Goal: Task Accomplishment & Management: Manage account settings

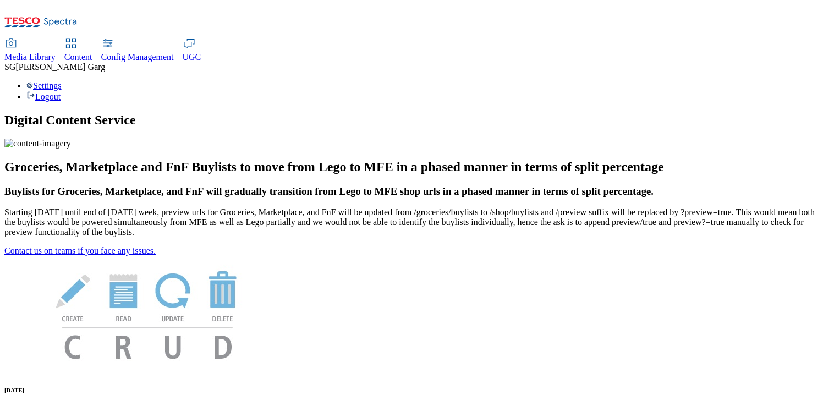
click at [92, 52] on span "Content" at bounding box center [78, 56] width 28 height 9
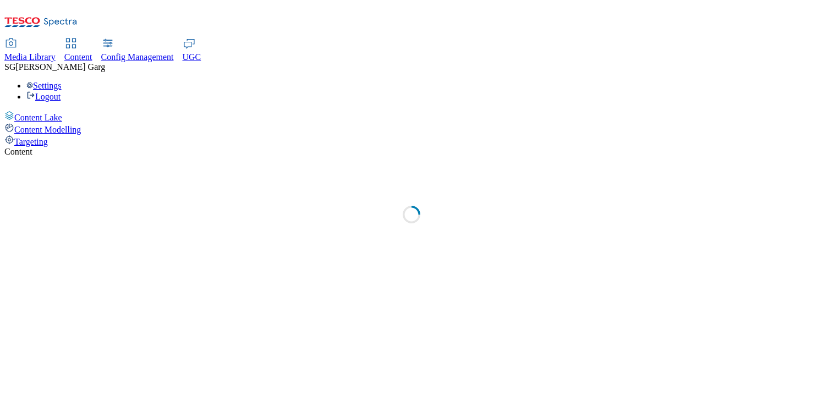
select select "group-comms"
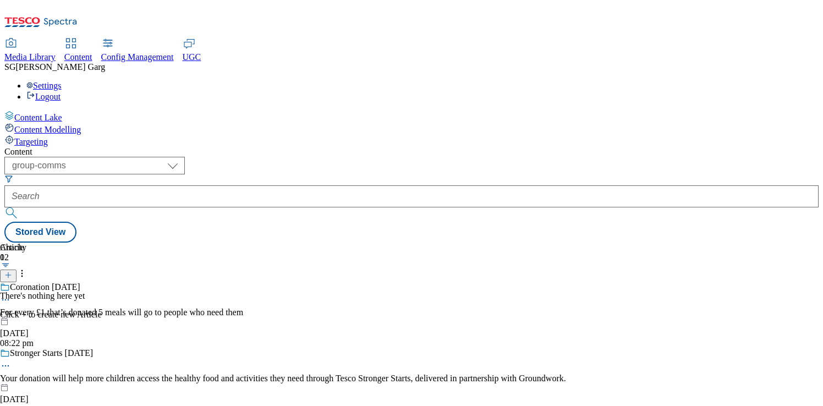
click at [48, 137] on span "Targeting" at bounding box center [31, 141] width 34 height 9
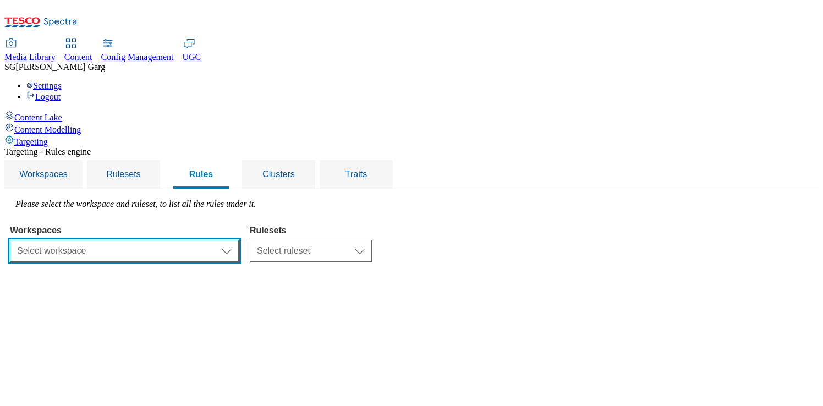
click at [239, 240] on select "Select workspace Test 20_sanity_august test 20th march Test_Sanity_28th_July Co…" at bounding box center [124, 251] width 229 height 22
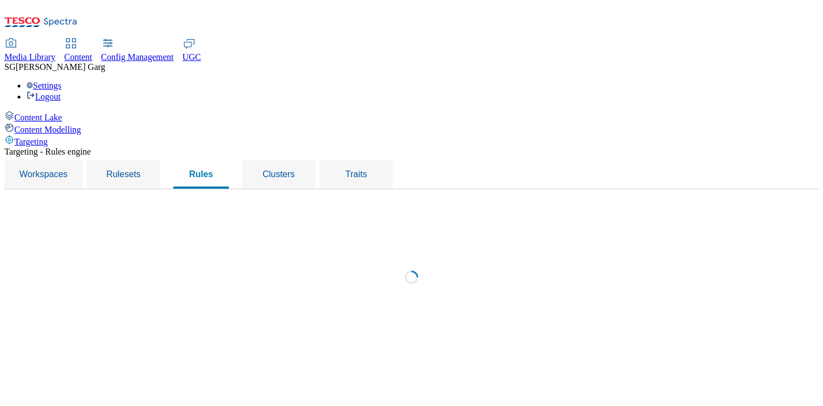
select select "f510054f-adaa-4692-b570-80fa3897127a"
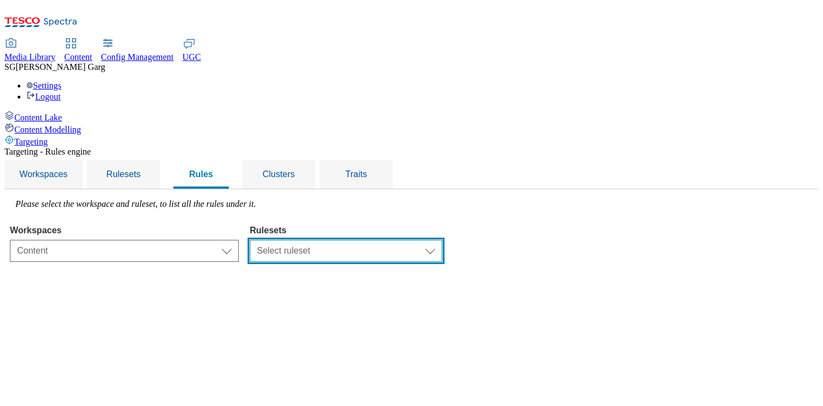
click at [443, 240] on select "Select ruleset CZ TEST HU ROI SK UK clubcard-roi clubcard-website customer-enga…" at bounding box center [346, 251] width 193 height 22
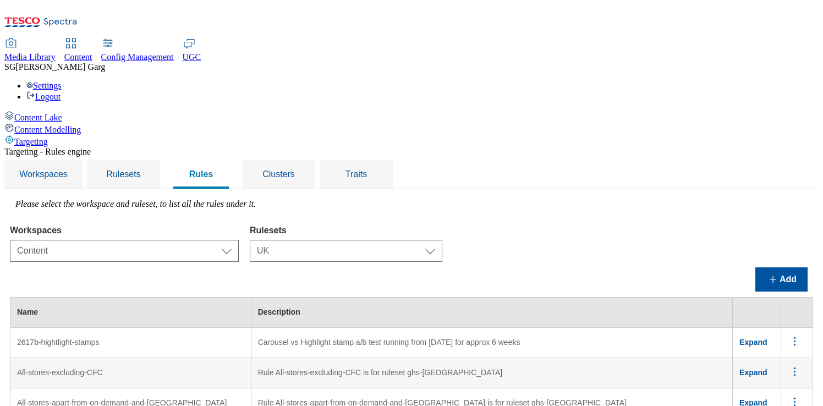
scroll to position [57, 0]
click at [438, 240] on select "Select ruleset CZ TEST HU ROI SK UK clubcard-roi clubcard-website customer-enga…" at bounding box center [346, 251] width 193 height 22
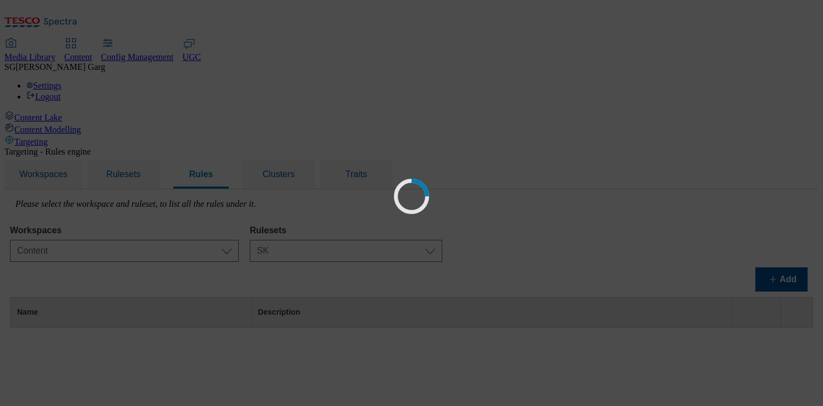
scroll to position [0, 0]
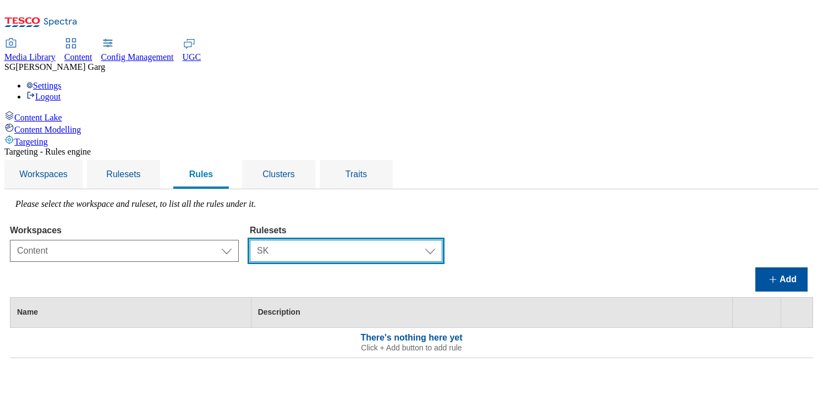
click at [438, 240] on select "Select ruleset CZ TEST HU ROI SK UK clubcard-roi clubcard-website customer-enga…" at bounding box center [346, 251] width 193 height 22
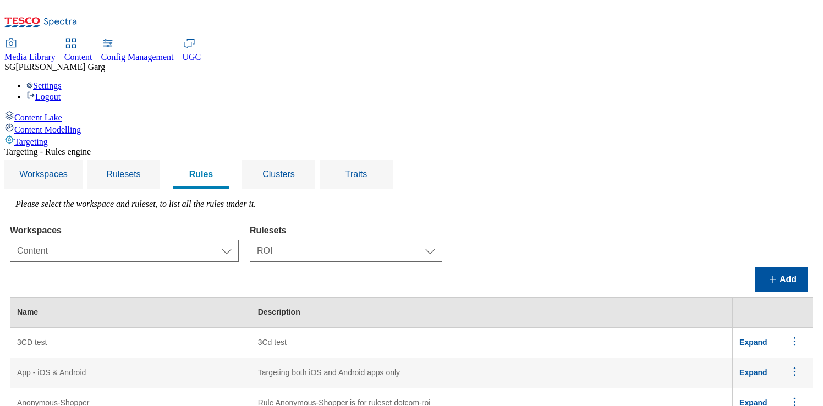
scroll to position [65, 0]
click at [443, 240] on select "Select ruleset CZ TEST HU ROI SK UK clubcard-roi clubcard-website customer-enga…" at bounding box center [346, 251] width 193 height 22
select select "a5d786b5-4b7d-486a-ba69-9110a1662380"
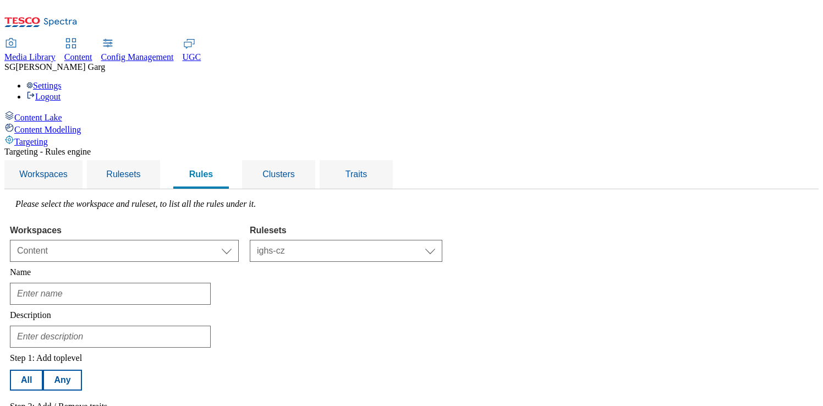
type input "English-Brno-Herspice-Store"
type input "Refrigerator break down notification for ighs-cz info banner"
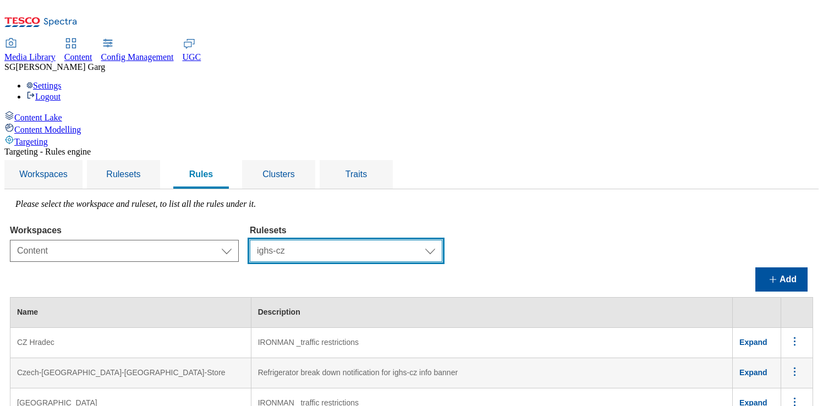
click at [432, 240] on select "Select ruleset CZ TEST HU ROI SK UK clubcard-roi clubcard-website customer-enga…" at bounding box center [346, 251] width 193 height 22
select select "7f9e739d-6abb-424f-b94f-4b375a3fe6e0"
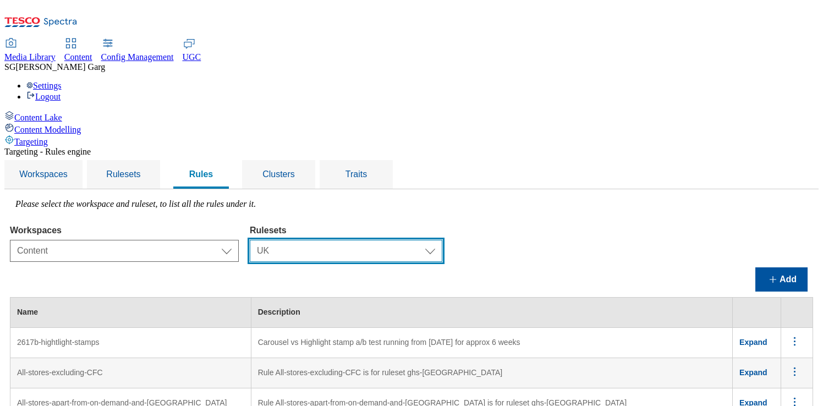
scroll to position [25, 0]
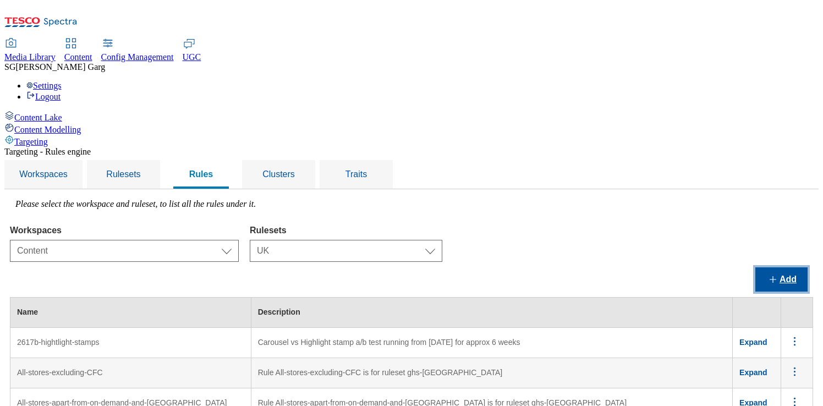
click at [782, 268] on button "Add" at bounding box center [782, 280] width 52 height 24
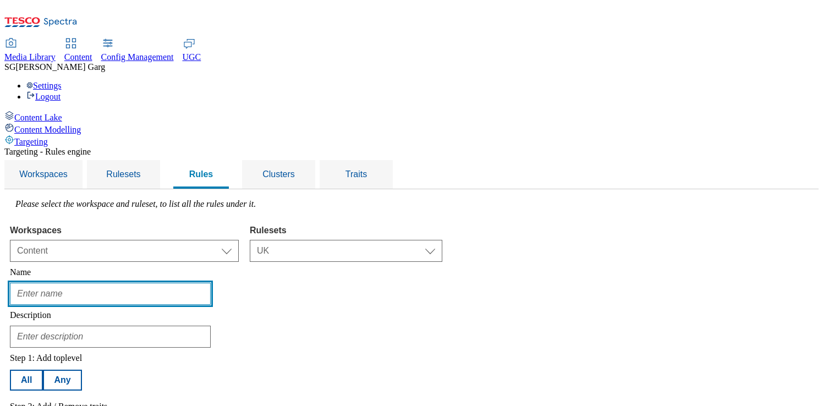
click at [211, 283] on input "text" at bounding box center [110, 294] width 201 height 22
type input "test-uk-ruleset"
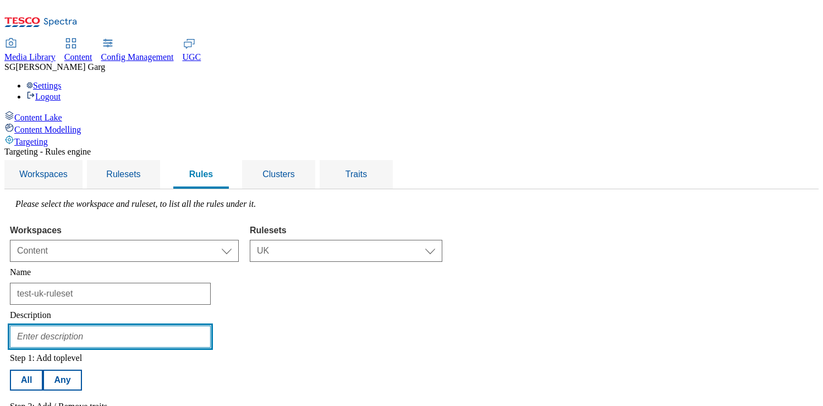
click at [202, 326] on input "text" at bounding box center [110, 337] width 201 height 22
paste input "test-uk-ruleset"
type input "test-uk-ruleset"
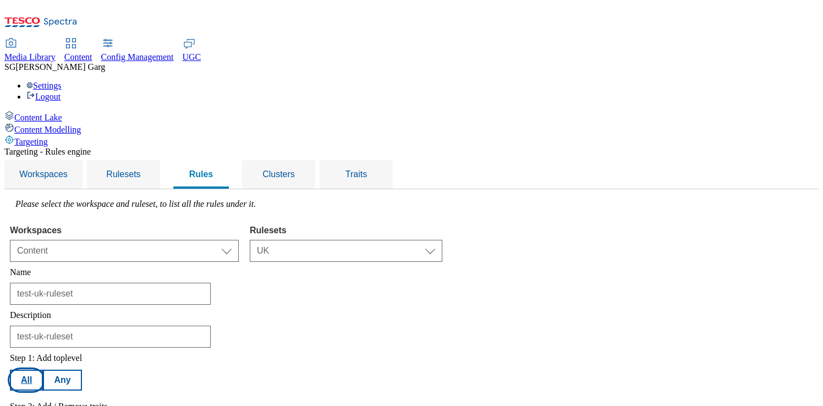
click at [43, 370] on button "All" at bounding box center [26, 380] width 33 height 21
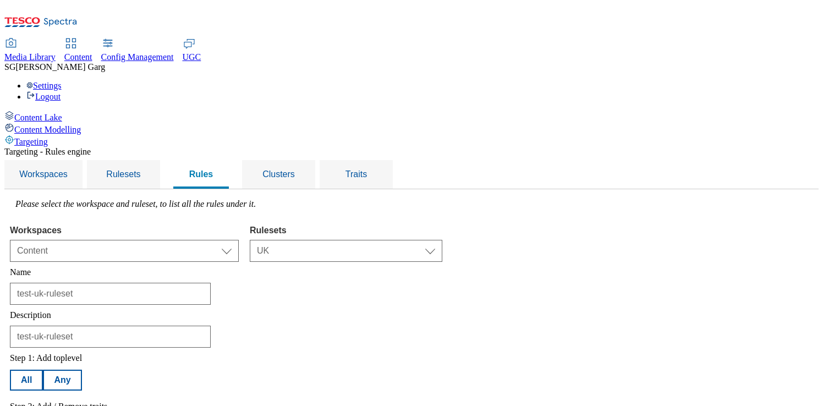
select select "languages"
select select "equals"
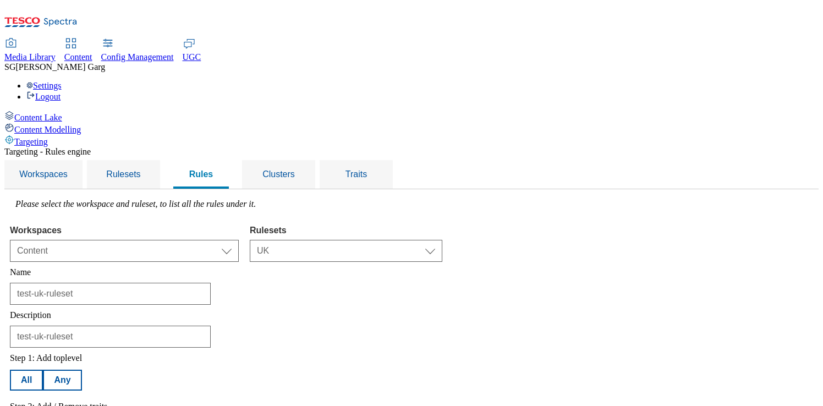
select select "en_GB"
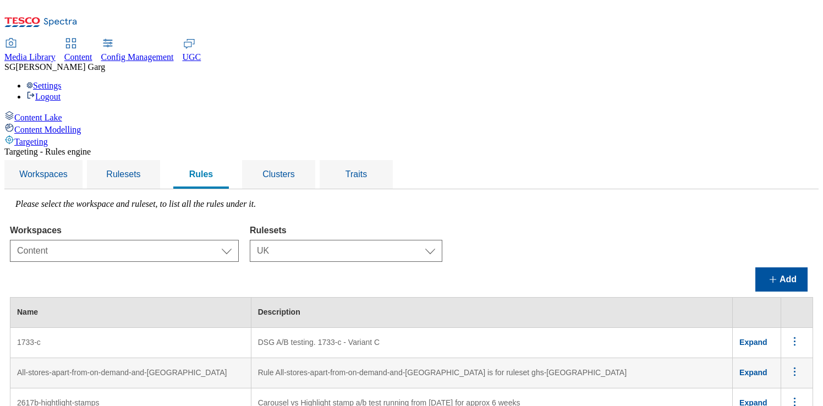
scroll to position [5611, 0]
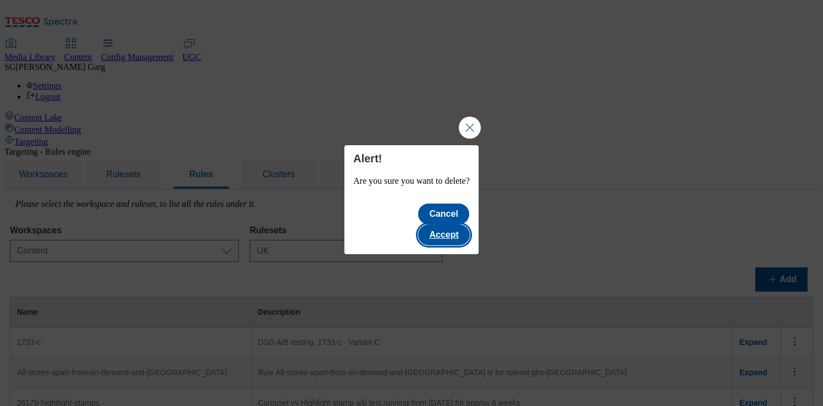
click at [456, 225] on button "Accept" at bounding box center [443, 235] width 51 height 21
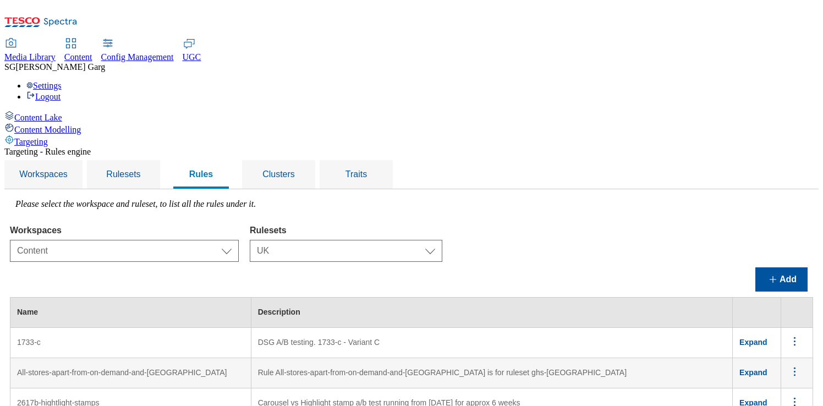
scroll to position [5598, 0]
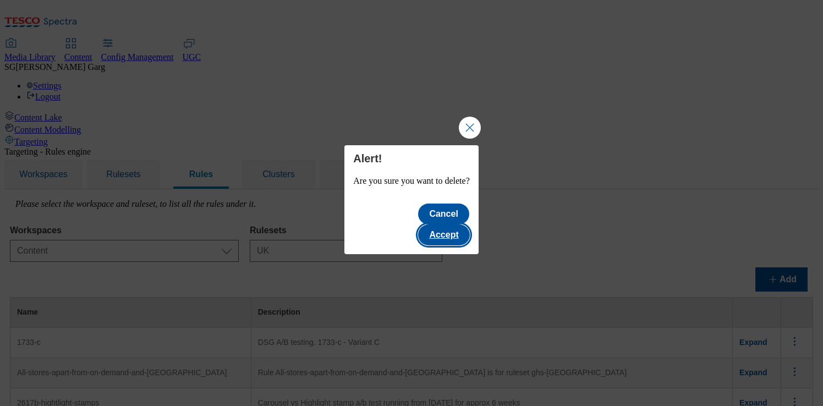
click at [455, 228] on button "Accept" at bounding box center [443, 235] width 51 height 21
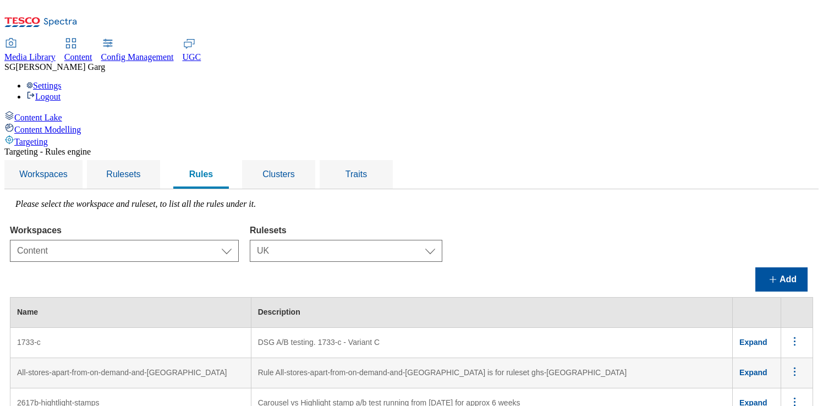
scroll to position [5568, 0]
click at [800, 81] on div "Settings Logout" at bounding box center [411, 91] width 815 height 21
click at [62, 81] on link "Settings" at bounding box center [43, 85] width 35 height 9
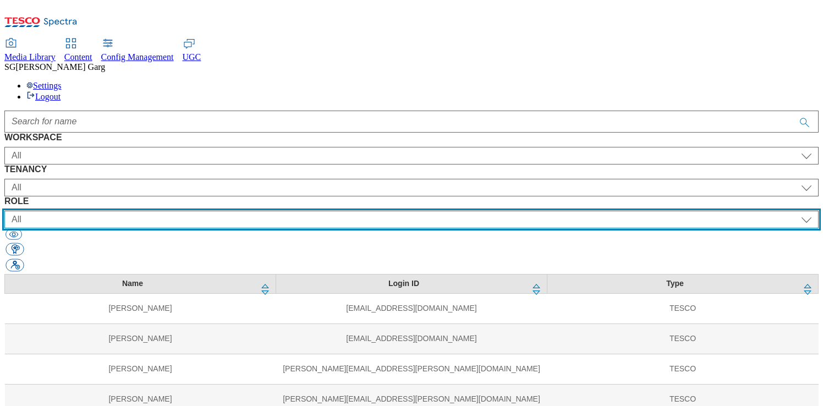
click at [487, 211] on select "All content_designer content_editor content_read developer guest media_admin mo…" at bounding box center [411, 220] width 815 height 18
select select "targeting_rules_editor"
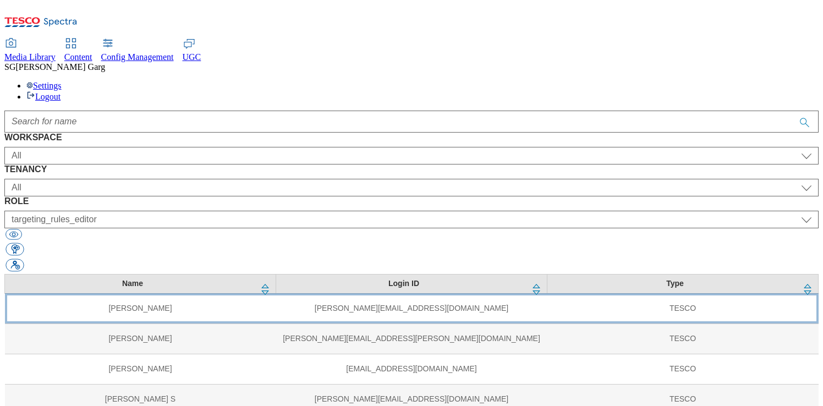
click at [204, 293] on td "[PERSON_NAME]" at bounding box center [140, 308] width 271 height 30
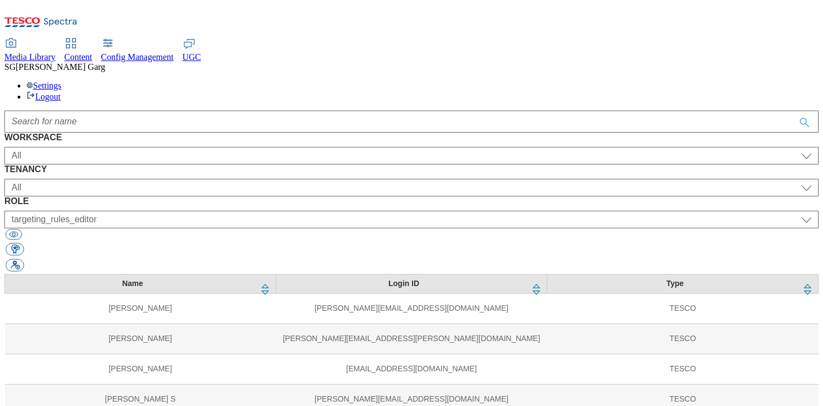
select select "ighs-hu"
select select "targeting_rules_editor"
select select "ighs-hu"
select select "splash_senior_editor"
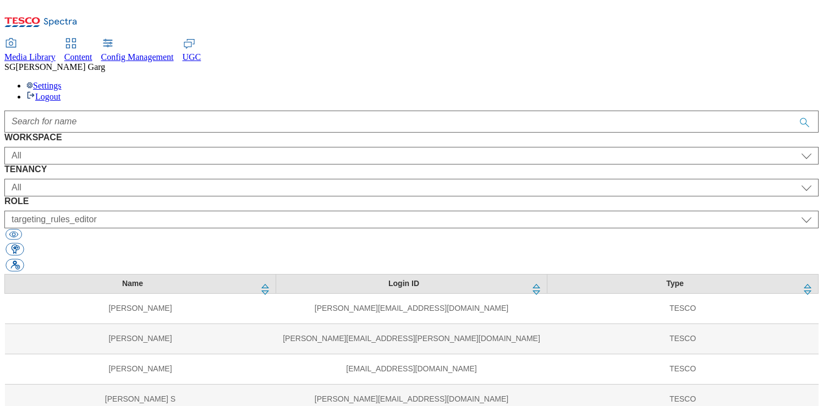
select select "ighs-hu"
select select "buylist_senior_editor"
select select "Media"
select select "flare-ighs-ce-mktg"
select select "content_editor"
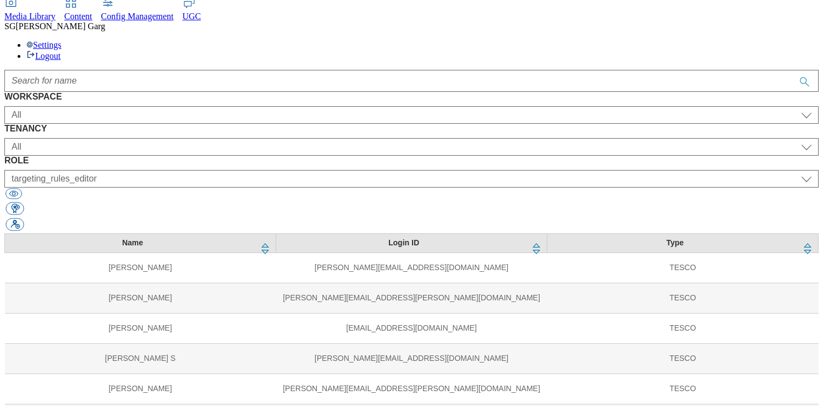
scroll to position [47, 0]
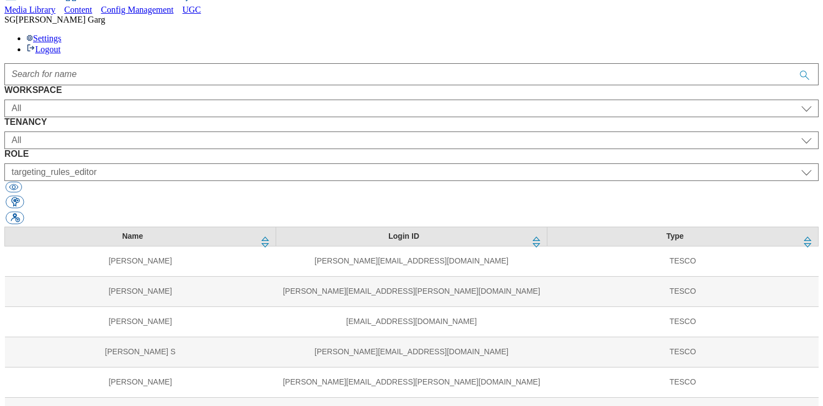
select select "HU"
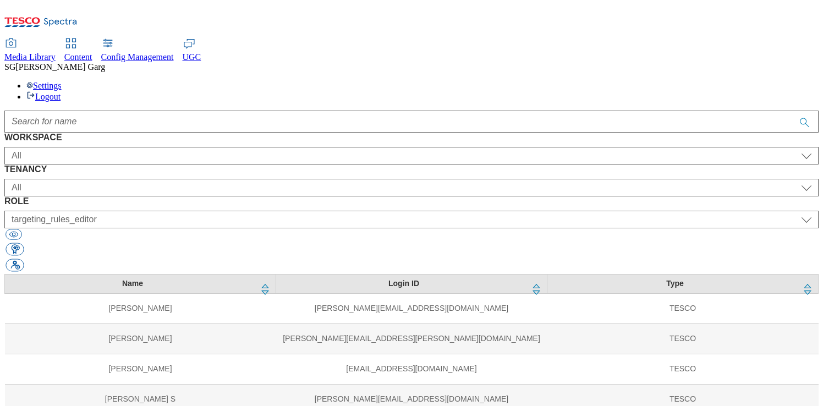
scroll to position [0, 0]
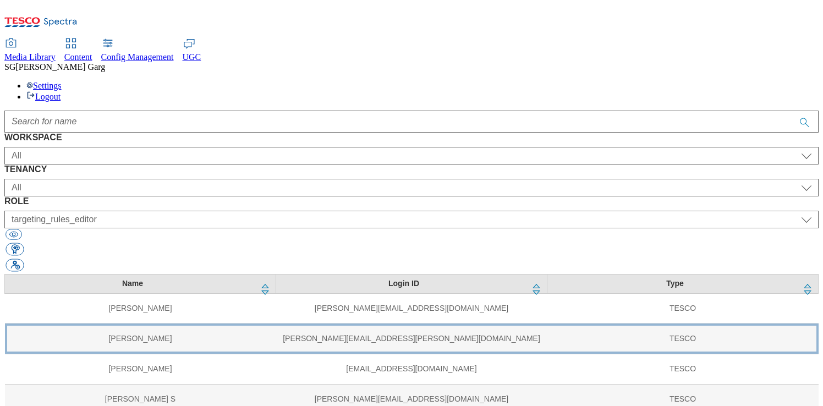
click at [148, 324] on td "[PERSON_NAME]" at bounding box center [140, 339] width 271 height 30
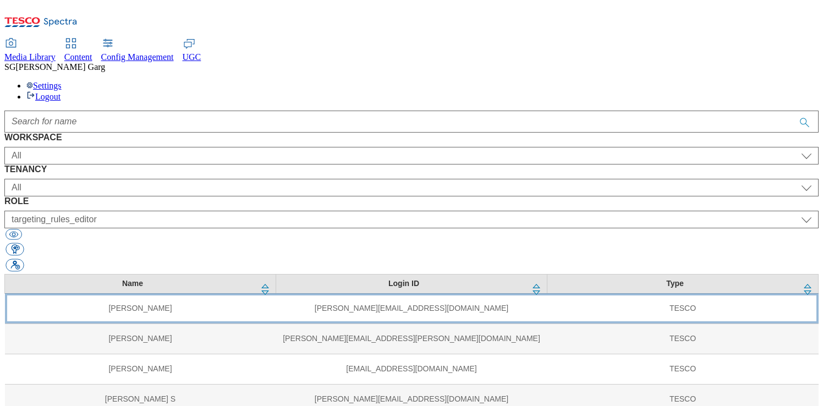
click at [115, 293] on td "[PERSON_NAME]" at bounding box center [140, 308] width 271 height 30
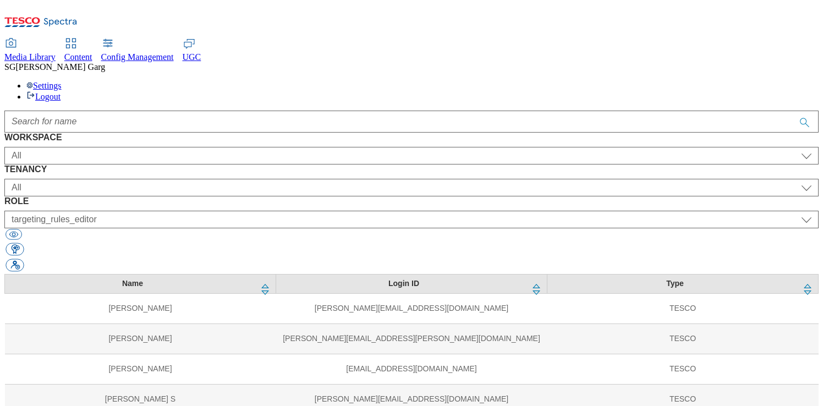
select select "ighs-hu"
select select "buylist_senior_editor"
select select "ighs-hu"
select select "splash_senior_editor"
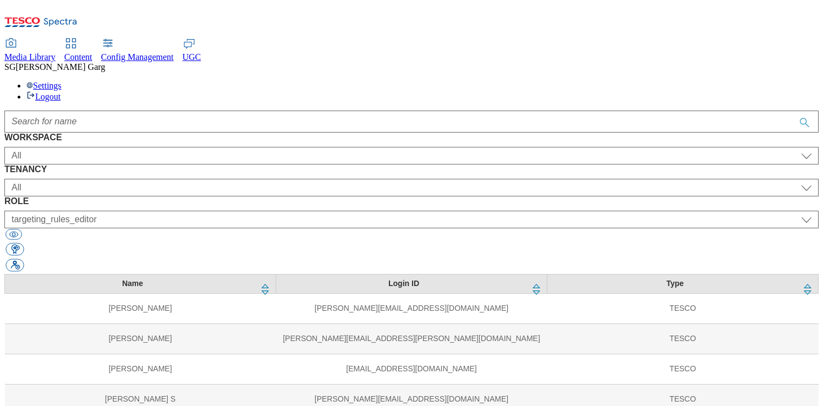
select select "HU"
select select "targeting_rules_editor"
select select "Media"
select select "flare-ighs-ce-mktg"
select select "content_editor"
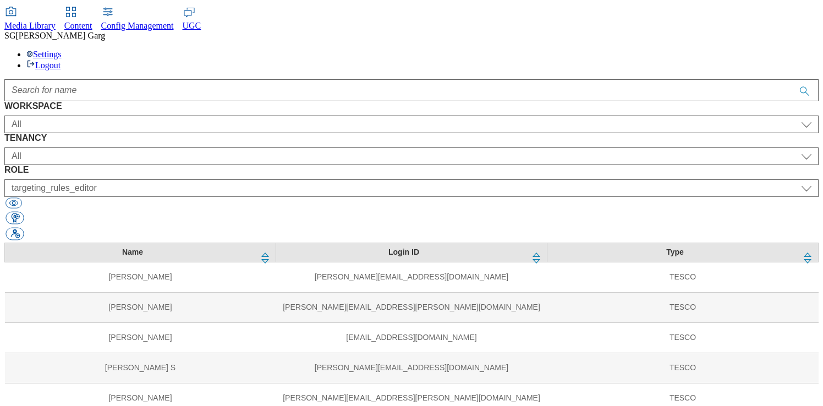
scroll to position [47, 0]
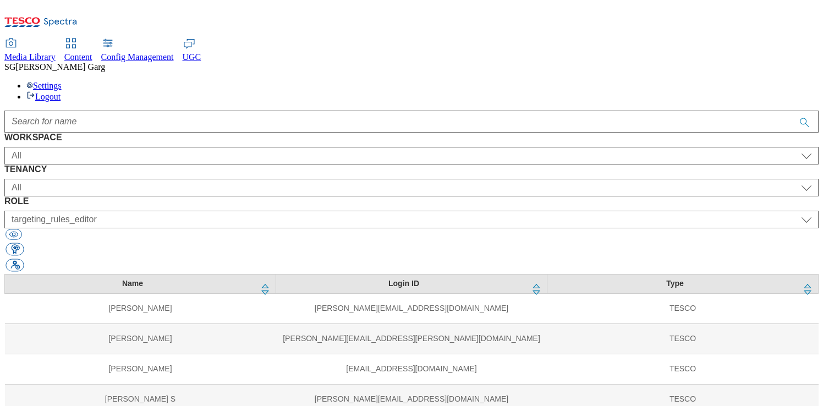
scroll to position [0, 0]
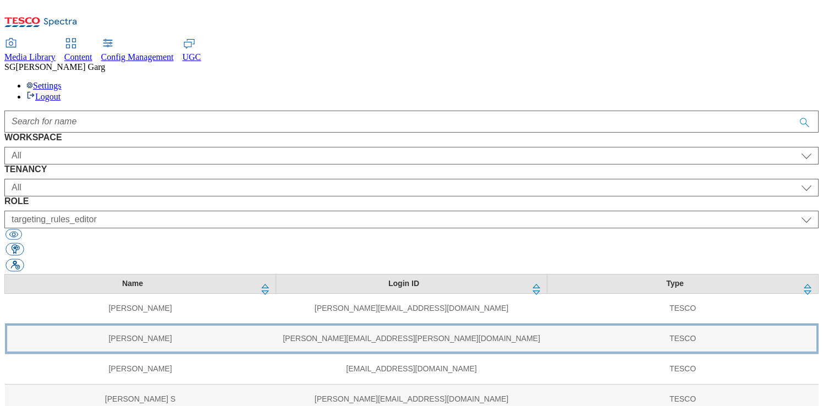
click at [99, 324] on td "[PERSON_NAME]" at bounding box center [140, 339] width 271 height 30
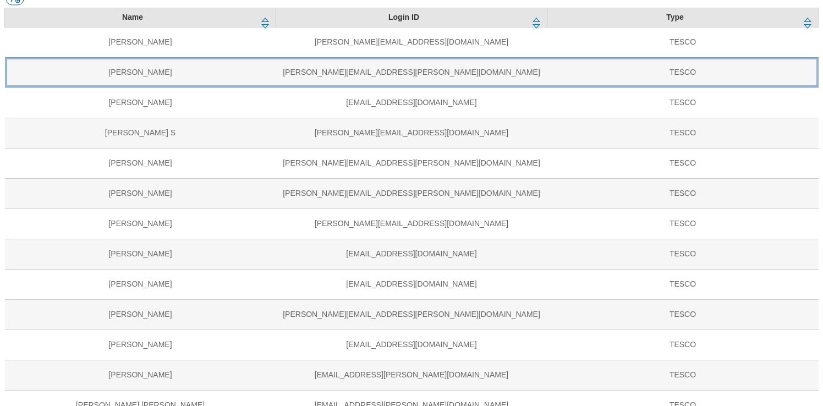
scroll to position [268, 0]
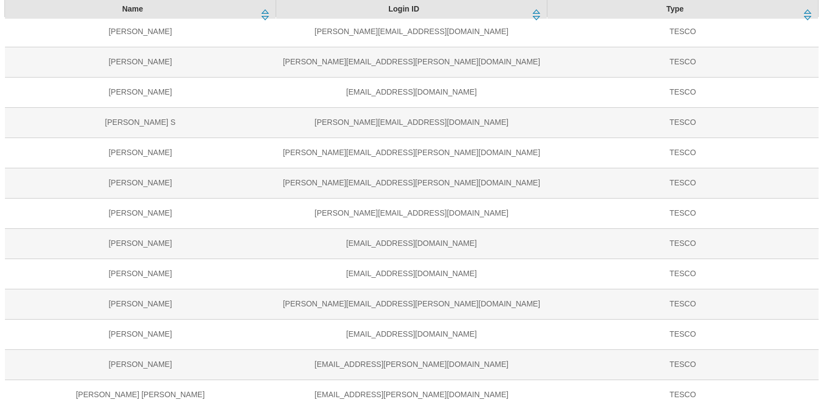
select select "projectx"
select select "targeting_rules_editor"
select select "clubcard-roi"
select select "targeting_rules_editor"
select select "ighs-sk"
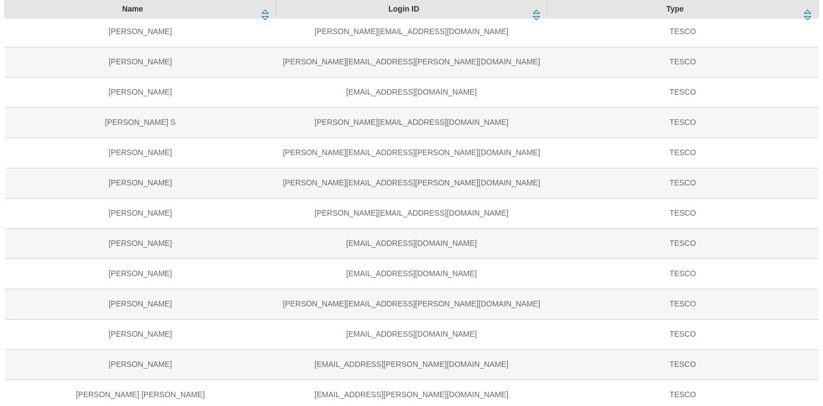
select select "targeting_rules_editor"
select select "ighs-hu"
select select "targeting_rules_editor"
select select "ighs-cz"
select select "targeting_rules_editor"
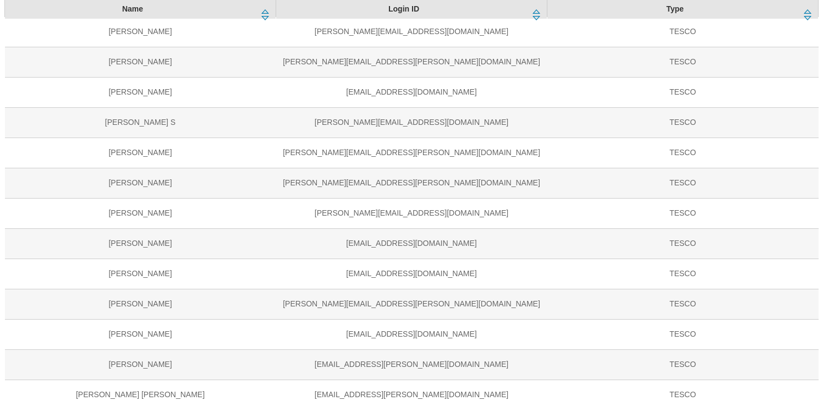
select select "ighs-cz"
select select "splash_senior_editor"
select select "ighs-sk"
select select "splash_senior_editor"
select select "ighs-hu"
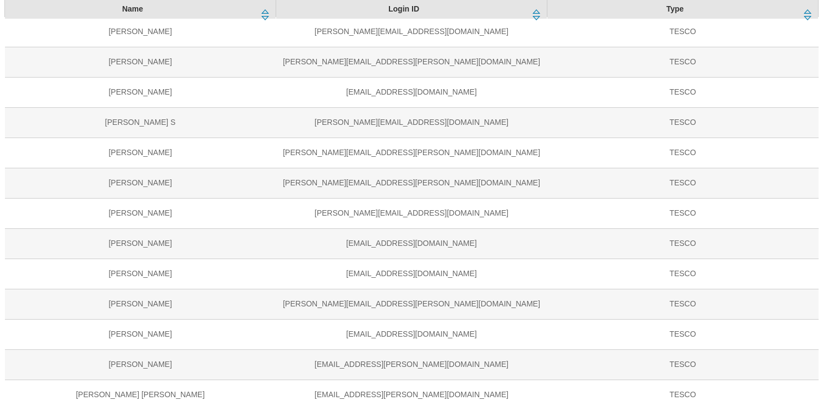
select select "splash_senior_editor"
select select "ghs-roi"
select select "splash_senior_editor"
select select "ghs-[GEOGRAPHIC_DATA]"
select select "splash_senior_editor"
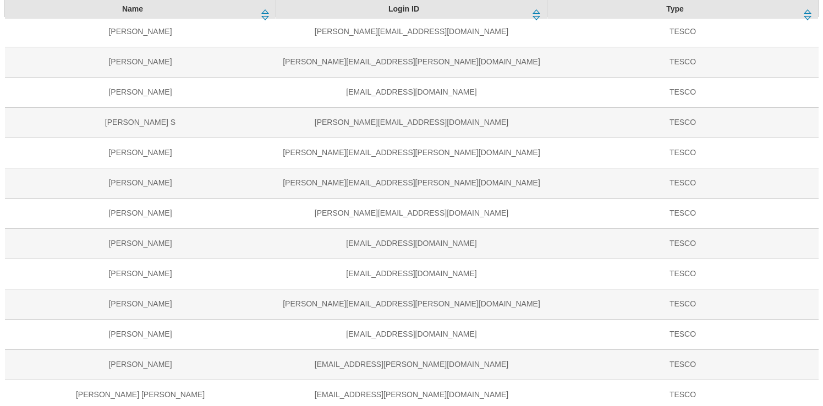
select select "ghs-roi"
select select "buylist_senior_editor"
select select "customer-engagement"
select select "targeting_rules_editor"
select select "clubcard-website"
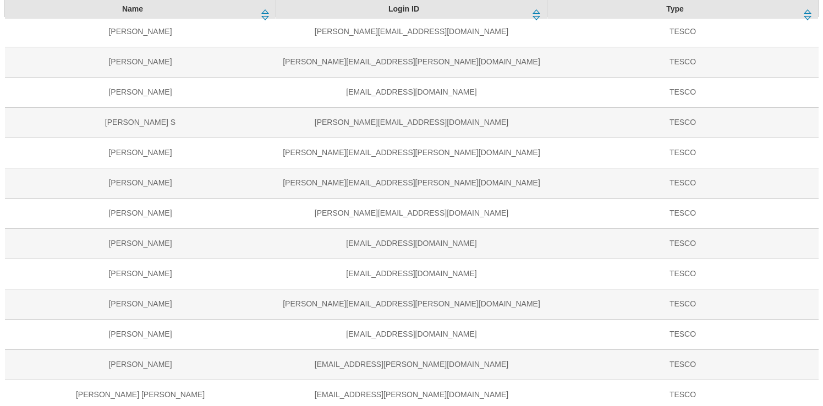
select select "targeting_rules_editor"
select select "ghs-roi"
select select "targeting_rules_editor"
select select "ghs-[GEOGRAPHIC_DATA]"
select select "targeting_rules_editor"
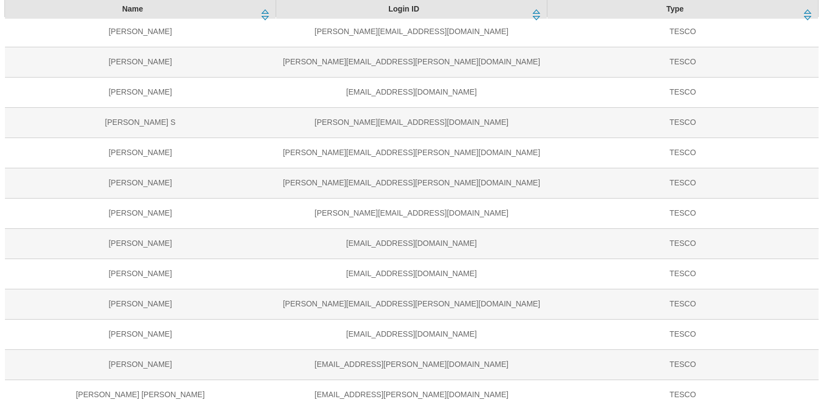
select select "ghs-[GEOGRAPHIC_DATA]"
select select "buylist_senior_editor"
select select "Media"
select select "flare-phones-uk"
select select "Media"
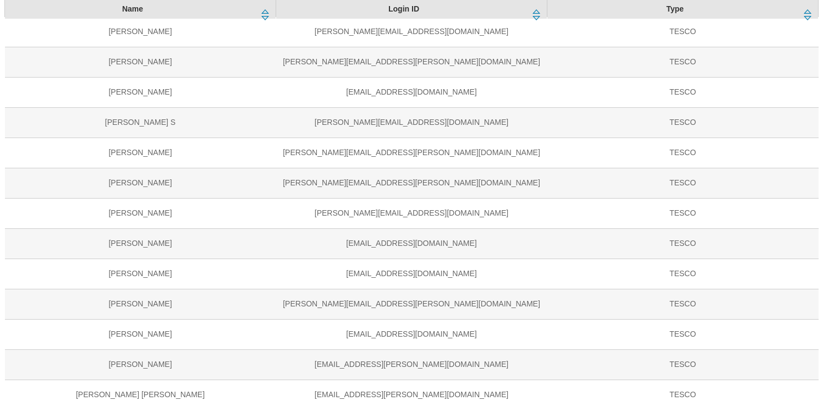
select select "flare-ghs-roi"
select select "Media"
select select "flare-clubcard-mktg"
select select "Media"
select select "flare-homepage"
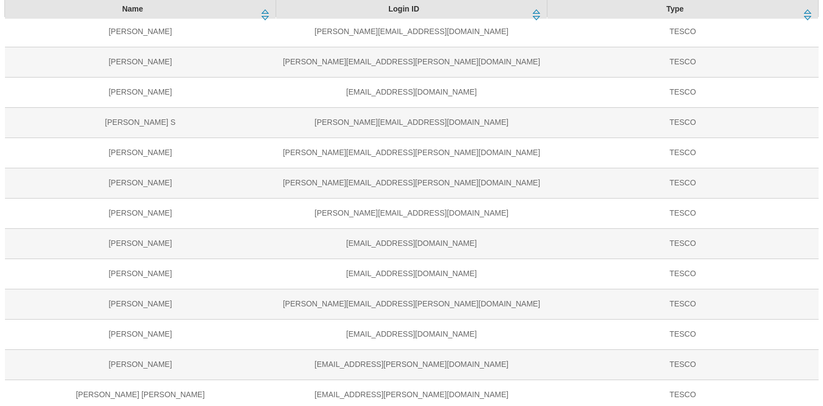
select select "Media"
select select "flare-ghs-mktg"
select select "Media"
select select "flare-tescomobile"
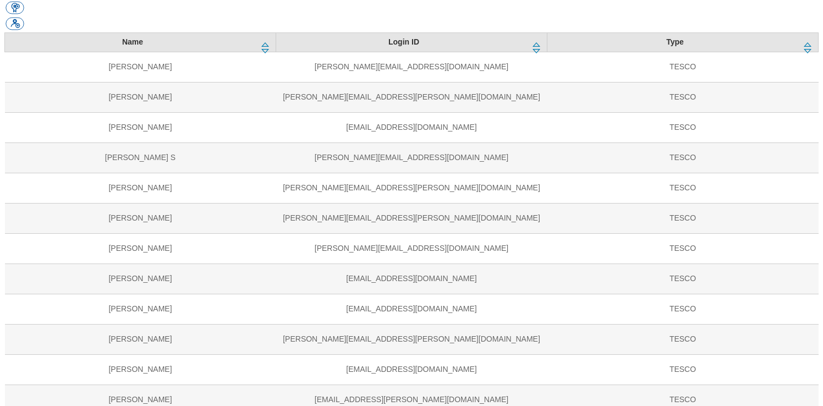
scroll to position [241, 0]
select select "UK"
select select "ROI"
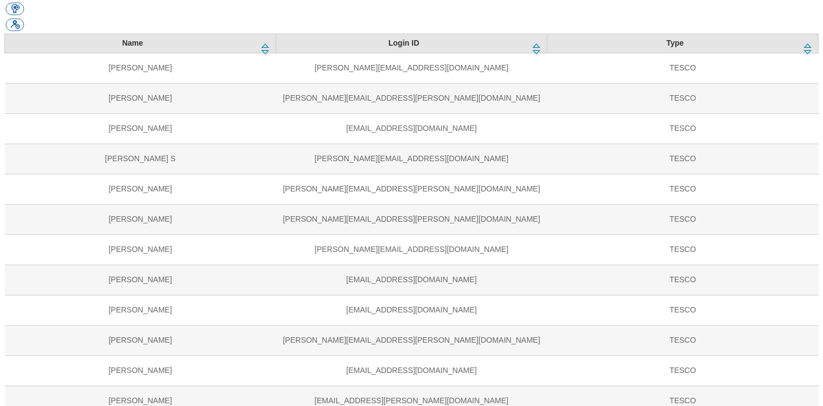
select select "SK"
select select "HU"
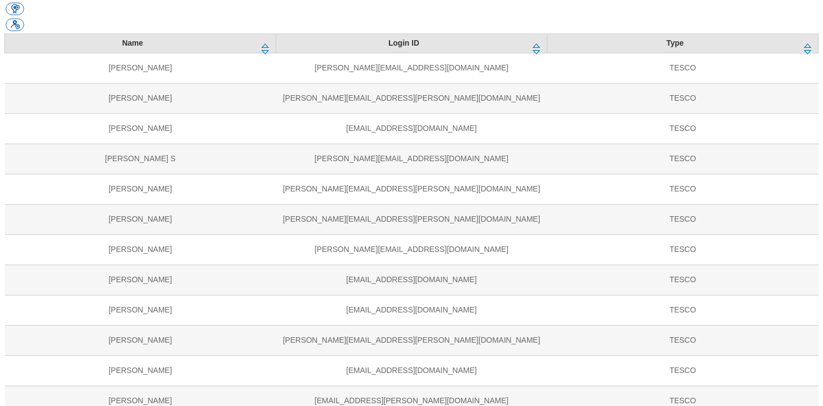
select select "TEST"
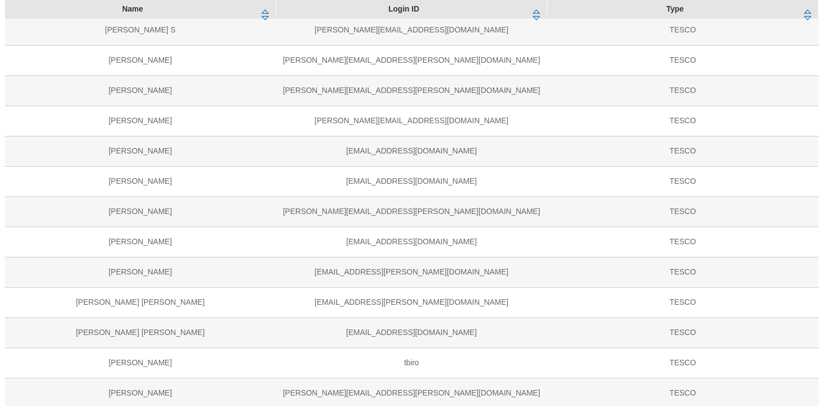
scroll to position [380, 0]
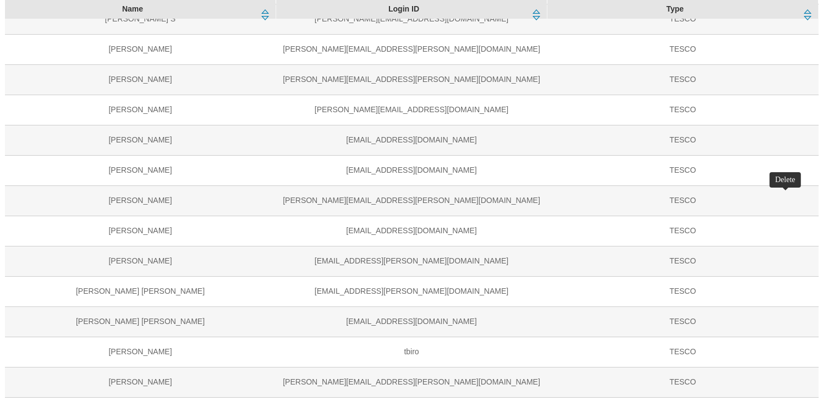
select select "clubcard-website"
select select "ghs-roi"
select select "ghs-[GEOGRAPHIC_DATA]"
select select "buylist_senior_editor"
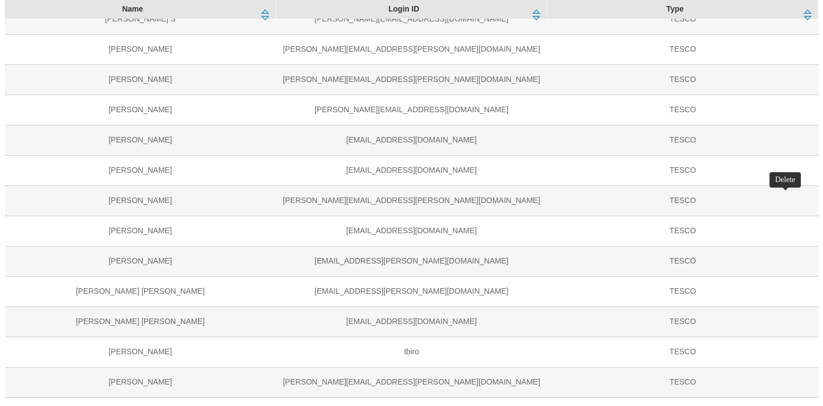
select select "Media"
select select "flare-phones-uk"
select select "content_designer"
select select "flare-ghs-roi"
select select "flare-clubcard-mktg"
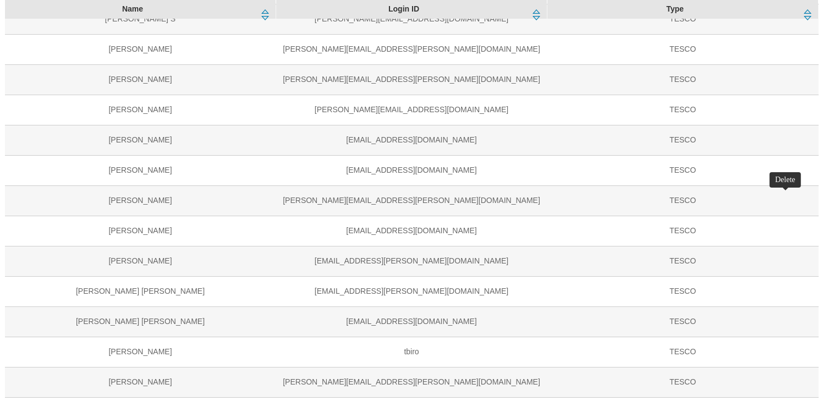
select select "flare-homepage"
select select "flare-ghs-mktg"
select select "flare-tescomobile"
select select "ghs-roi"
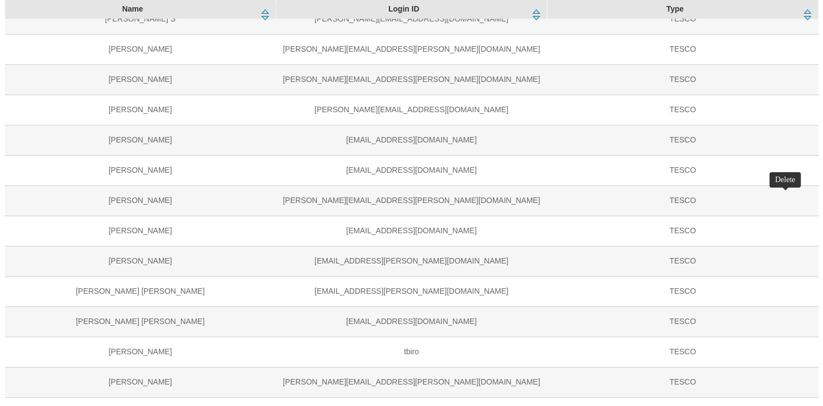
select select "ghs-[GEOGRAPHIC_DATA]"
select select "buylist_senior_editor"
select select "Media"
select select "flare-phones-uk"
select select "content_designer"
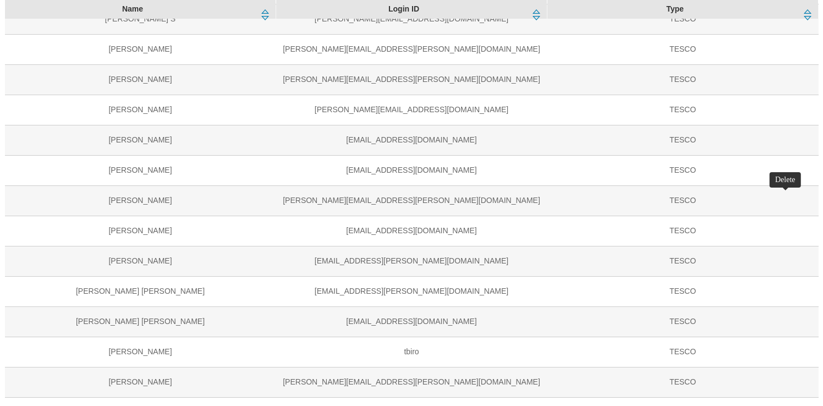
select select "flare-ghs-roi"
select select "flare-clubcard-mktg"
select select "flare-homepage"
select select "flare-ghs-mktg"
select select "flare-tescomobile"
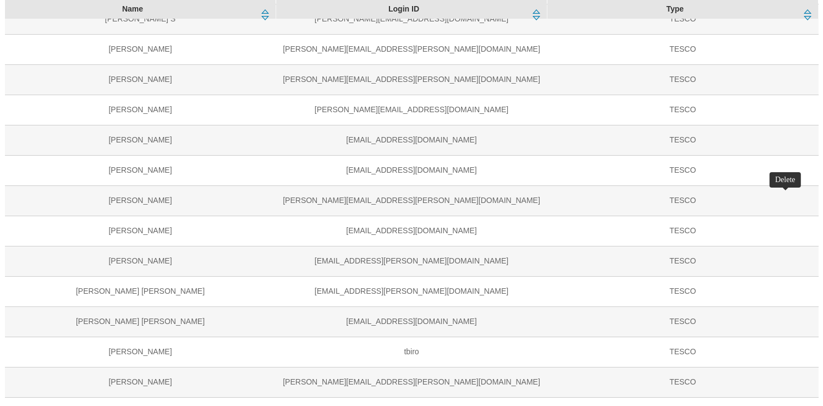
select select "ghs-[GEOGRAPHIC_DATA]"
select select "buylist_senior_editor"
select select "Media"
select select "flare-phones-uk"
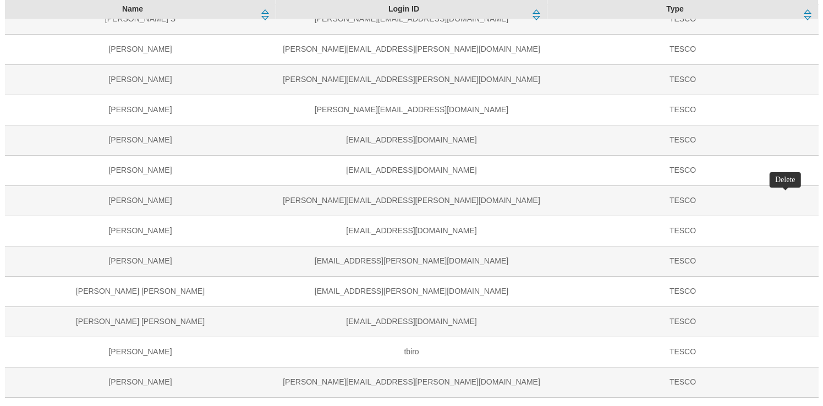
select select "content_designer"
select select "flare-ghs-roi"
select select "flare-clubcard-mktg"
select select "flare-homepage"
select select "flare-ghs-mktg"
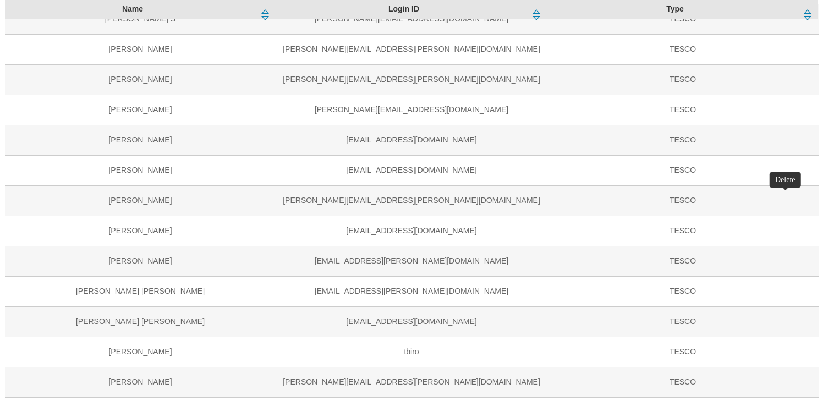
select select "flare-tescomobile"
select select "buylist_senior_editor"
select select "Media"
select select "flare-phones-uk"
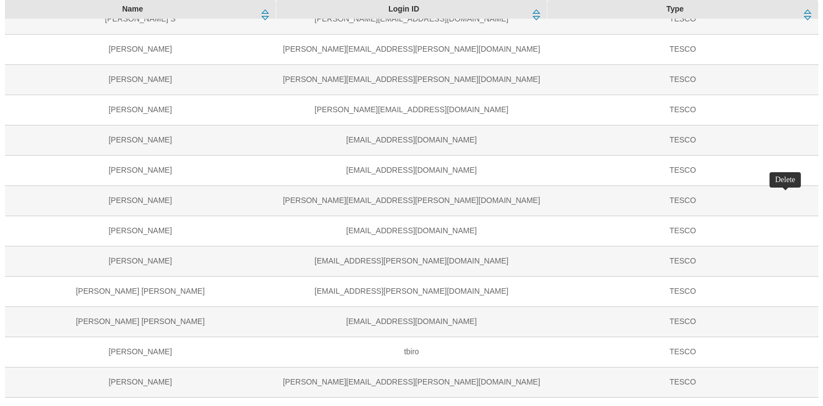
select select "content_designer"
select select "flare-ghs-roi"
select select "flare-clubcard-mktg"
select select "flare-homepage"
select select "flare-ghs-mktg"
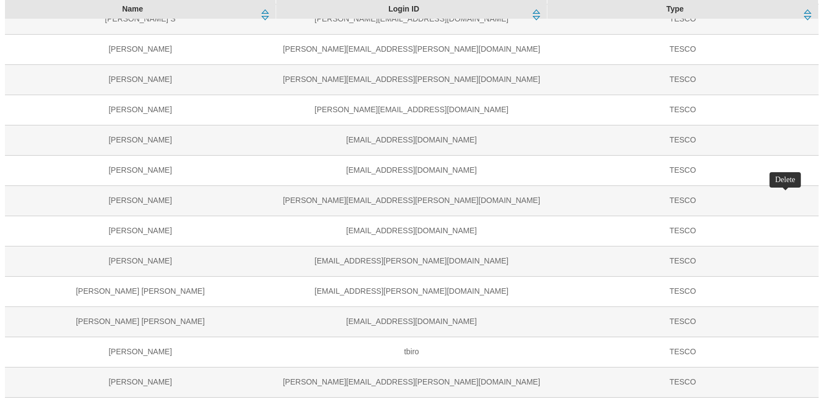
select select "flare-tescomobile"
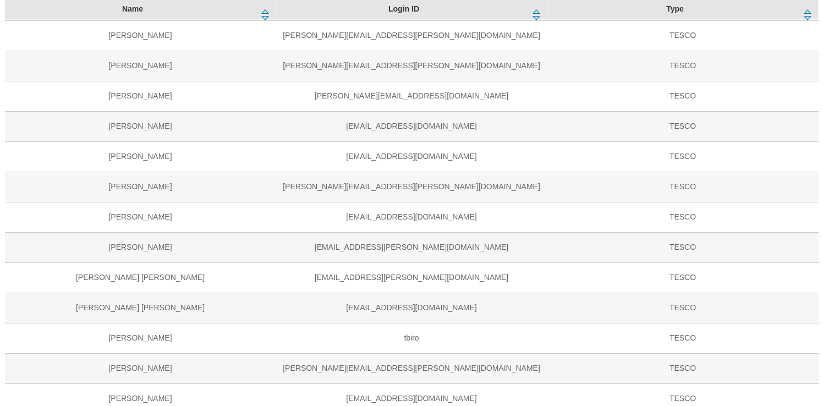
select select "UK"
select select "targeting_rules_editor"
select select "ROI"
select select "targeting_rules_editor"
select select "SK"
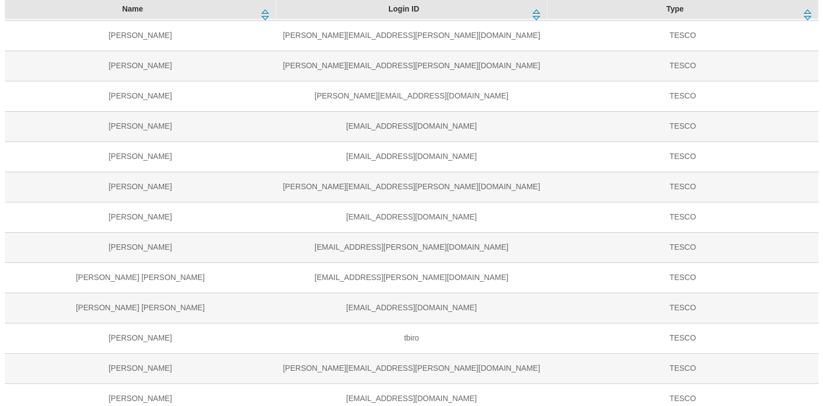
select select "targeting_rules_editor"
select select "HU"
select select "targeting_rules_editor"
select select "TEST"
select select "targeting_rules_editor"
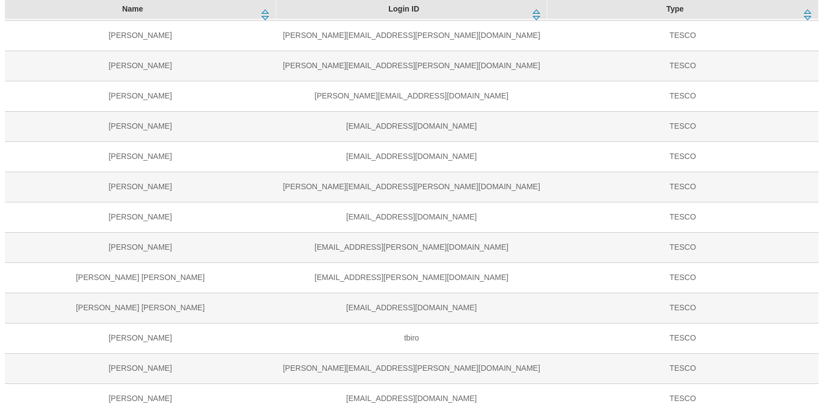
select select "ighs-cz"
select select "splash_senior_editor"
select select "ighs-sk"
select select "splash_senior_editor"
select select "ighs-hu"
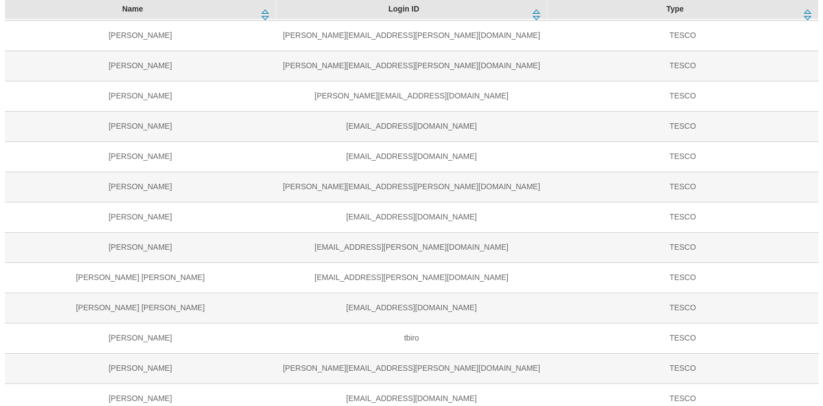
select select "splash_senior_editor"
select select "ghs-roi"
select select "splash_senior_editor"
select select "ghs-[GEOGRAPHIC_DATA]"
select select "splash_senior_editor"
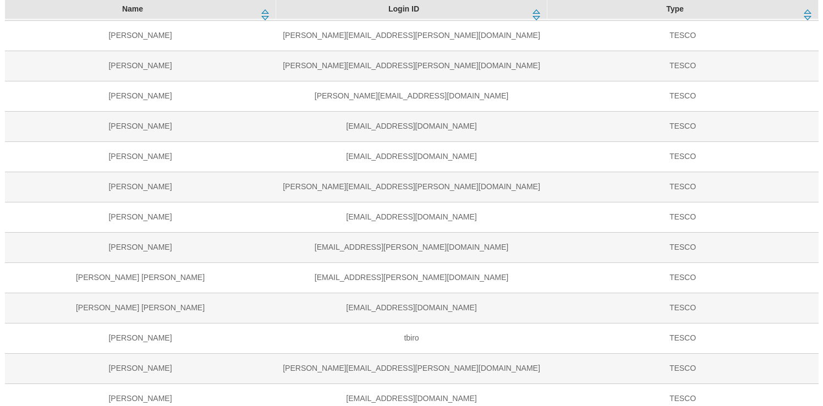
select select "ghs-roi"
select select "buylist_senior_editor"
select select "ghs-[GEOGRAPHIC_DATA]"
select select "buylist_senior_editor"
select select "Media"
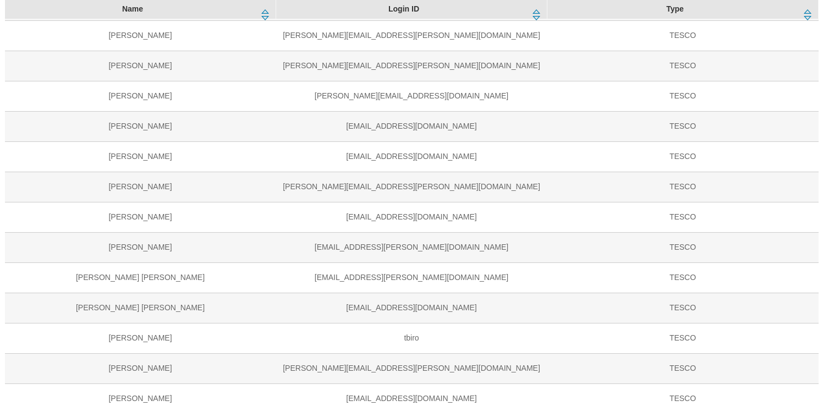
select select "flare-phones-uk"
select select "Media"
select select "flare-ghs-roi"
select select "Media"
select select "flare-clubcard-mktg"
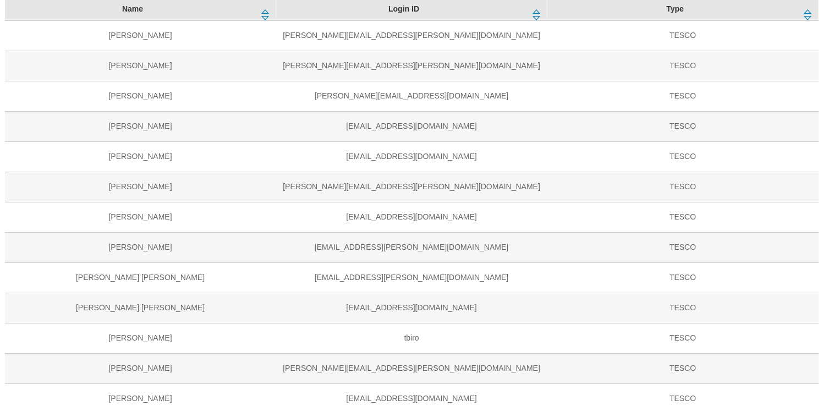
select select "Media"
select select "flare-homepage"
select select "Media"
select select "flare-ghs-mktg"
select select "Media"
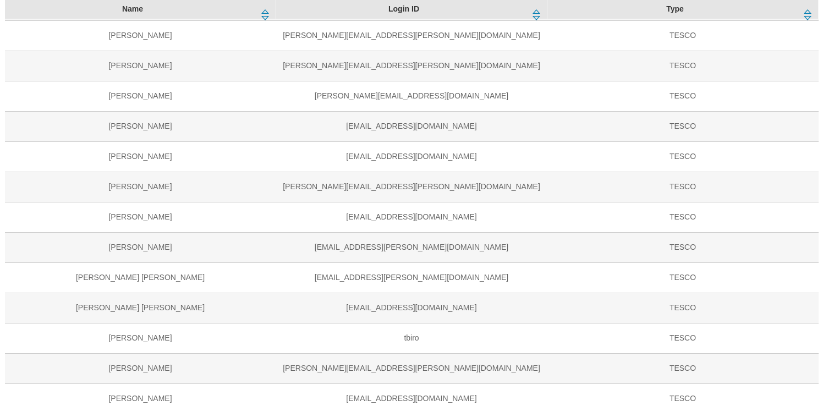
select select "flare-tescomobile"
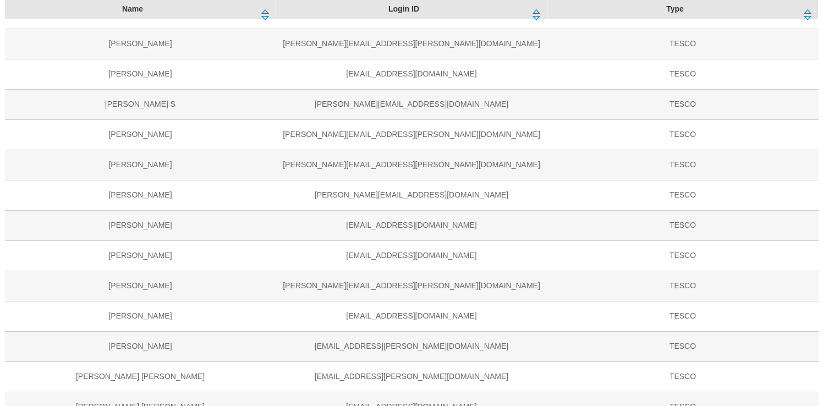
scroll to position [260, 0]
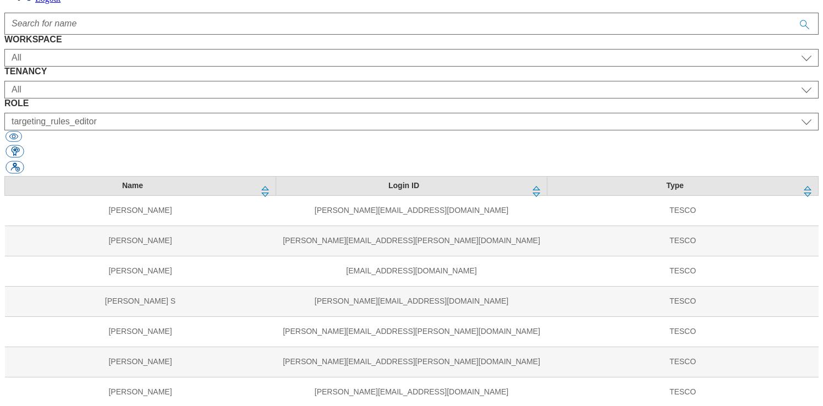
scroll to position [81, 0]
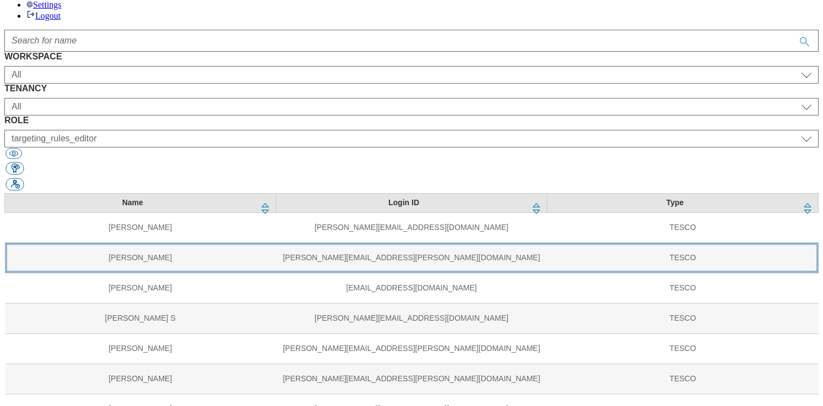
click at [88, 243] on td "[PERSON_NAME]" at bounding box center [140, 258] width 271 height 30
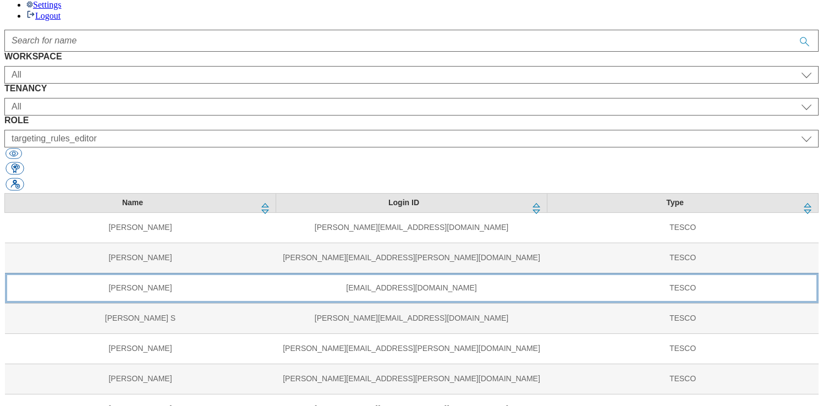
click at [83, 273] on td "[PERSON_NAME]" at bounding box center [140, 288] width 271 height 30
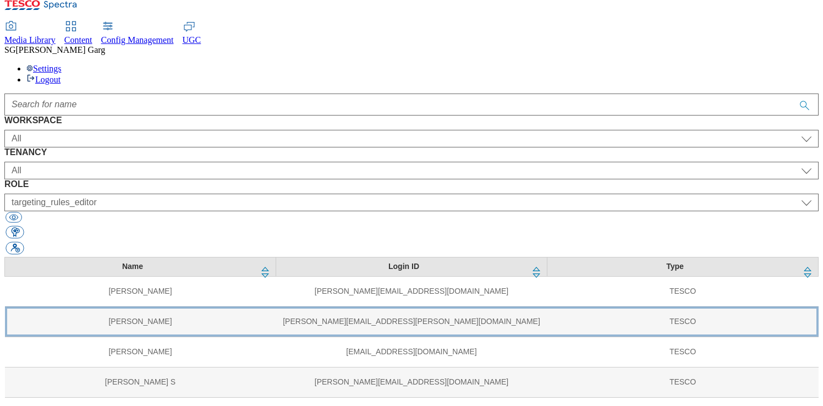
click at [79, 307] on td "[PERSON_NAME]" at bounding box center [140, 322] width 271 height 30
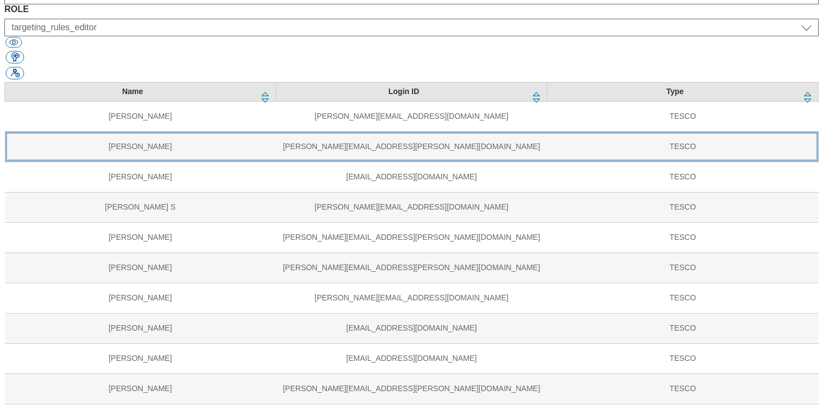
scroll to position [207, 0]
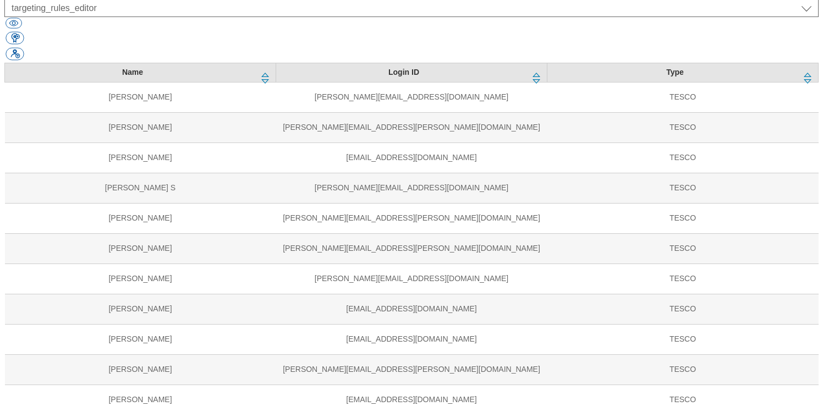
select select "ghs-[GEOGRAPHIC_DATA]"
select select "buylist_senior_editor"
select select "ghs-roi"
select select "buylist_senior_editor"
select select "ghs-[GEOGRAPHIC_DATA]"
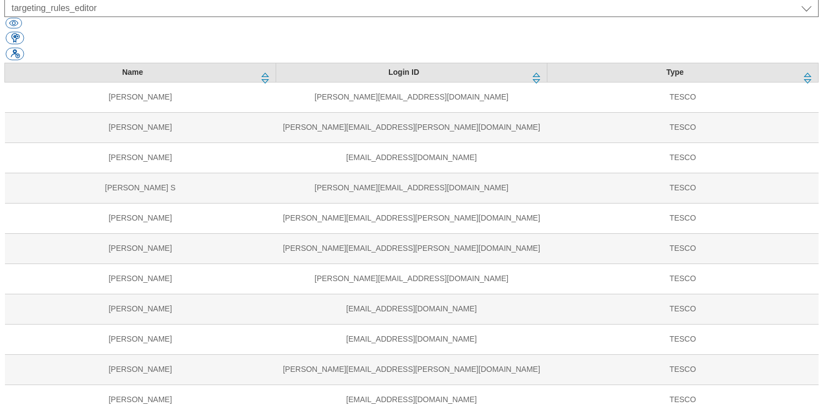
select select "splash_senior_editor"
select select "ghs-roi"
select select "splash_senior_editor"
select select "ighs-hu"
select select "splash_senior_editor"
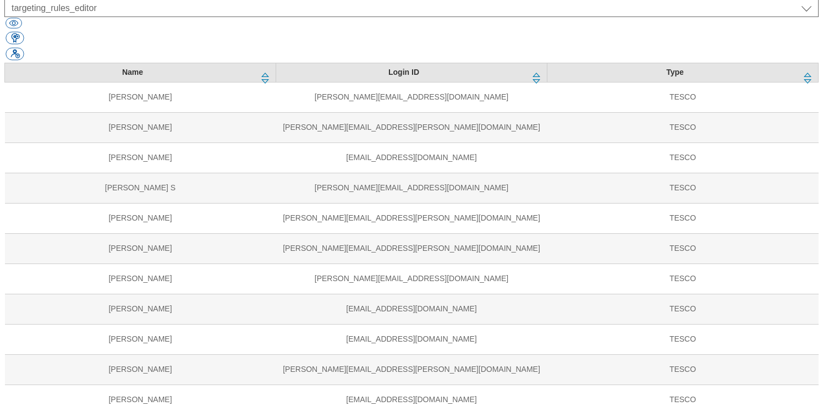
select select "ighs-sk"
select select "splash_senior_editor"
select select "ighs-cz"
select select "splash_senior_editor"
select select "TEST"
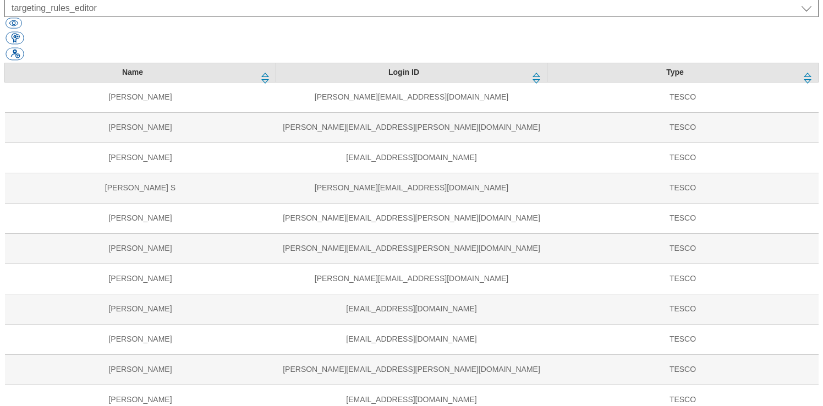
select select "targeting_rules_editor"
select select "HU"
select select "targeting_rules_editor"
select select "SK"
select select "targeting_rules_editor"
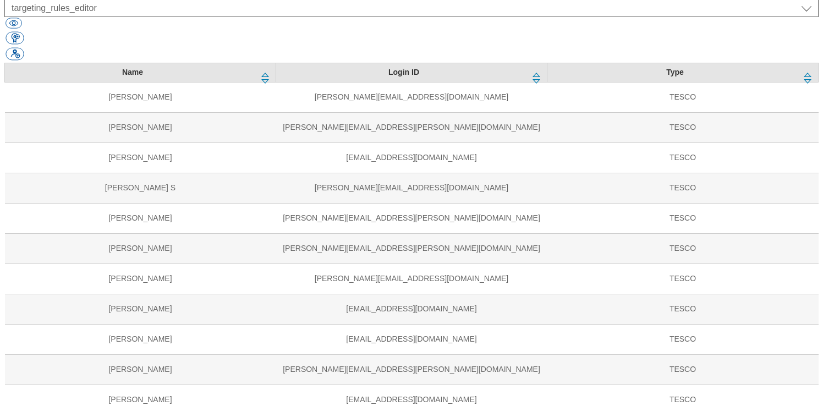
select select "ROI"
select select "targeting_rules_editor"
select select "UK"
select select "targeting_rules_editor"
select select "Media"
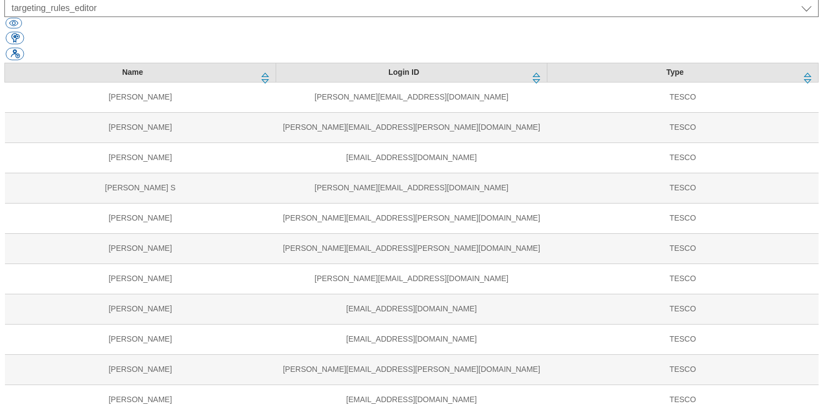
select select "flare-tescomobile"
select select "Media"
select select "flare-ghs-mktg"
select select "Media"
select select "flare-homepage"
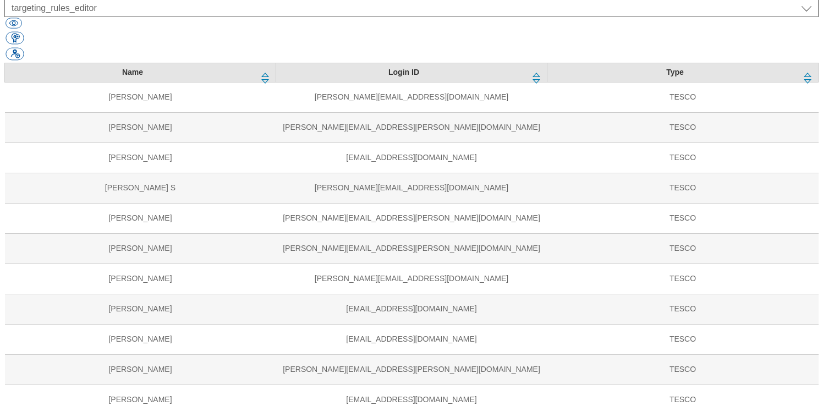
select select "Media"
select select "flare-clubcard-mktg"
select select "Media"
select select "flare-ghs-roi"
select select "Media"
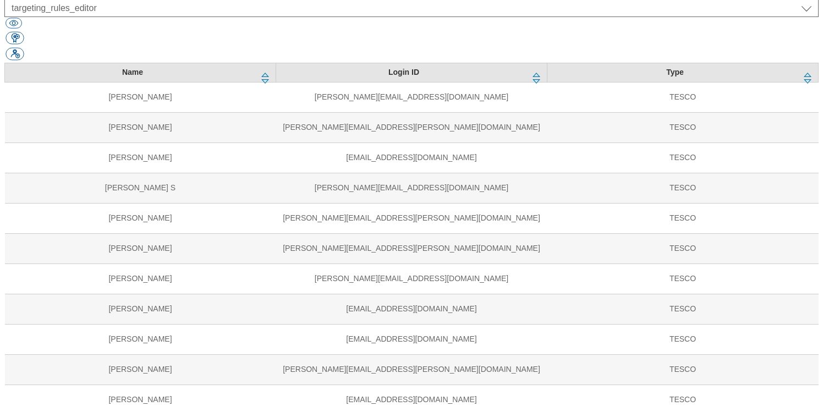
select select "flare-phones-uk"
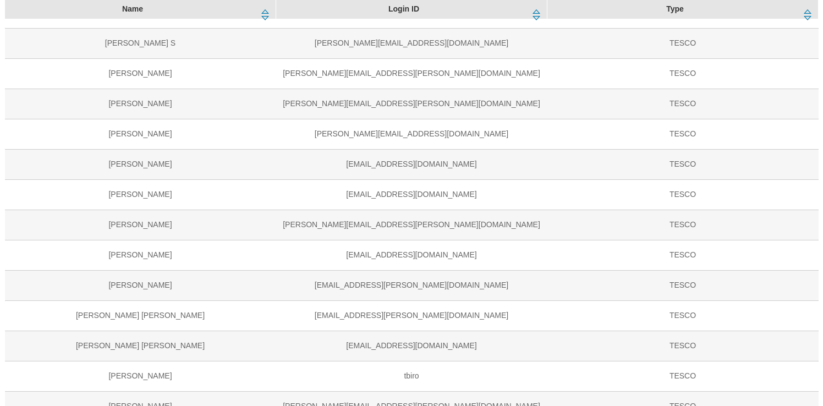
scroll to position [358, 0]
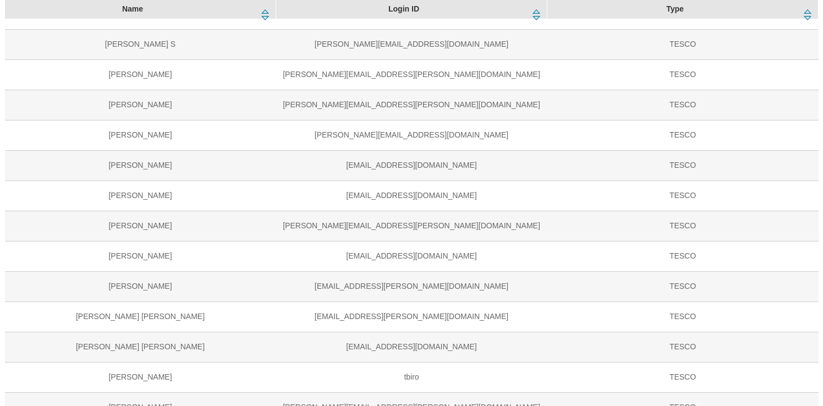
scroll to position [361, 0]
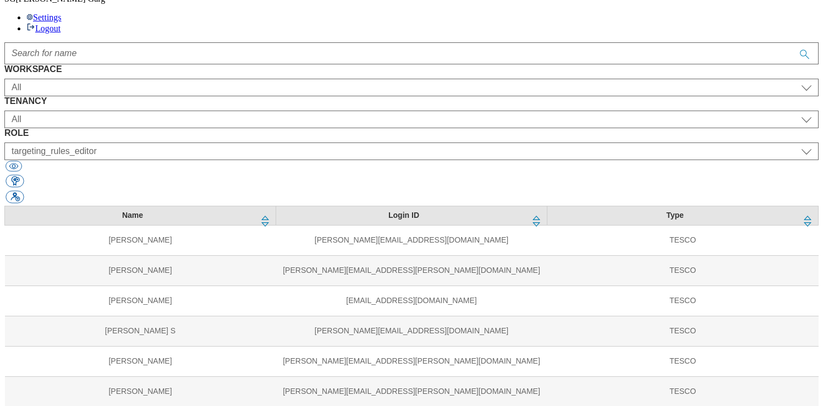
scroll to position [65, 0]
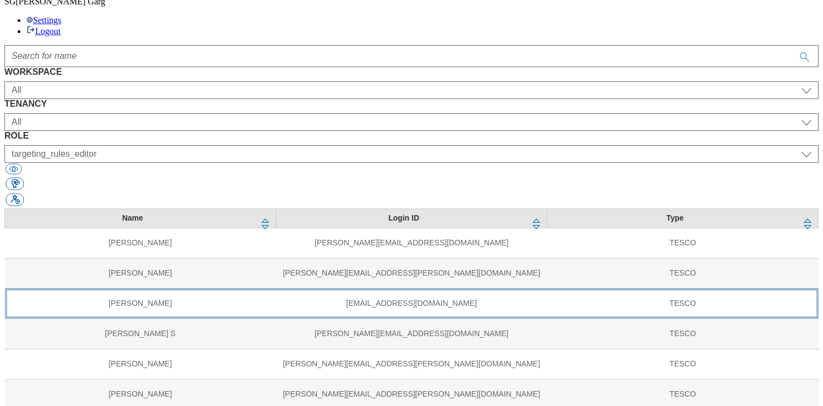
click at [114, 288] on td "[PERSON_NAME]" at bounding box center [140, 303] width 271 height 30
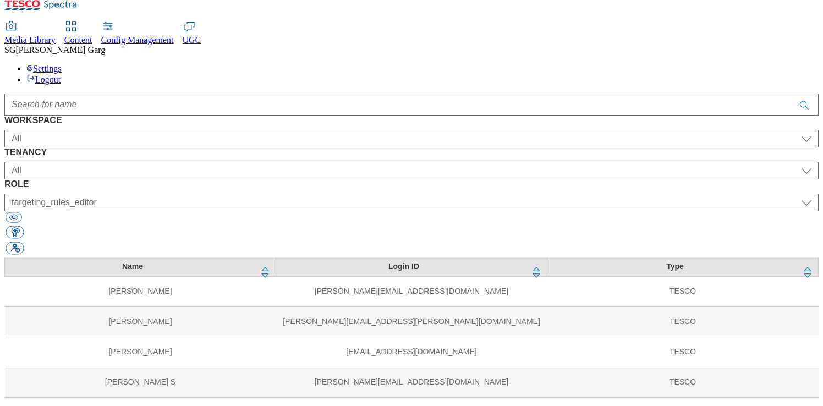
select select "dotcom-hu"
select select "targeting_rules_editor"
select select "dotcom-cz"
select select "targeting_rules_editor"
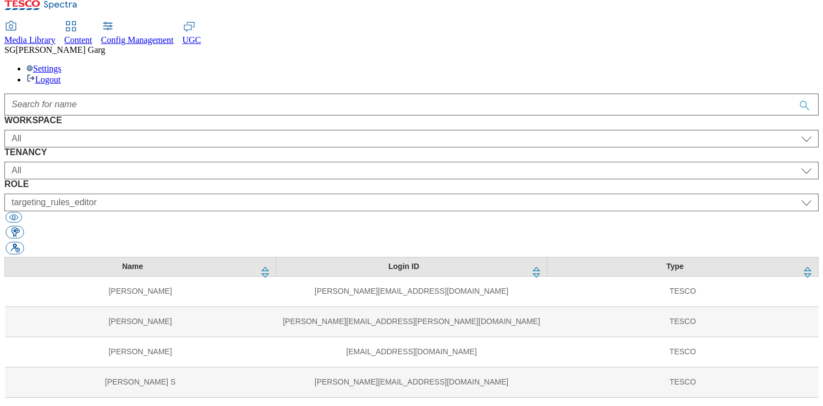
select select "dotcom-roi"
select select "targeting_rules_editor"
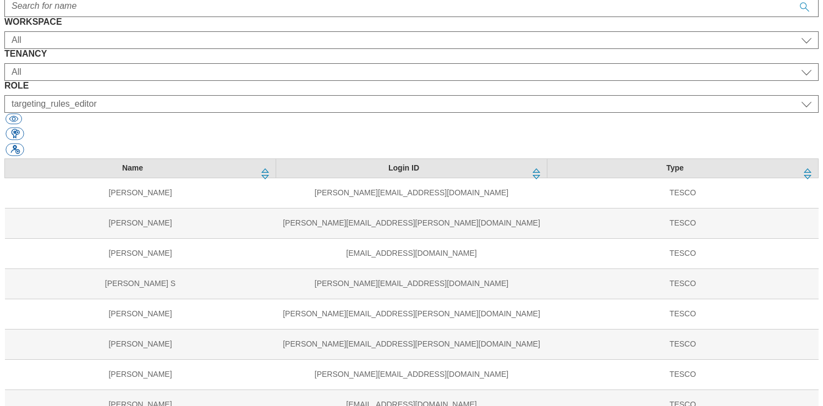
scroll to position [122, 0]
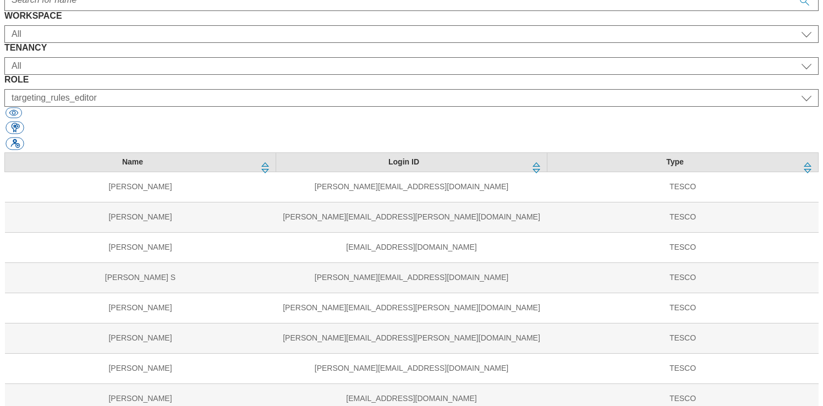
scroll to position [17, 0]
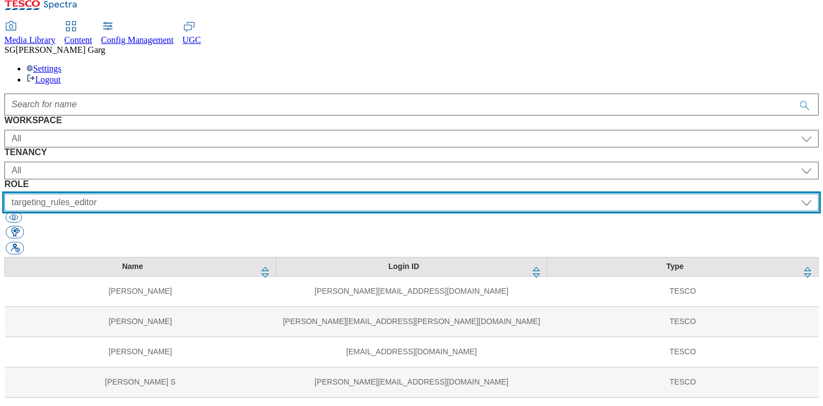
click at [500, 194] on select "All content_designer content_editor content_read developer guest media_admin mo…" at bounding box center [411, 203] width 815 height 18
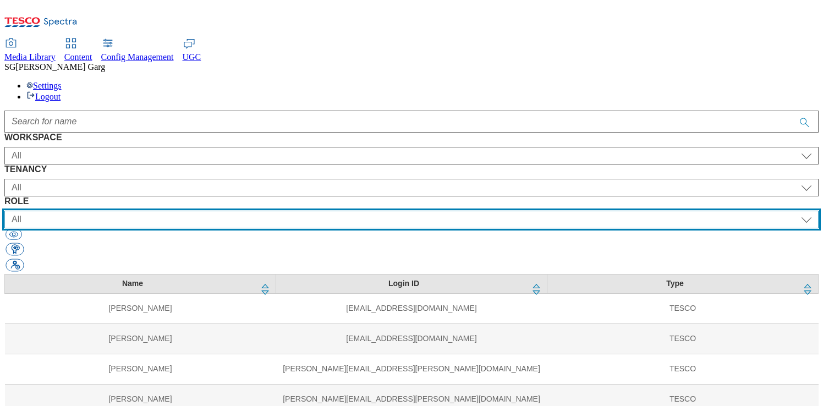
click at [517, 211] on select "All content_designer content_editor content_read developer guest media_admin mo…" at bounding box center [411, 220] width 815 height 18
select select "targeting_rules_editor"
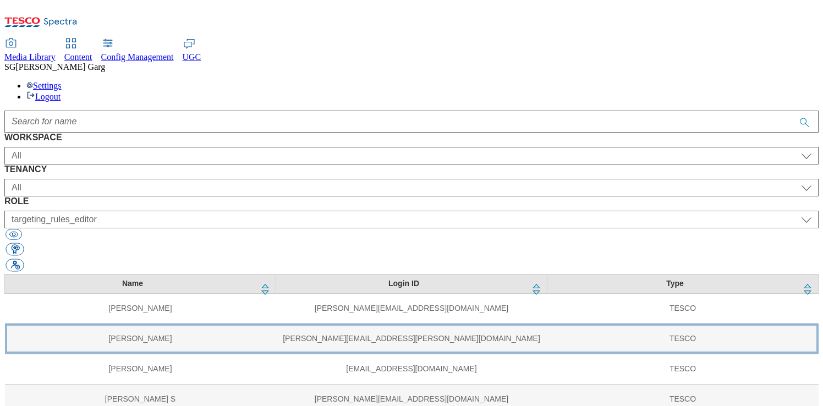
click at [155, 324] on td "[PERSON_NAME]" at bounding box center [140, 339] width 271 height 30
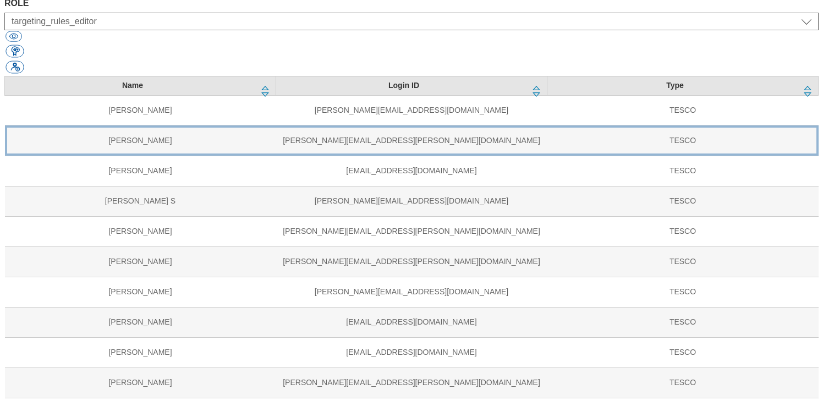
scroll to position [207, 0]
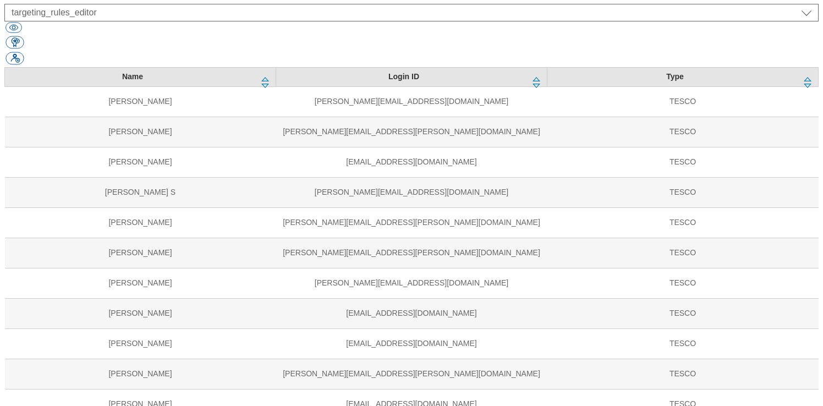
select select "ghs-[GEOGRAPHIC_DATA]"
select select "buylist_senior_editor"
select select "ghs-roi"
select select "buylist_senior_editor"
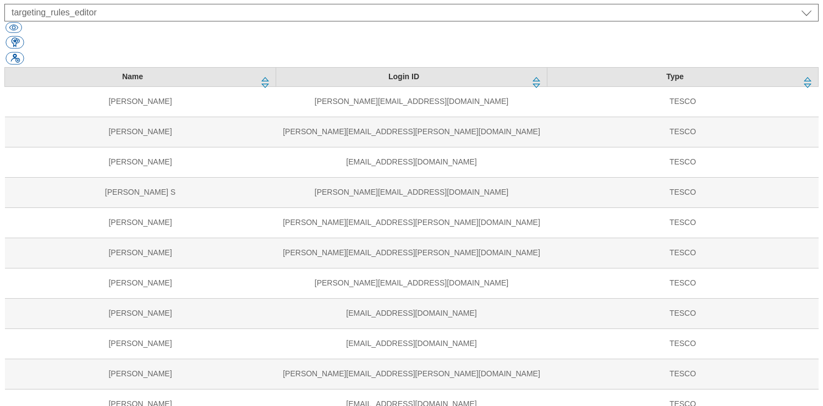
select select "ghs-[GEOGRAPHIC_DATA]"
select select "splash_senior_editor"
select select "ghs-roi"
select select "splash_senior_editor"
select select "ighs-hu"
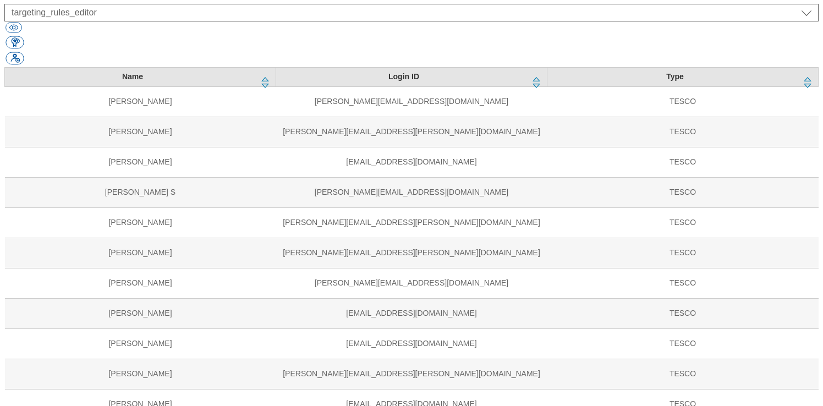
select select "splash_senior_editor"
select select "ighs-sk"
select select "splash_senior_editor"
select select "ighs-cz"
select select "splash_senior_editor"
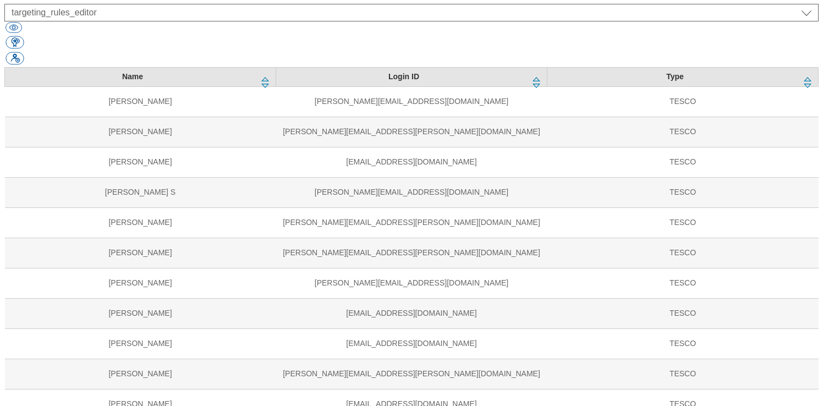
select select "TEST"
select select "targeting_rules_editor"
select select "HU"
select select "targeting_rules_editor"
select select "SK"
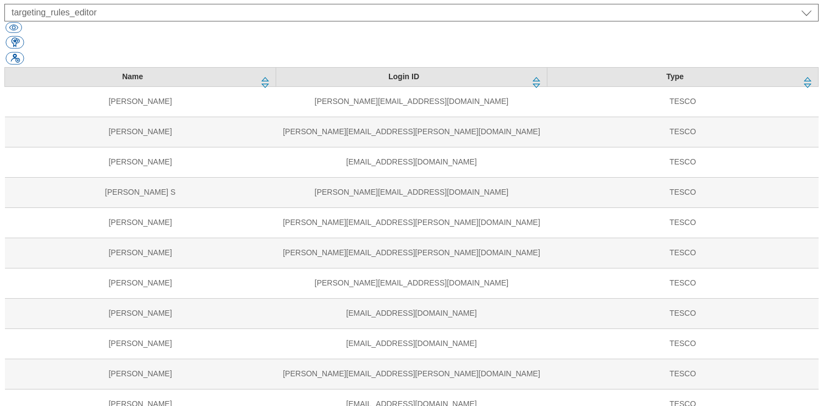
select select "targeting_rules_editor"
select select "ROI"
select select "targeting_rules_editor"
select select "UK"
select select "targeting_rules_editor"
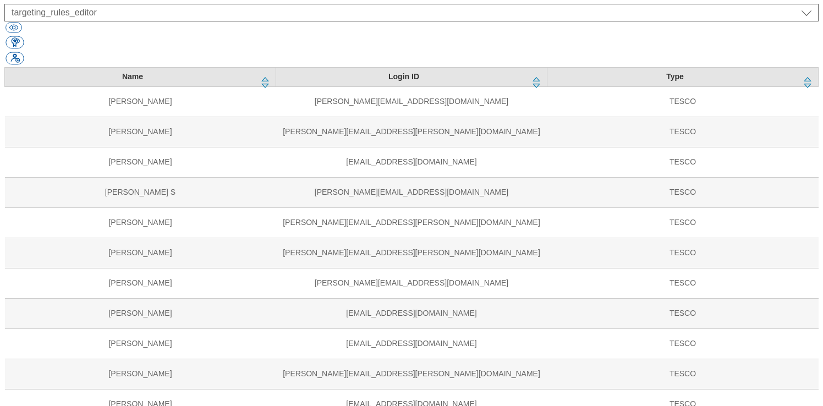
select select "Media"
select select "flare-tescomobile"
select select "Media"
select select "flare-ghs-mktg"
select select "Media"
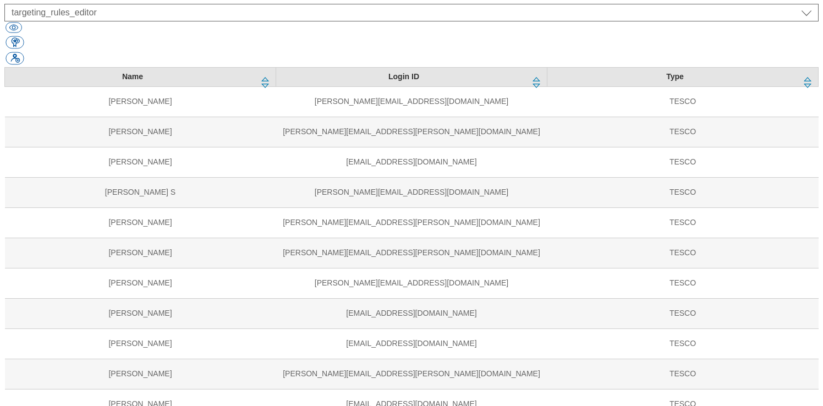
select select "flare-homepage"
select select "Media"
select select "flare-clubcard-mktg"
select select "Media"
select select "flare-ghs-roi"
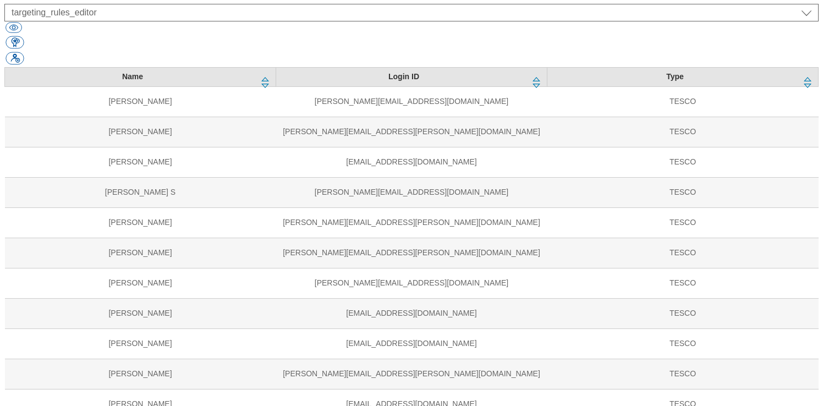
select select "Media"
select select "flare-phones-uk"
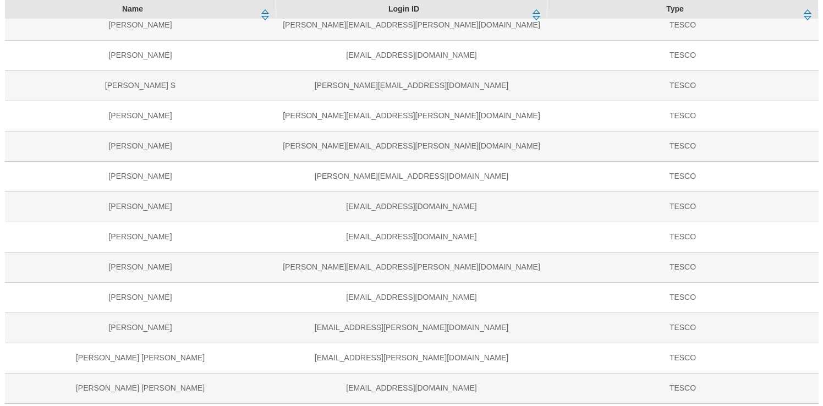
scroll to position [315, 0]
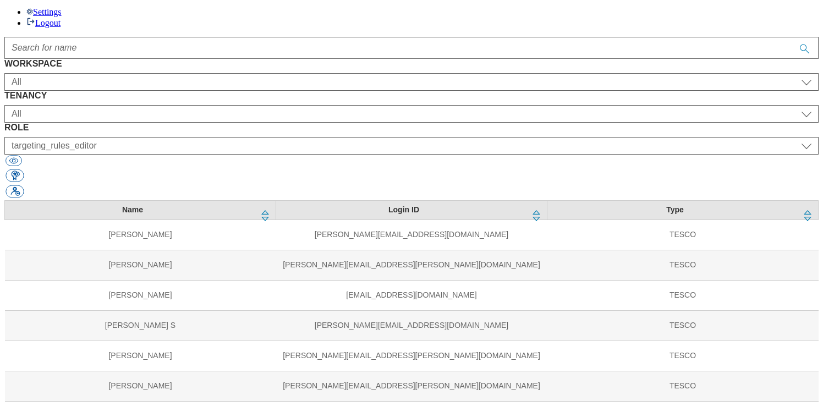
scroll to position [0, 0]
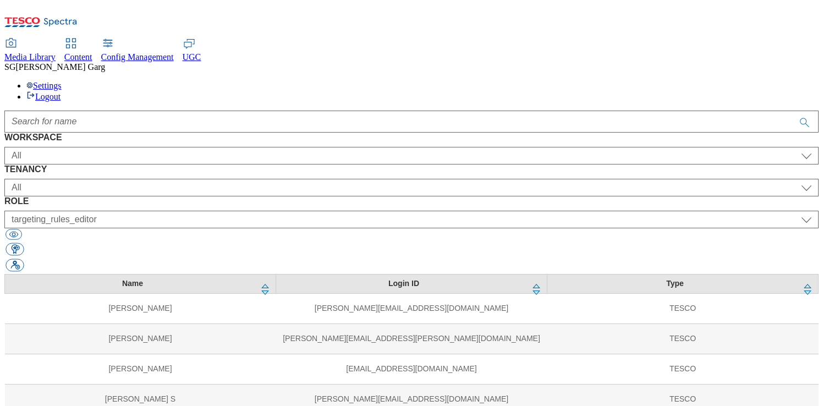
click at [801, 81] on div "Settings Logout" at bounding box center [411, 91] width 815 height 21
click at [61, 92] on link "Logout" at bounding box center [43, 96] width 34 height 9
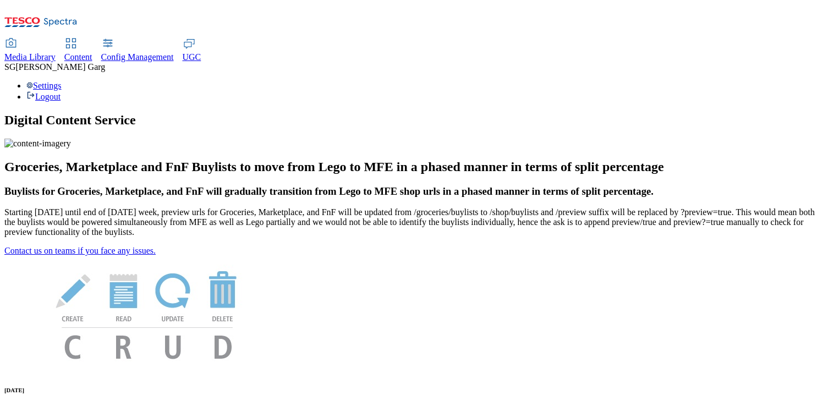
click at [92, 52] on span "Content" at bounding box center [78, 56] width 28 height 9
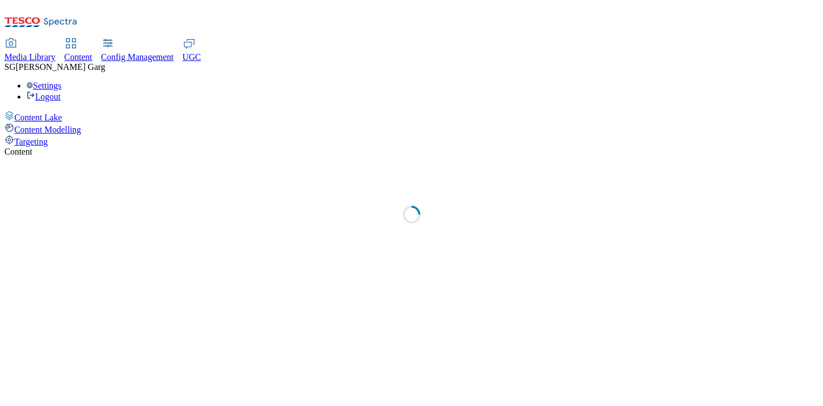
select select "group-comms"
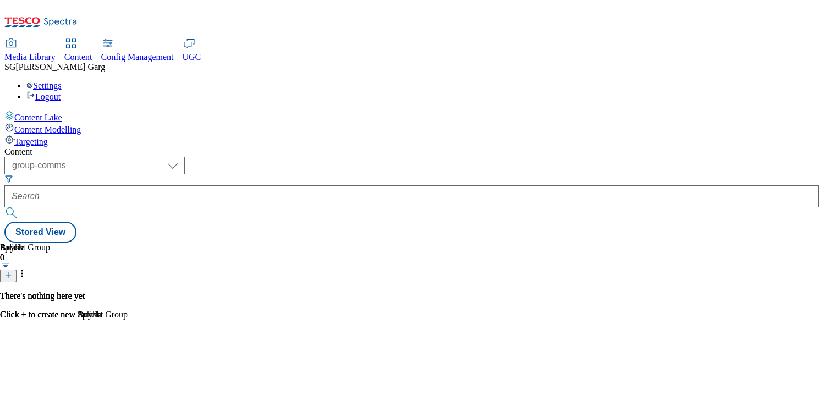
click at [48, 137] on span "Targeting" at bounding box center [31, 141] width 34 height 9
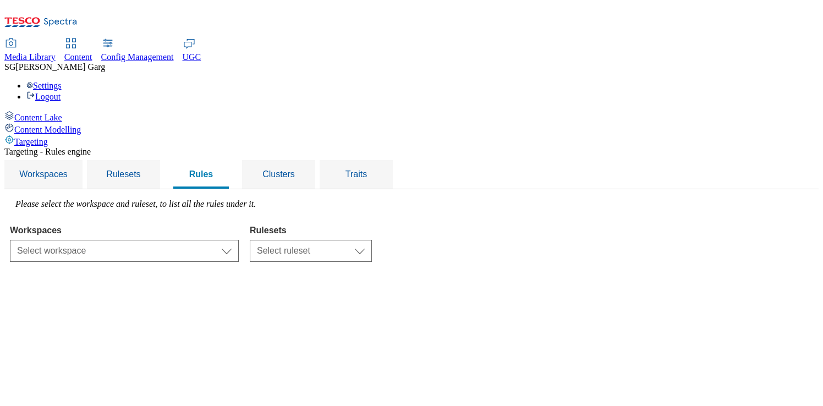
click at [105, 62] on span "[PERSON_NAME]" at bounding box center [60, 66] width 90 height 9
click at [802, 81] on div "Settings Logout" at bounding box center [411, 91] width 815 height 21
click at [62, 81] on link "Settings" at bounding box center [43, 85] width 35 height 9
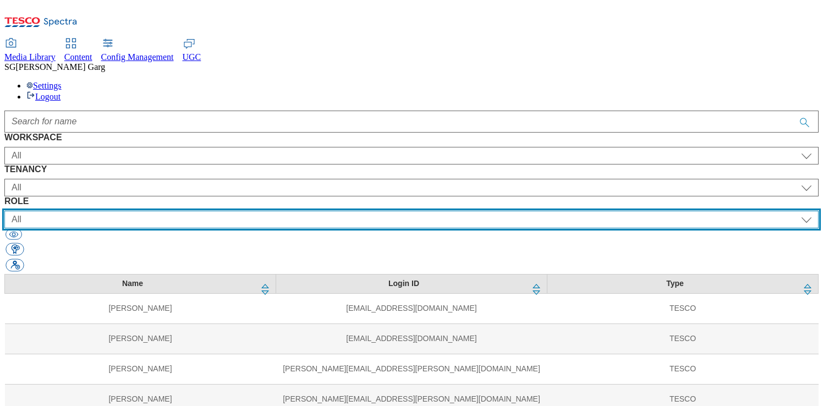
click at [516, 211] on select "All content_designer content_editor content_read developer guest media_admin mo…" at bounding box center [411, 220] width 815 height 18
select select "targeting_rules_editor"
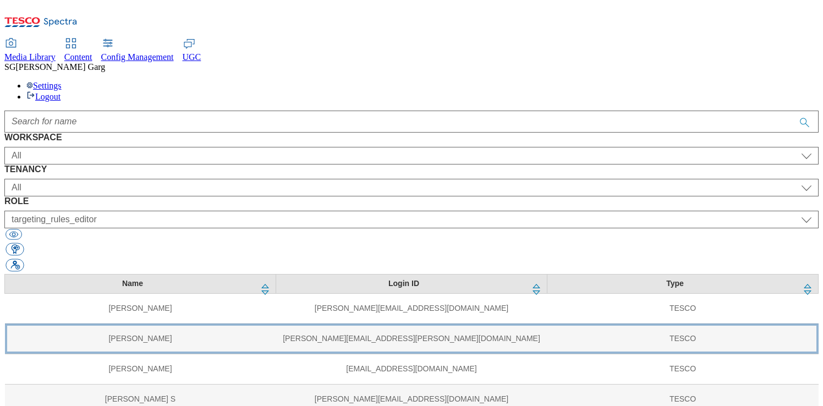
click at [143, 324] on td "[PERSON_NAME]" at bounding box center [140, 339] width 271 height 30
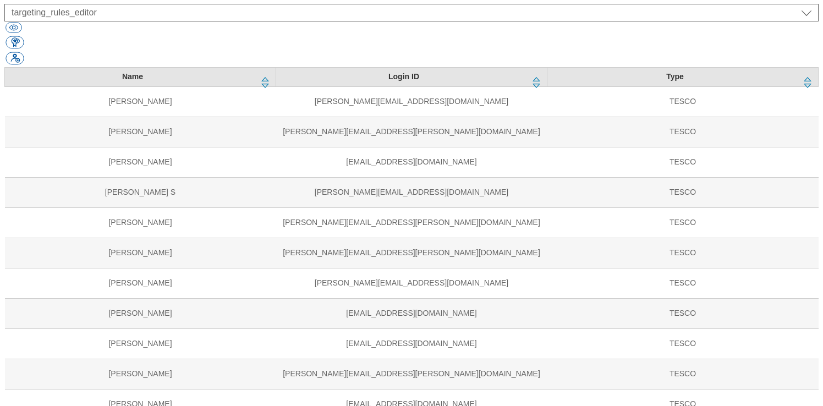
select select "ghs-[GEOGRAPHIC_DATA]"
select select "buylist_senior_editor"
select select "ghs-roi"
select select "buylist_senior_editor"
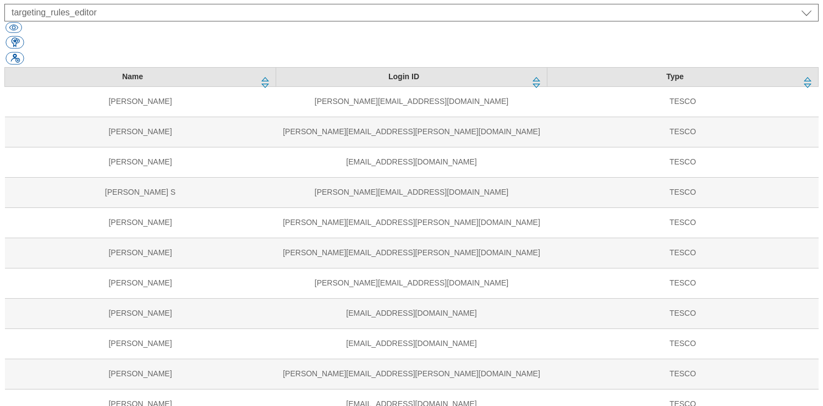
select select "ghs-[GEOGRAPHIC_DATA]"
select select "splash_senior_editor"
select select "ghs-roi"
select select "splash_senior_editor"
select select "ighs-hu"
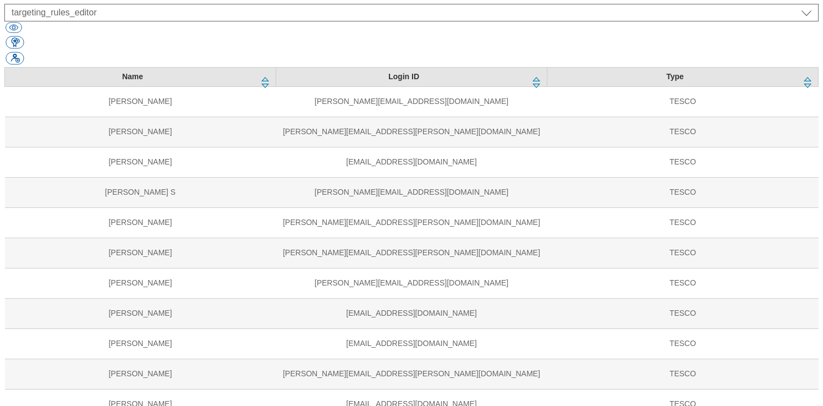
select select "splash_senior_editor"
select select "ighs-sk"
select select "splash_senior_editor"
select select "ighs-cz"
select select "splash_senior_editor"
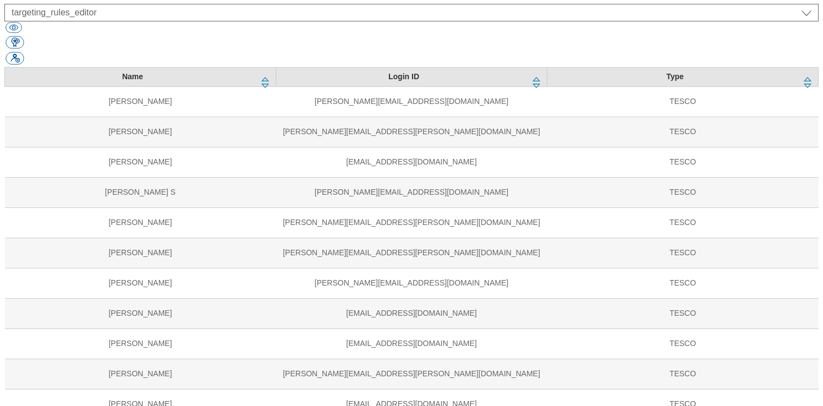
select select "TEST"
select select "targeting_rules_editor"
select select "HU"
select select "targeting_rules_editor"
select select "SK"
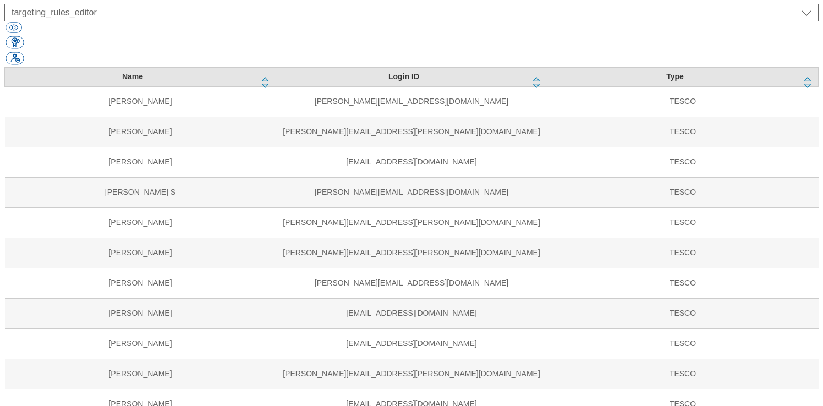
select select "targeting_rules_editor"
select select "ROI"
select select "targeting_rules_editor"
select select "UK"
select select "targeting_rules_editor"
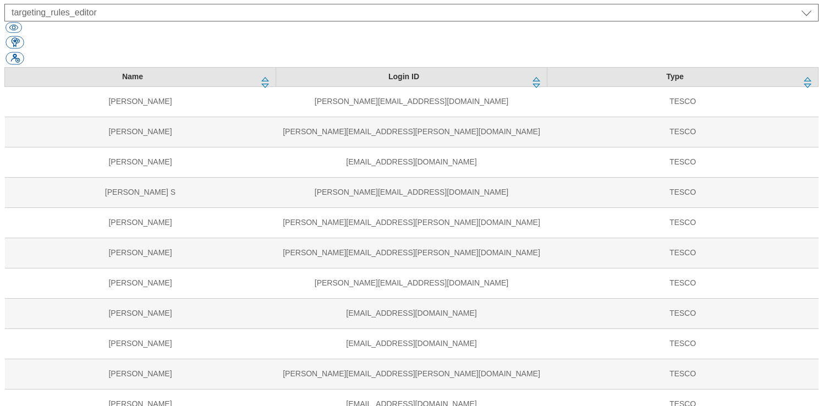
select select "Media"
select select "flare-tescomobile"
select select "Media"
select select "flare-ghs-mktg"
select select "Media"
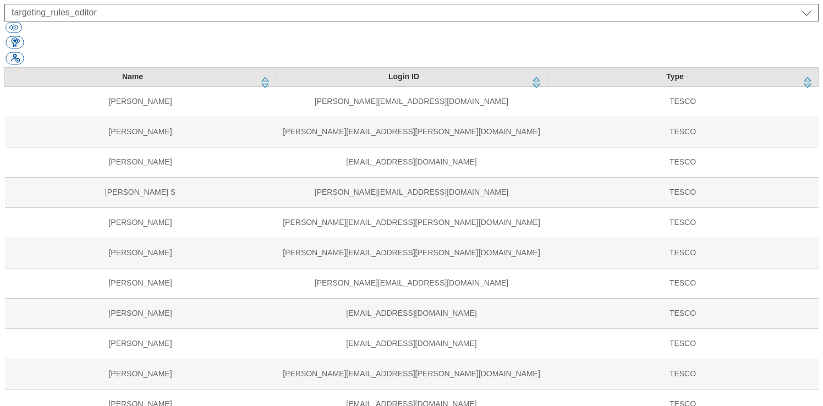
select select "flare-homepage"
select select "Media"
select select "flare-clubcard-mktg"
select select "Media"
select select "flare-ghs-roi"
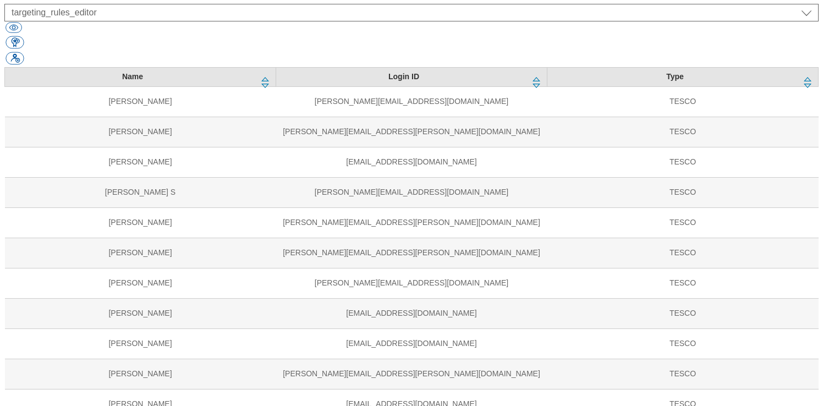
select select "Media"
select select "flare-phones-uk"
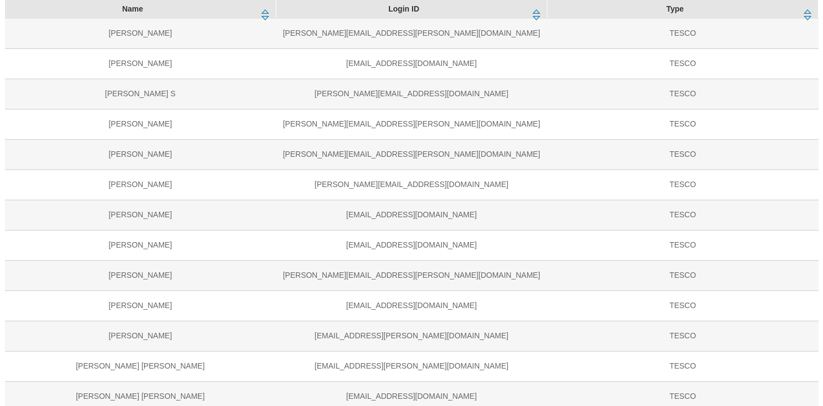
scroll to position [308, 0]
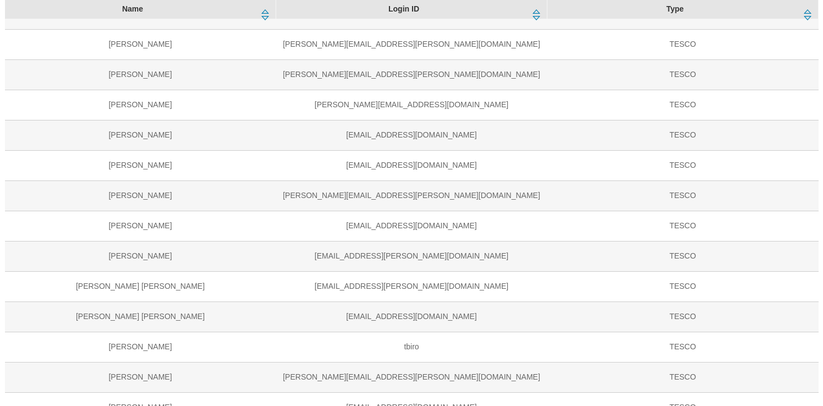
scroll to position [394, 0]
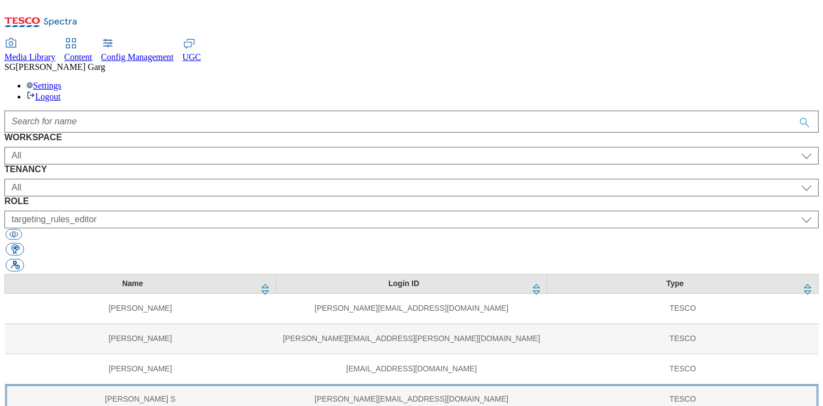
click at [172, 384] on td "[PERSON_NAME] S" at bounding box center [140, 399] width 271 height 30
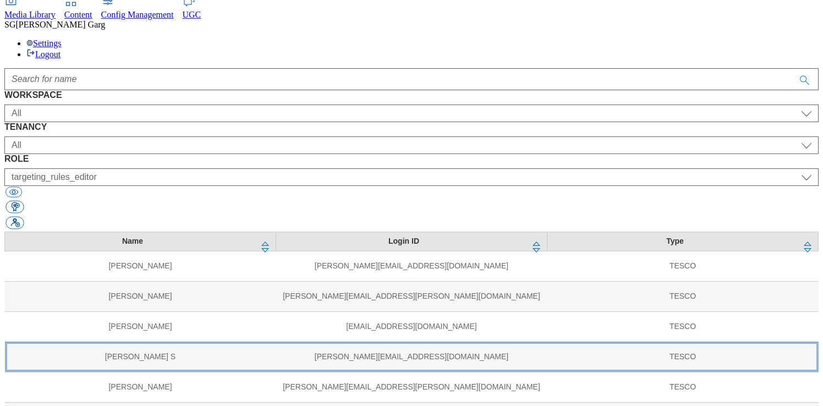
scroll to position [51, 0]
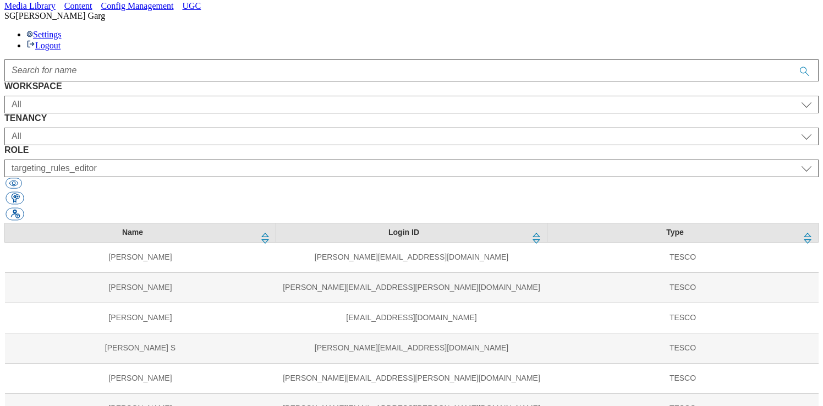
select select "ghs-[GEOGRAPHIC_DATA]"
select select "targeting_rules_editor"
select select "ighs-sk"
select select "targeting_rules_editor"
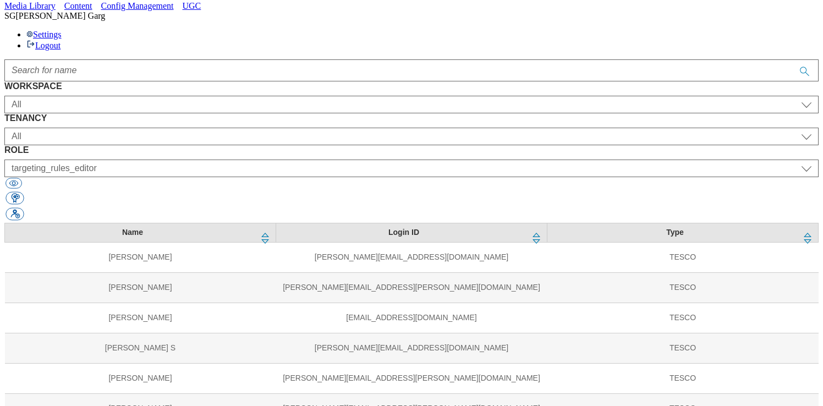
select select "ighs-hu"
select select "targeting_rules_editor"
select select "ighs-cz"
select select "targeting_rules_editor"
select select "Media"
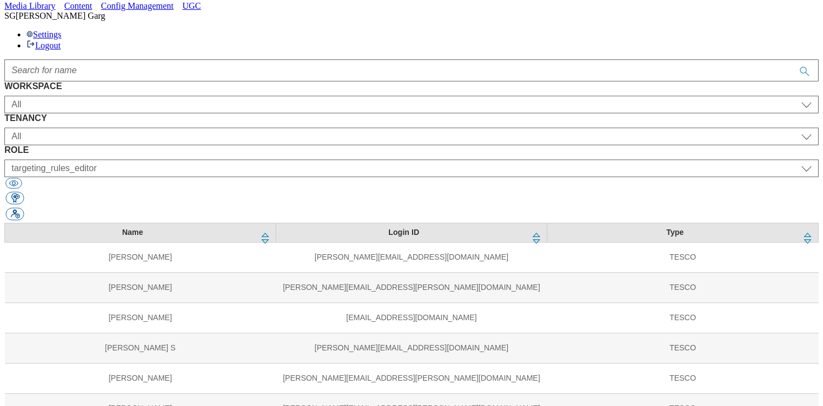
select select "flare-ghs-mktg"
select select "Media"
select select "flare-mca-sk"
select select "Media"
select select "flare-mca-hu"
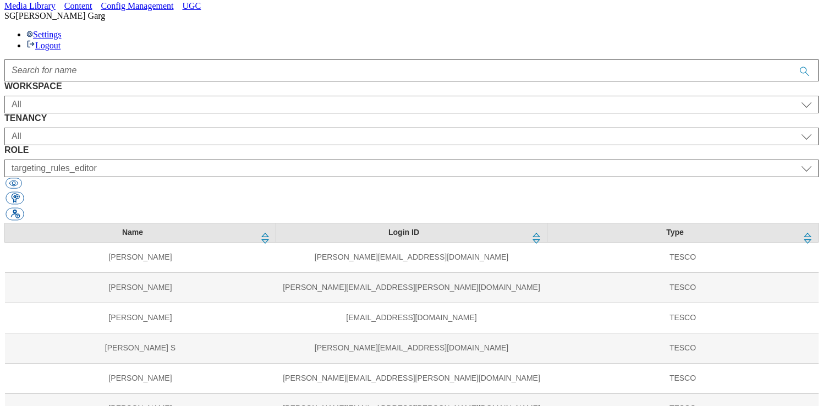
select select "Media"
select select "flare-mca-cz"
select select "Media"
select select "flare-ighs-ce-mktg"
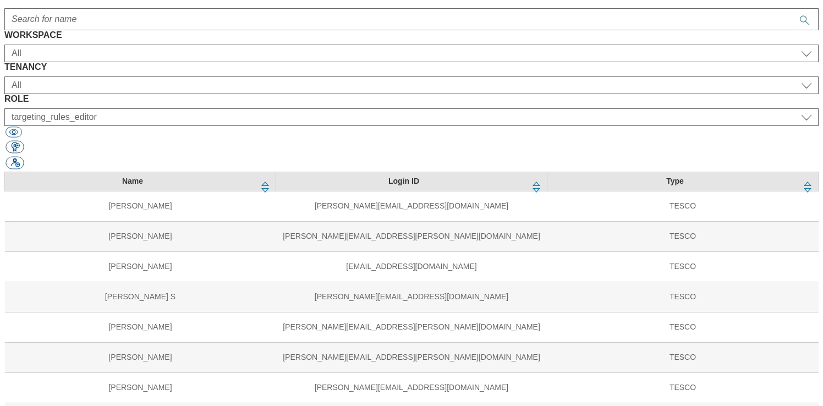
scroll to position [103, 0]
select select "UK"
select select "SK"
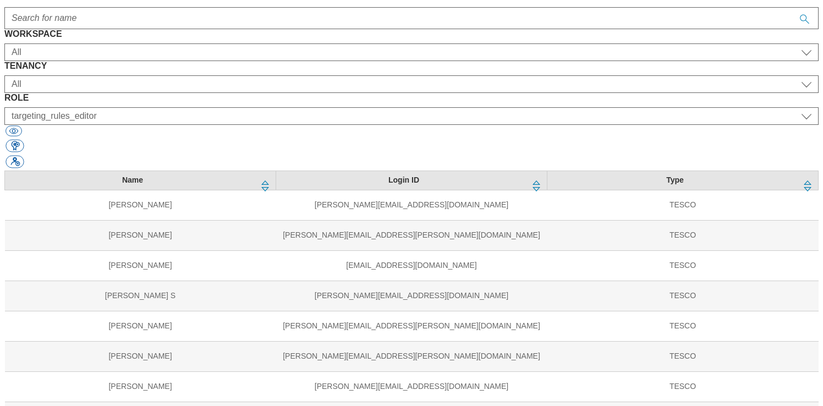
select select "HU"
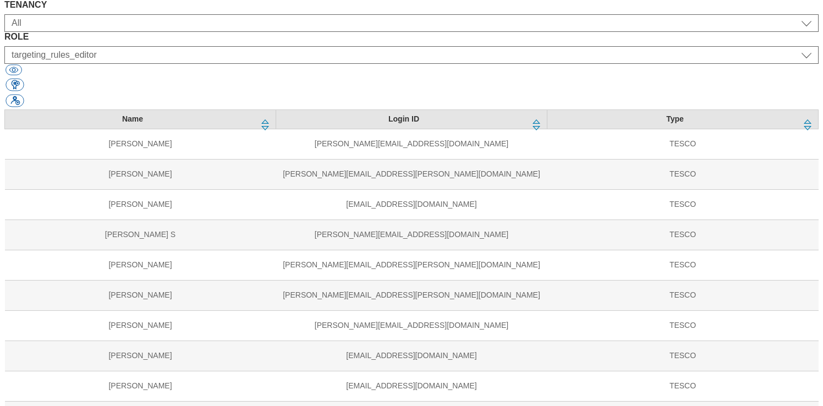
scroll to position [168, 0]
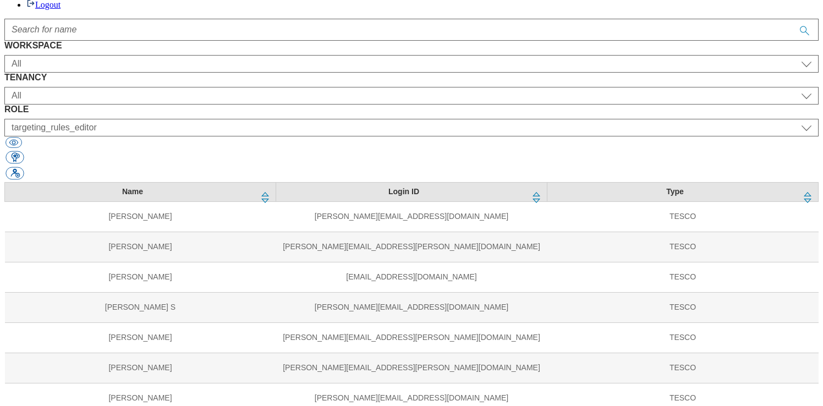
scroll to position [80, 0]
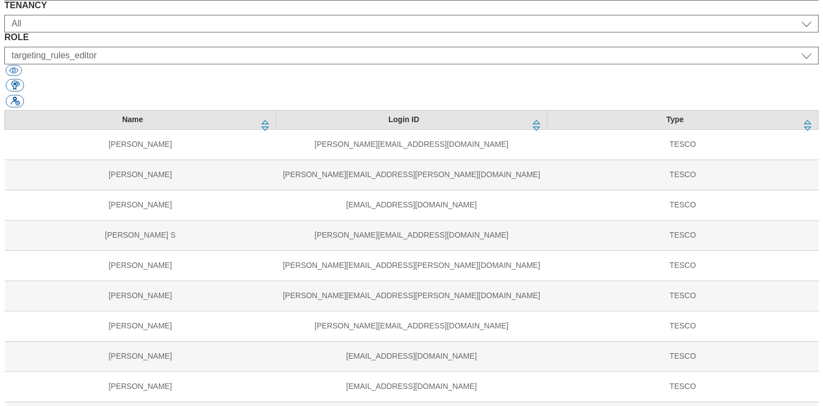
scroll to position [171, 0]
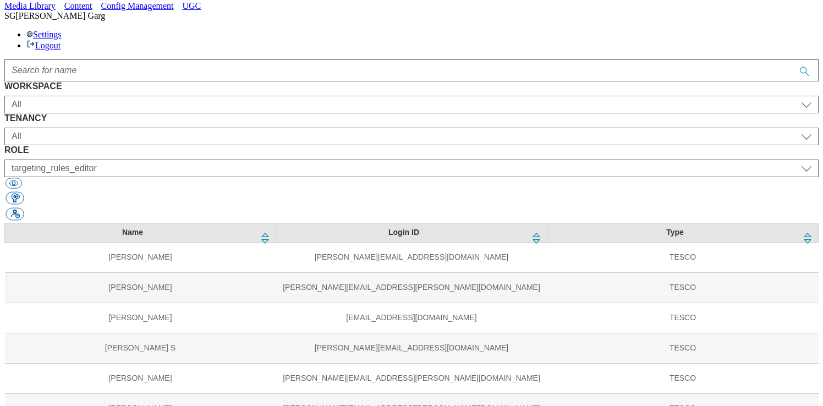
scroll to position [0, 0]
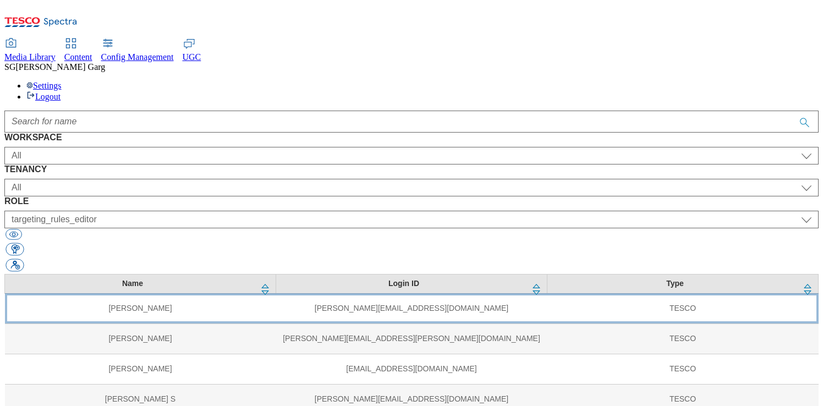
click at [124, 293] on td "[PERSON_NAME]" at bounding box center [140, 308] width 271 height 30
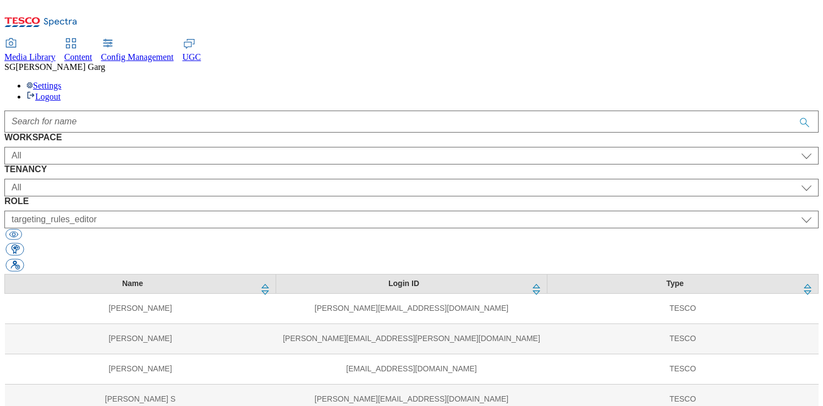
copy div "HU556674"
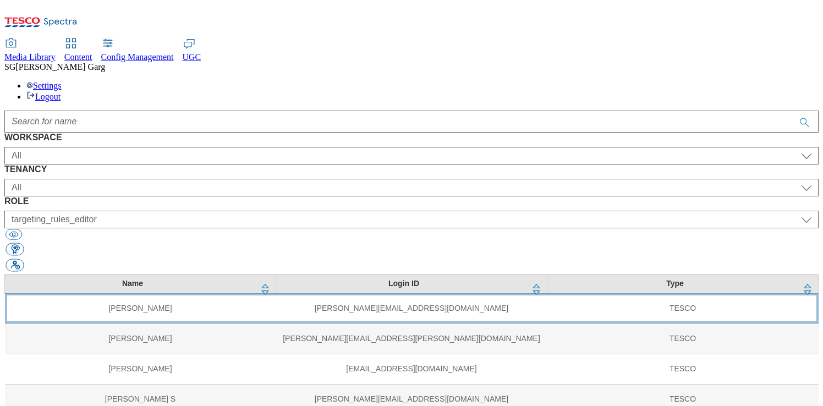
click at [157, 293] on td "[PERSON_NAME]" at bounding box center [140, 308] width 271 height 30
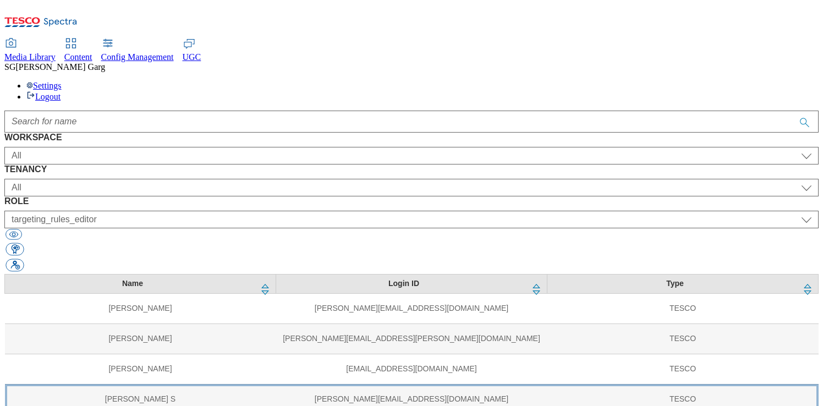
click at [122, 384] on td "[PERSON_NAME] S" at bounding box center [140, 399] width 271 height 30
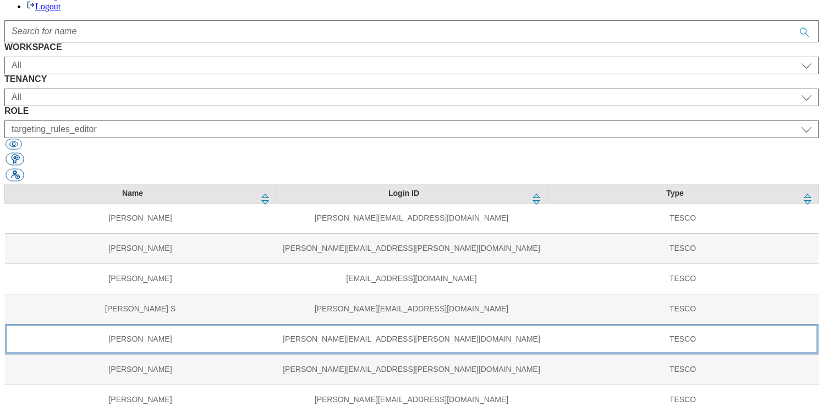
scroll to position [121, 0]
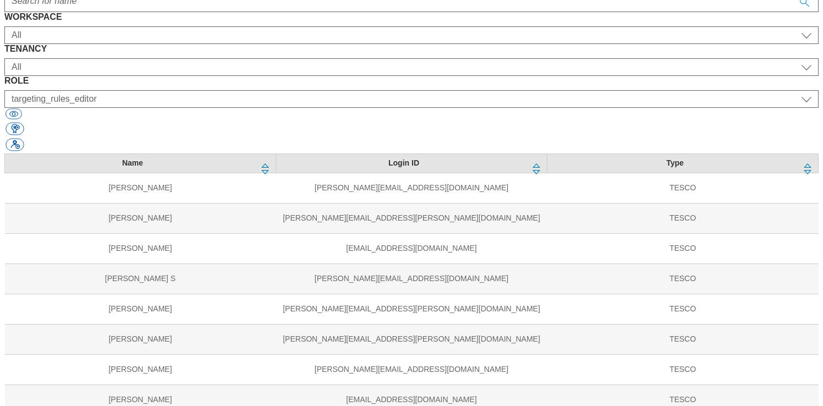
select select "ghs-[GEOGRAPHIC_DATA]"
select select "buylist_senior_editor"
select select "ghs-roi"
select select "buylist_senior_editor"
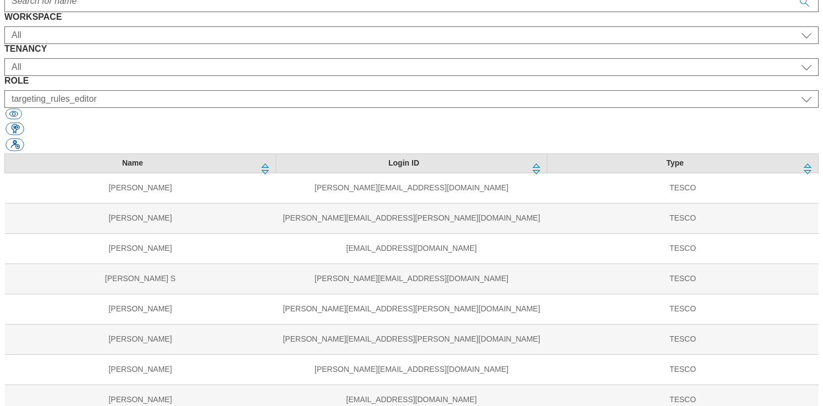
select select "clubcard-website"
select select "targeting_rules_editor"
select select "ghs-[GEOGRAPHIC_DATA]"
select select "targeting_rules_editor"
select select "ghs-roi"
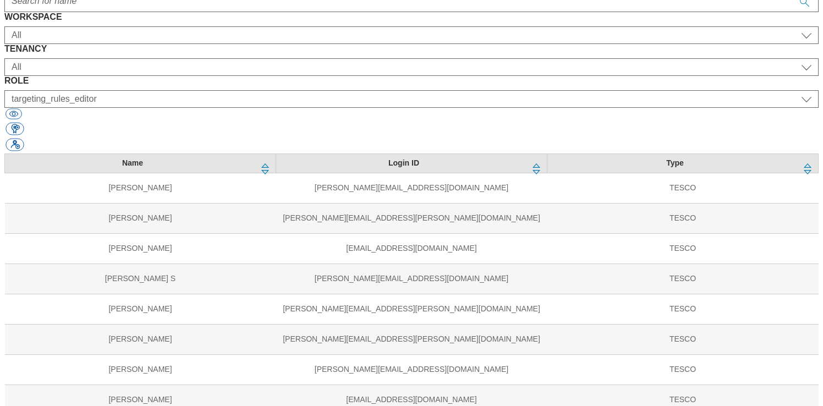
select select "targeting_rules_editor"
select select "Media"
select select "do-not-use"
select select "guest"
select select "Media"
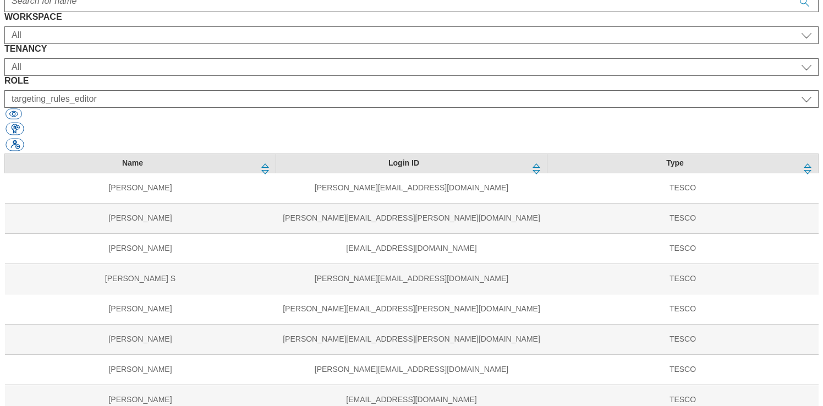
select select "flare-clubcard-mktg"
select select "content_editor"
select select "Media"
select select "flare-ghs"
select select "guest"
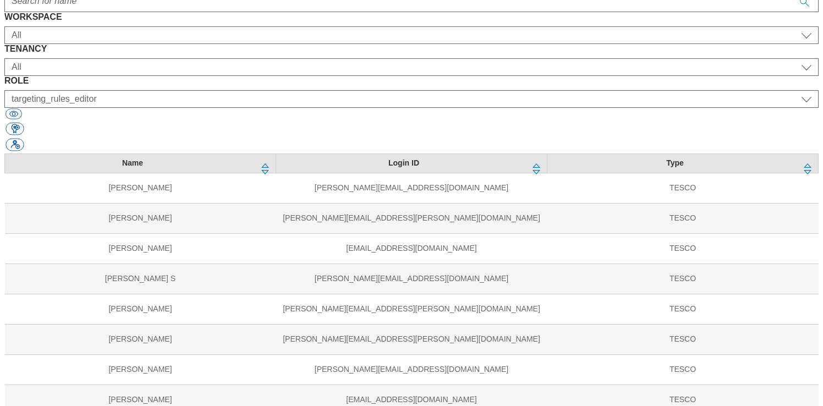
select select "Media"
select select "flare-realfood"
select select "guest"
select select "Media"
select select "flare-clubcard-boost-uk"
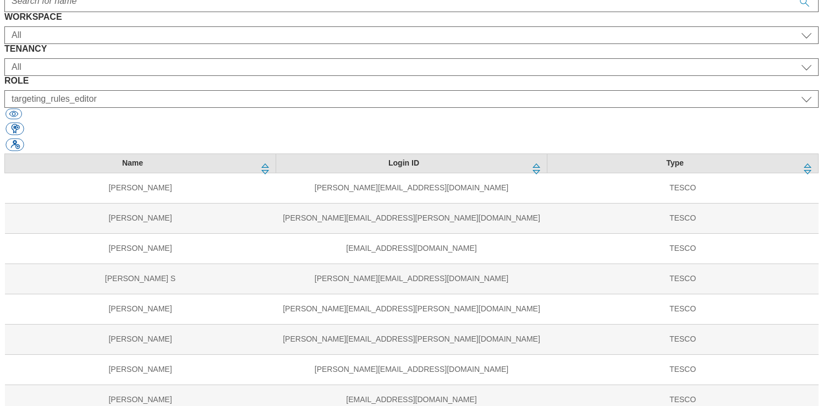
select select "Media"
select select "flare-fnf"
select select "guest"
select select "Media"
select select "flare-homepage"
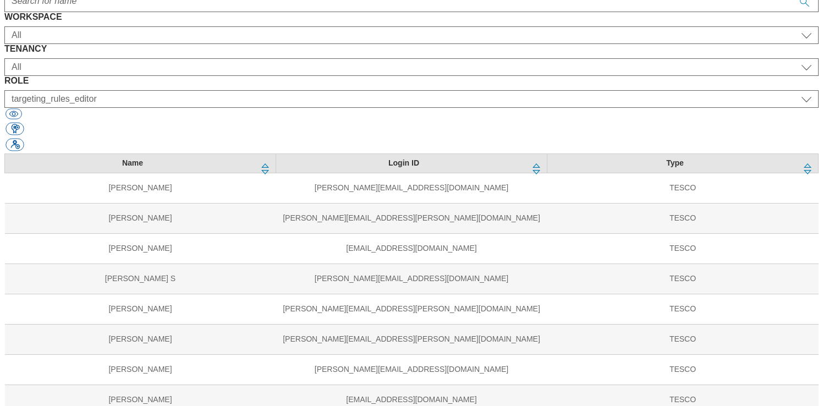
select select "Media"
select select "flare-ghs-mktg"
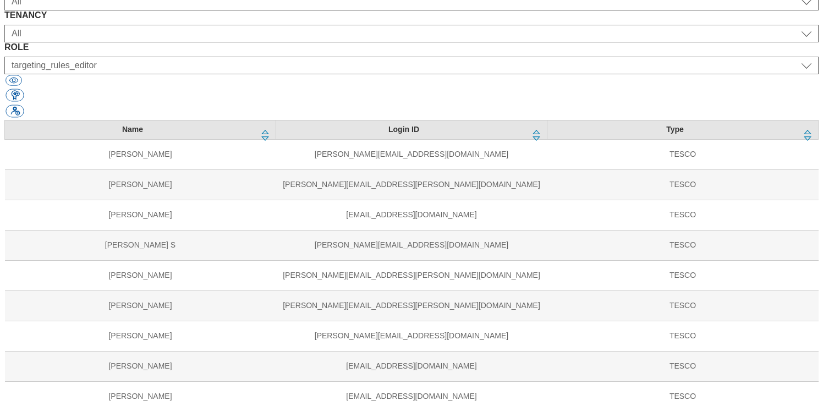
scroll to position [184, 0]
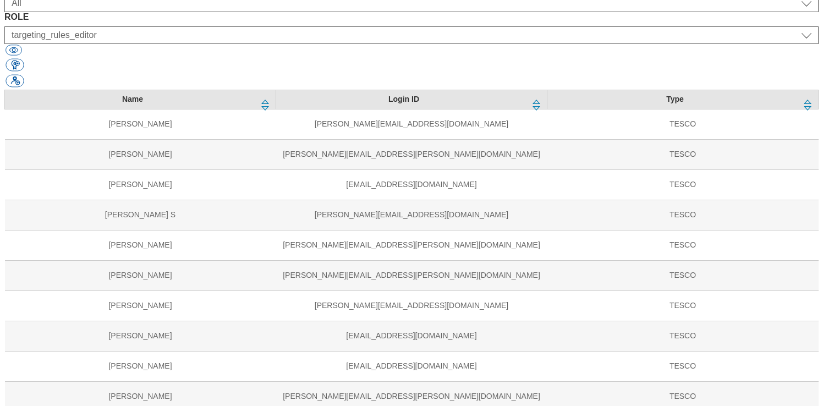
select select "UK"
select select "ghs-roi"
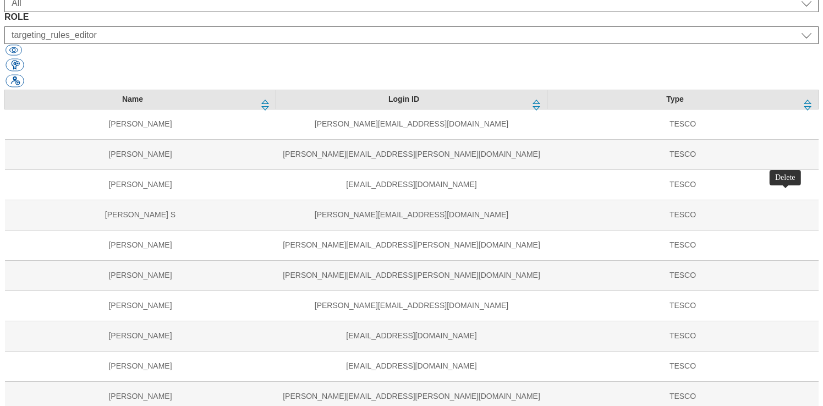
select select "Media"
select select "do-not-use"
select select "guest"
select select "flare-clubcard-mktg"
select select "content_editor"
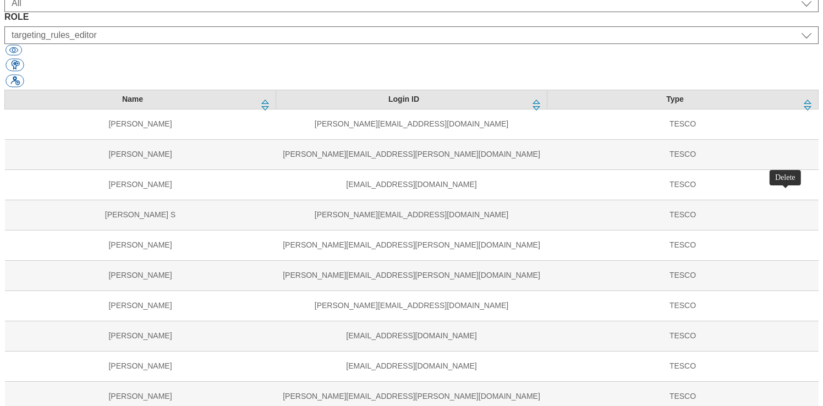
select select "flare-ghs"
select select "guest"
select select "flare-realfood"
select select "flare-clubcard-boost-uk"
select select "content_designer"
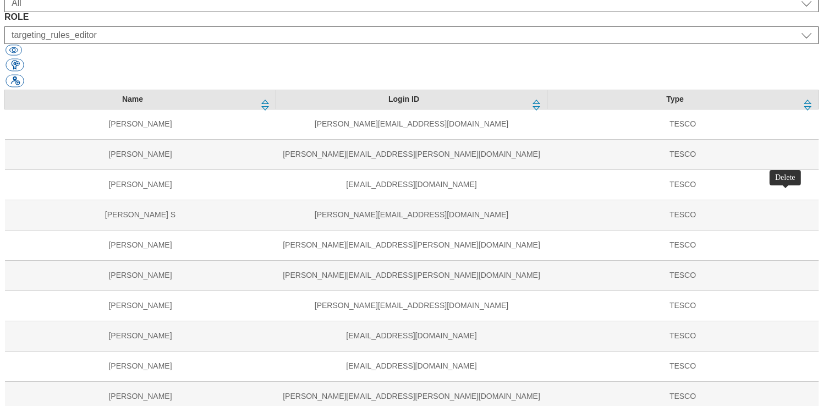
select select "flare-fnf"
select select "guest"
select select "flare-homepage"
select select "content_designer"
select select "flare-ghs-mktg"
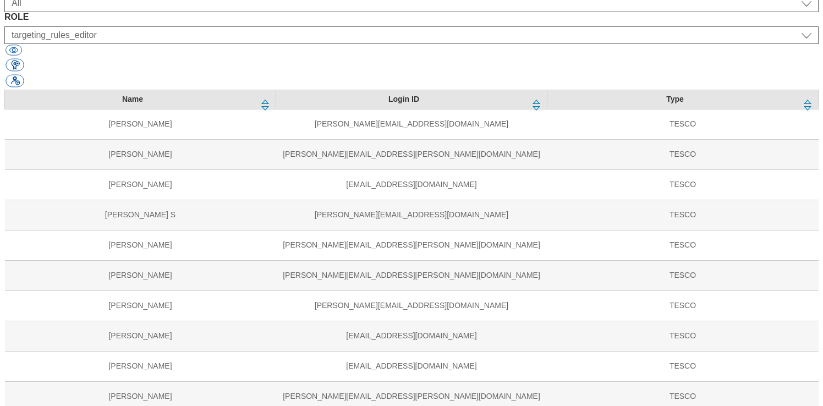
select select "ROI"
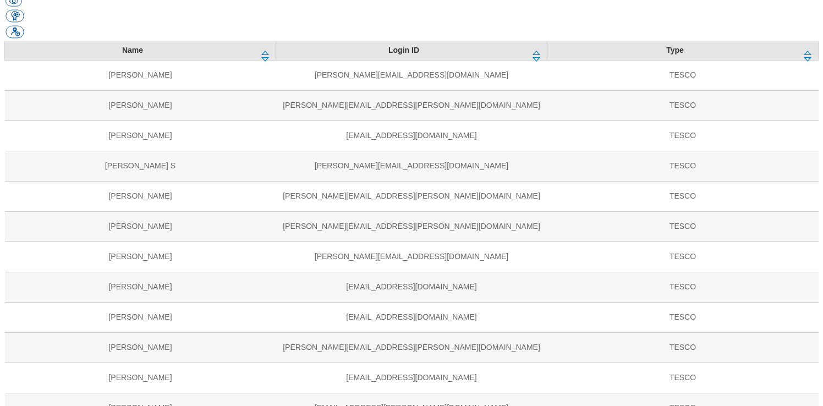
scroll to position [245, 0]
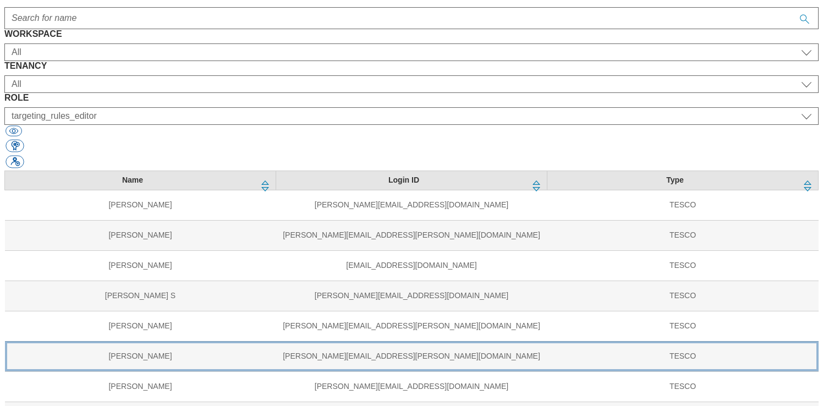
scroll to position [0, 0]
click at [102, 341] on td "[PERSON_NAME]" at bounding box center [140, 356] width 271 height 30
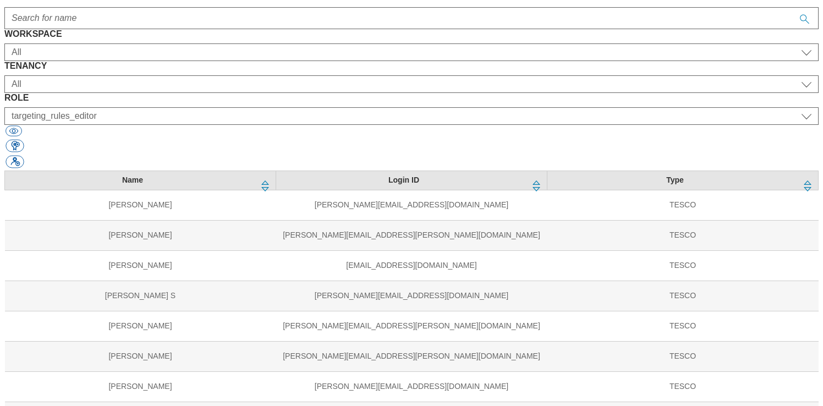
select select "ghs-roi"
select select "buylist_senior_editor"
select select "ghs-[GEOGRAPHIC_DATA]"
select select "buylist_senior_editor"
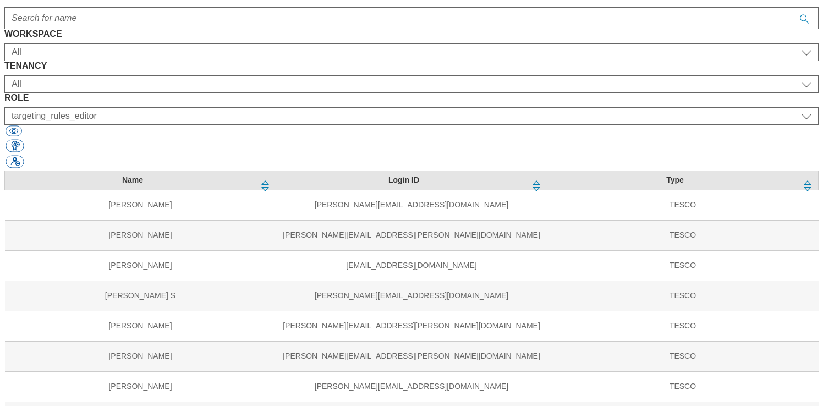
select select "clubcard-website"
select select "targeting_rules_editor"
select select "ghs-roi"
select select "targeting_rules_editor"
select select "ghs-[GEOGRAPHIC_DATA]"
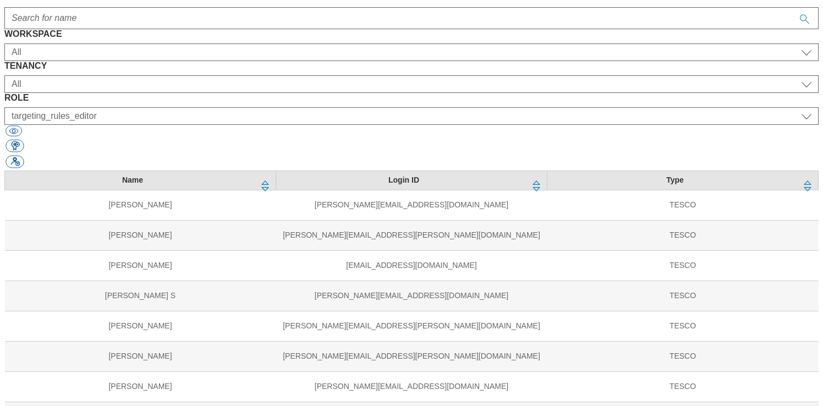
select select "targeting_rules_editor"
select select "Media"
select select "flare-ghs-roi"
select select "Media"
select select "flare-clubcard-mktg"
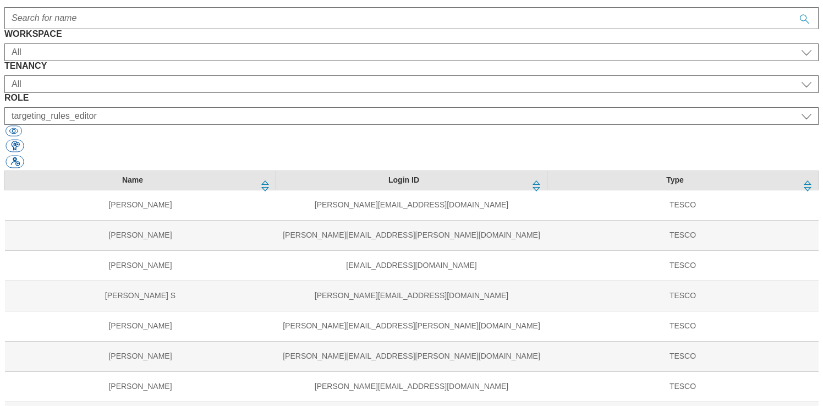
select select "Media"
select select "flare-ghs"
select select "guest"
select select "Media"
select select "flare-realfood"
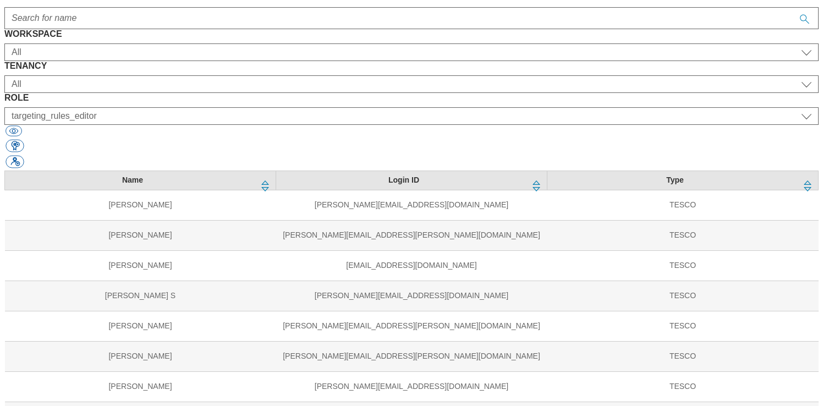
select select "guest"
select select "Media"
select select "flare-fnf"
select select "guest"
select select "Media"
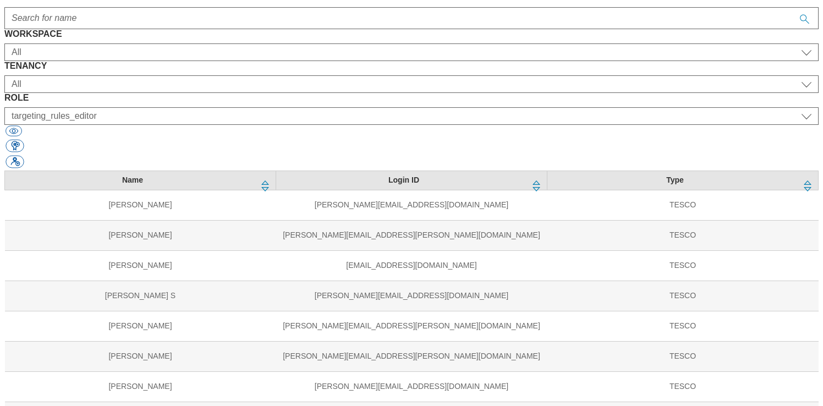
select select "flare-homepage"
select select "Media"
select select "flare-ghs-mktg"
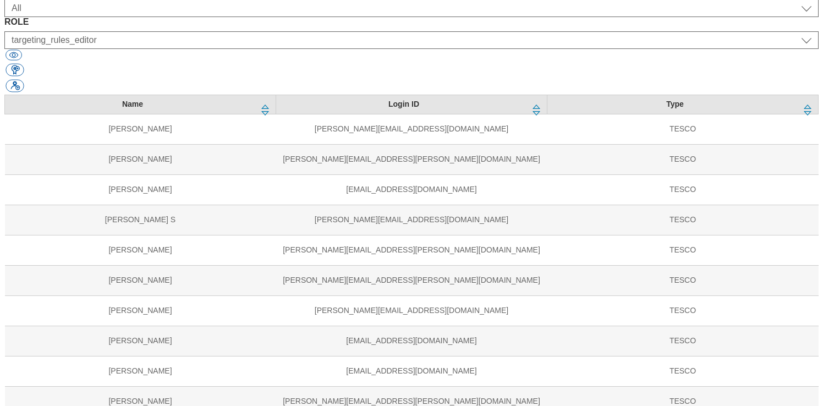
scroll to position [181, 0]
select select "UK"
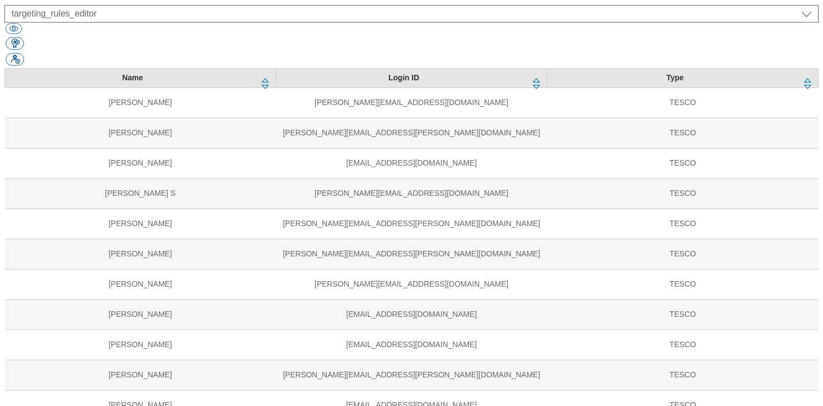
select select "ROI"
select select "Media"
select select "flare-ghs-roi"
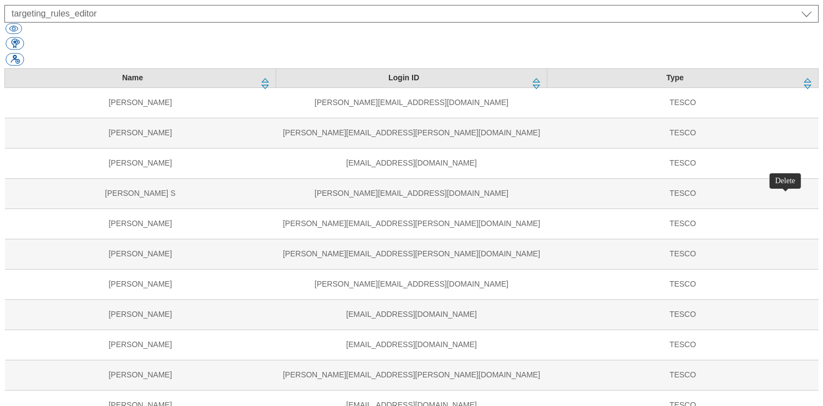
select select "content_designer"
select select "flare-clubcard-mktg"
select select "flare-ghs"
select select "guest"
select select "flare-realfood"
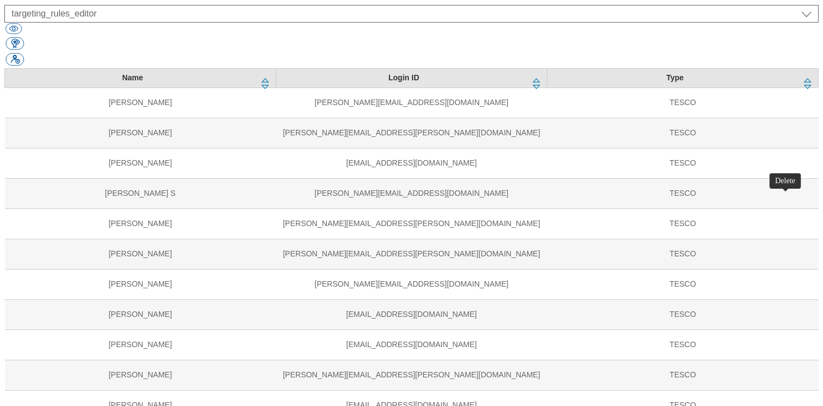
select select "flare-fnf"
select select "flare-homepage"
select select "content_designer"
select select "flare-ghs-mktg"
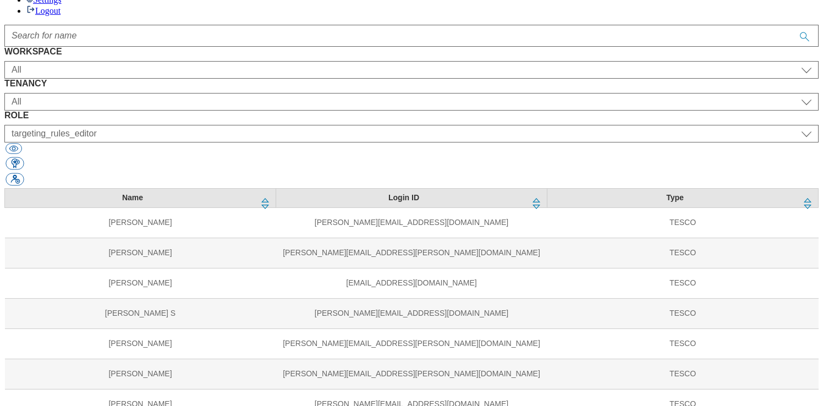
scroll to position [20, 0]
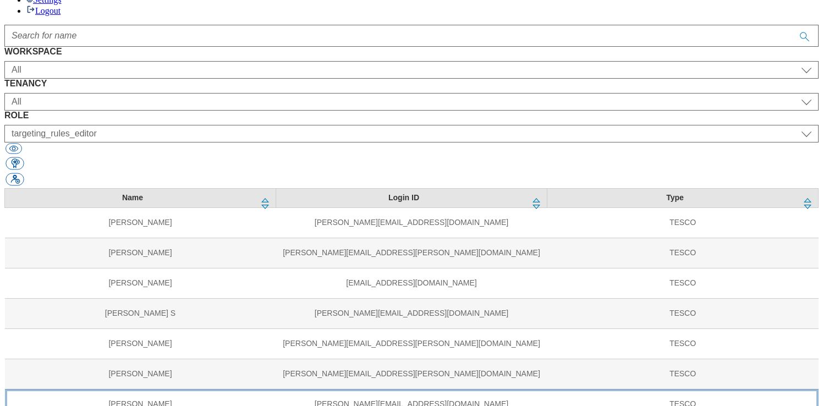
click at [93, 389] on td "[PERSON_NAME]" at bounding box center [140, 404] width 271 height 30
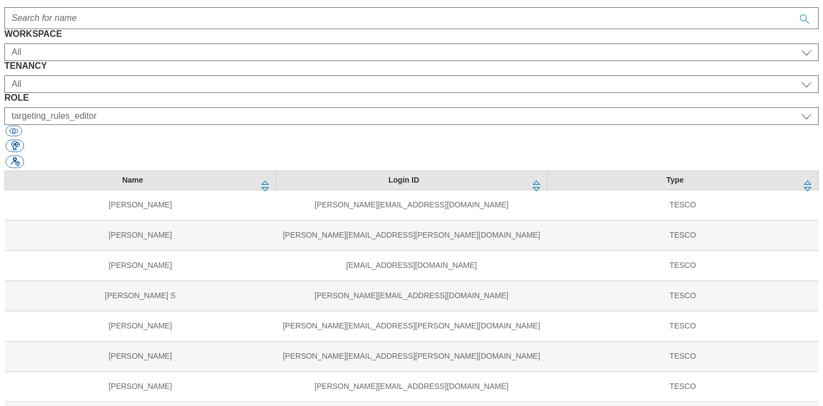
select select "ighs-hu"
select select "buylist_senior_editor"
select select "ighs-cz"
select select "buylist_senior_editor"
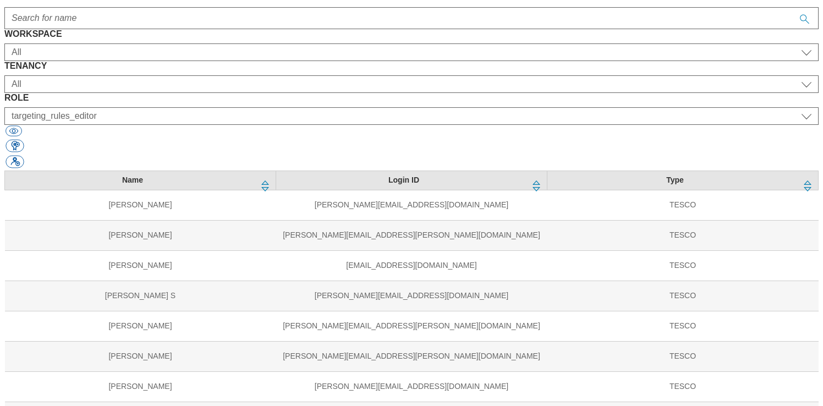
select select "ighs-sk"
select select "buylist_senior_editor"
select select "ighs-hu"
select select "splash_senior_editor"
select select "ighs-cz"
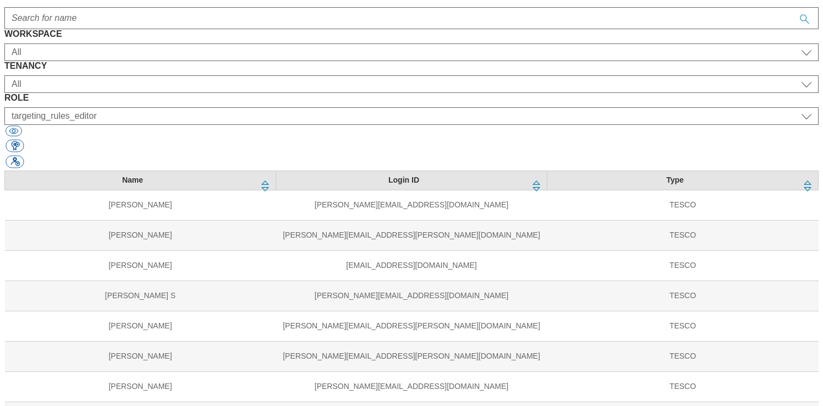
select select "splash_senior_editor"
select select "ighs-sk"
select select "splash_senior_editor"
select select "ighs-hu"
select select "article_senior_editor"
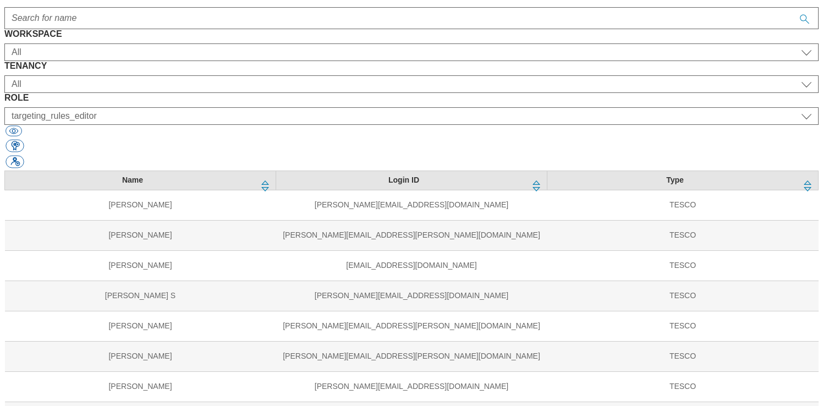
select select "ighs-cz"
select select "article_senior_editor"
select select "ighs-sk"
select select "article_senior_editor"
select select "ighs-hu"
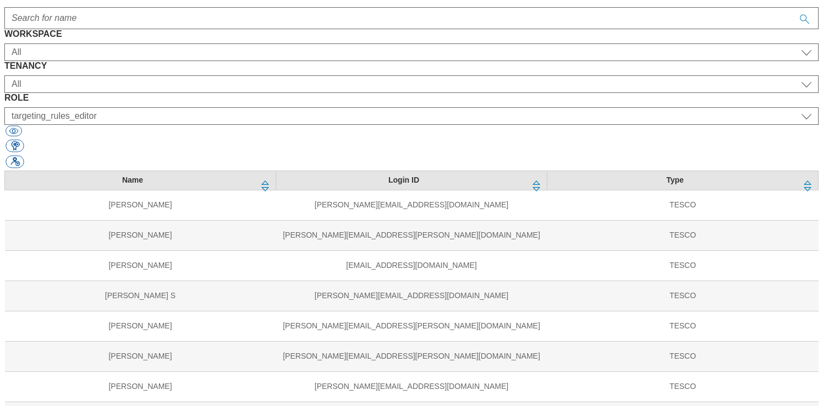
select select "targeting_rules_editor"
select select "ighs-cz"
select select "targeting_rules_editor"
select select "ighs-sk"
select select "targeting_rules_editor"
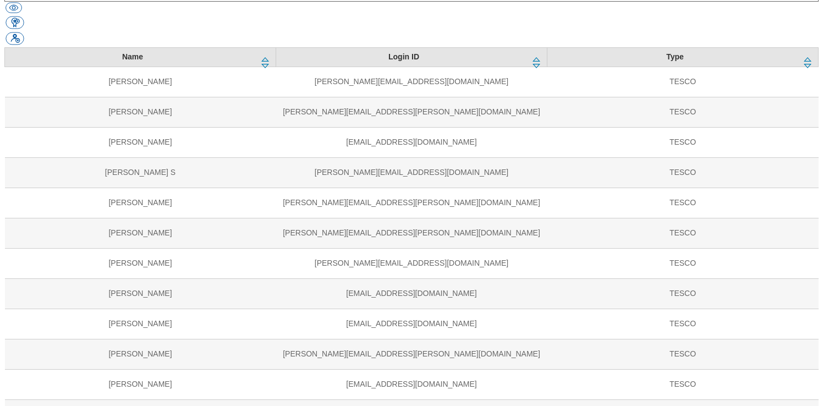
scroll to position [243, 0]
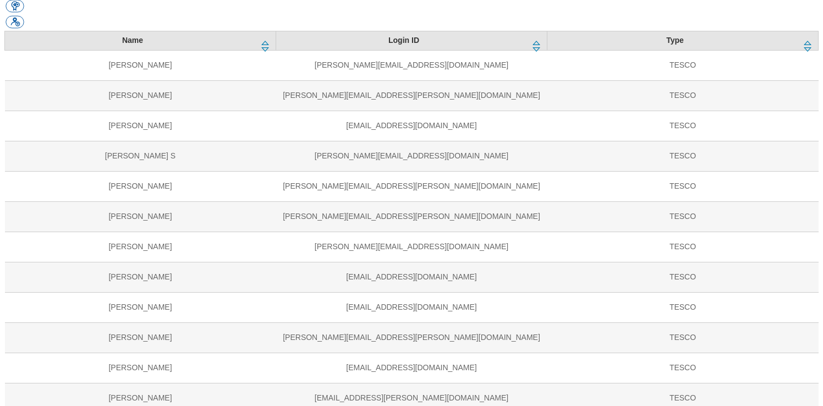
select select "HU"
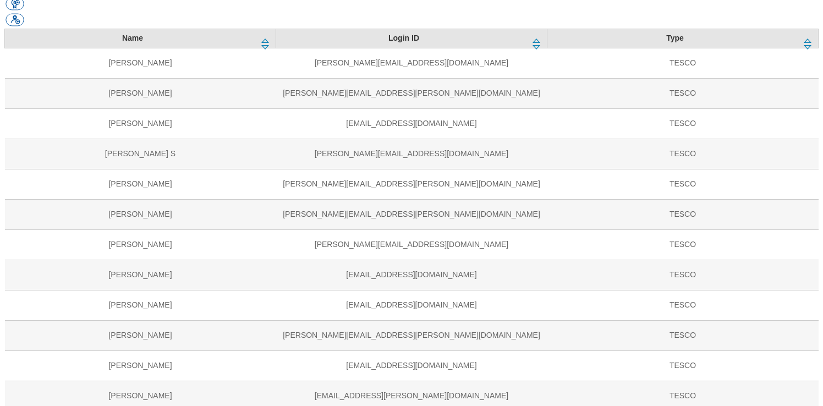
select select "SK"
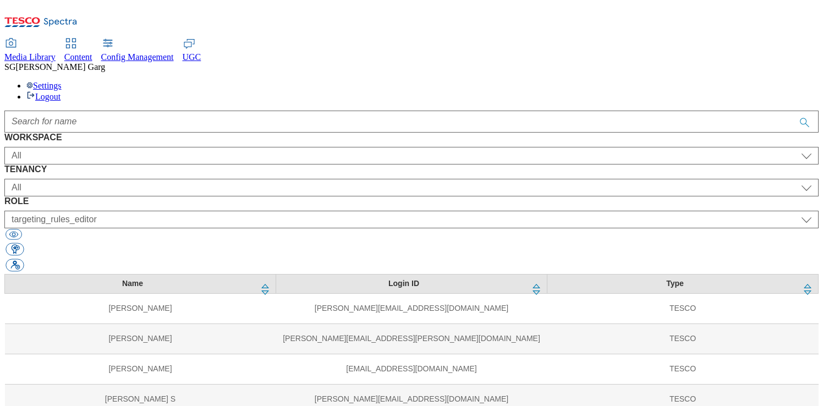
scroll to position [81, 0]
drag, startPoint x: 495, startPoint y: 198, endPoint x: 624, endPoint y: 195, distance: 128.8
copy div "[EMAIL_ADDRESS][DOMAIN_NAME]"
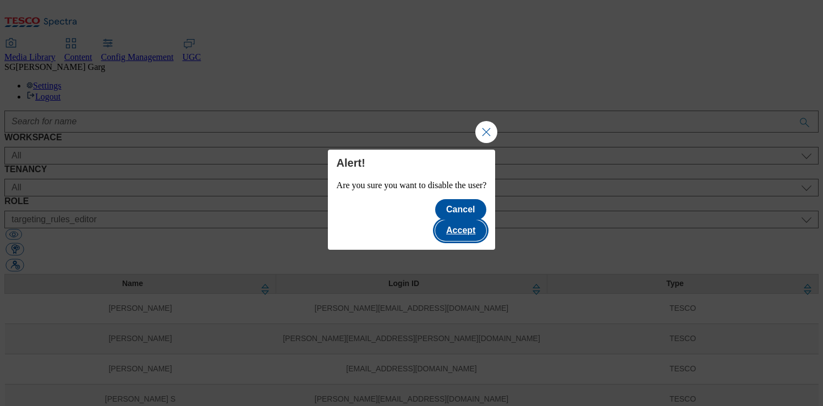
click at [470, 225] on button "Accept" at bounding box center [460, 230] width 51 height 21
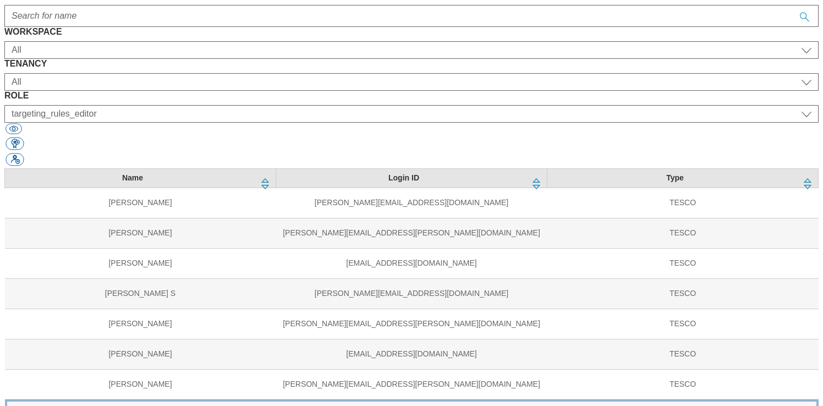
scroll to position [121, 0]
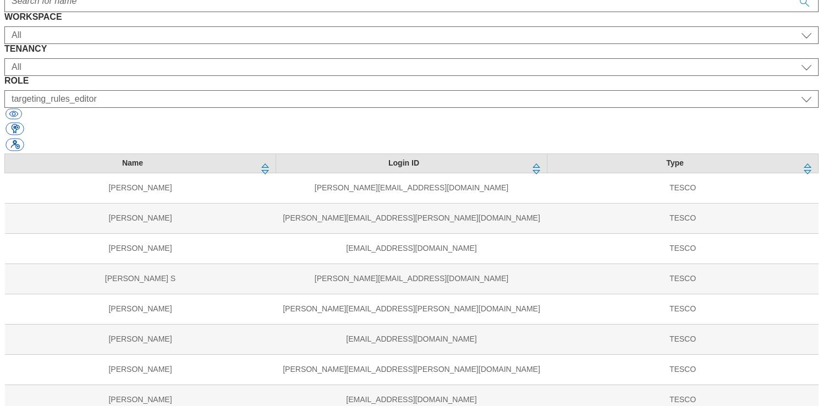
select select "ighs-cz"
select select "targeting_rules_editor"
select select "ighs-hu"
select select "targeting_rules_editor"
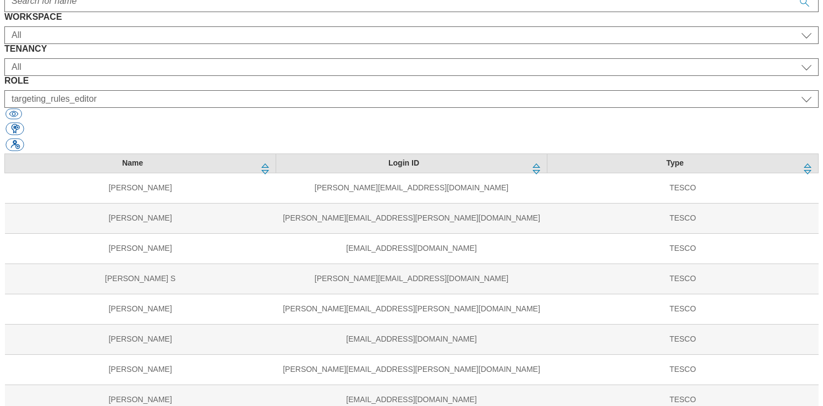
select select "ighs-sk"
select select "targeting_rules_editor"
select select "ighs-cz"
select select "buylist_senior_editor"
select select "ighs-hu"
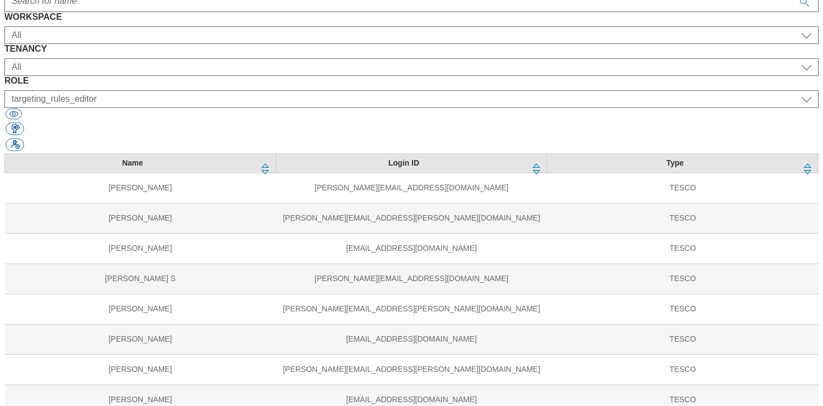
select select "buylist_senior_editor"
select select "ighs-sk"
select select "buylist_senior_editor"
select select "ighs-cz"
select select "splash_senior_editor"
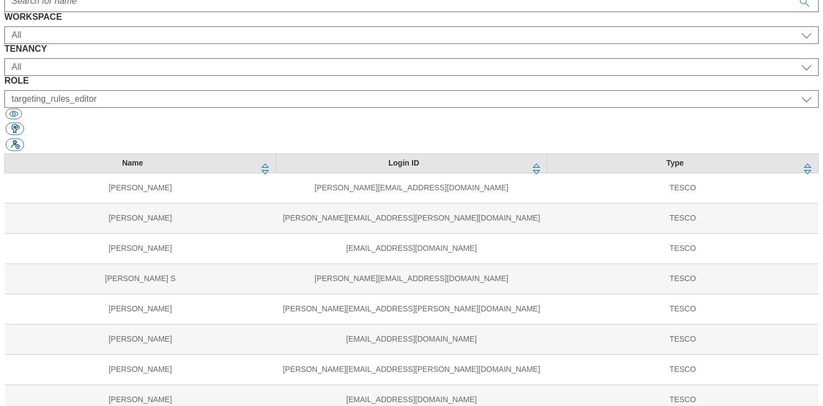
select select "ighs-hu"
select select "splash_senior_editor"
select select "ighs-sk"
select select "splash_senior_editor"
select select "ighs-cz"
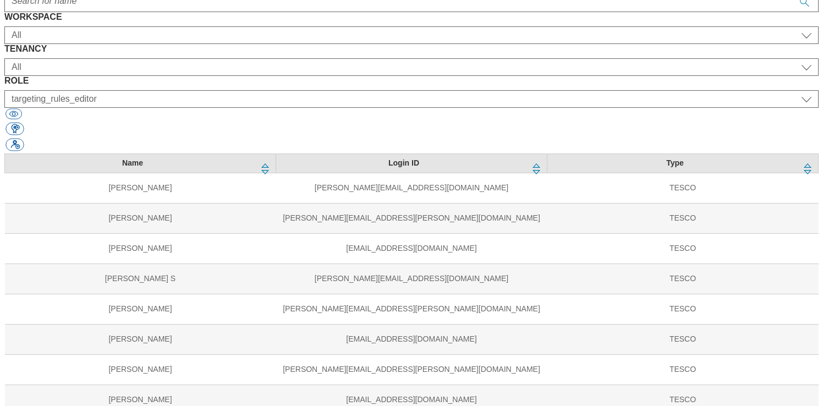
select select "article_senior_editor"
select select "ighs-hu"
select select "article_senior_editor"
select select "ighs-sk"
select select "article_senior_editor"
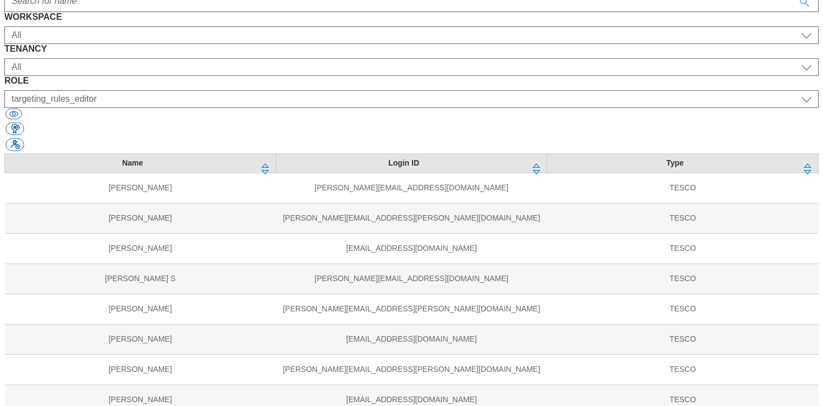
select select "Media"
select select "flare-ighs-ce-mktg"
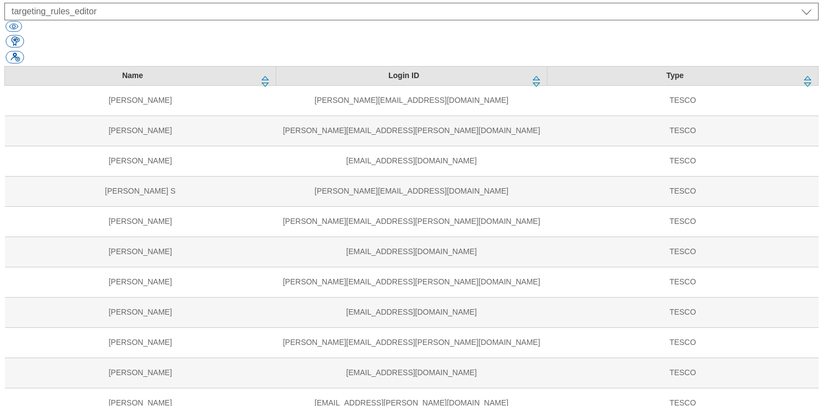
scroll to position [269, 0]
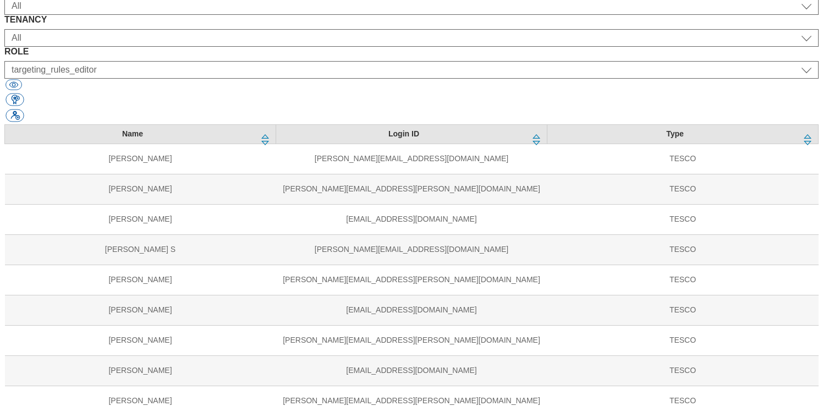
scroll to position [151, 0]
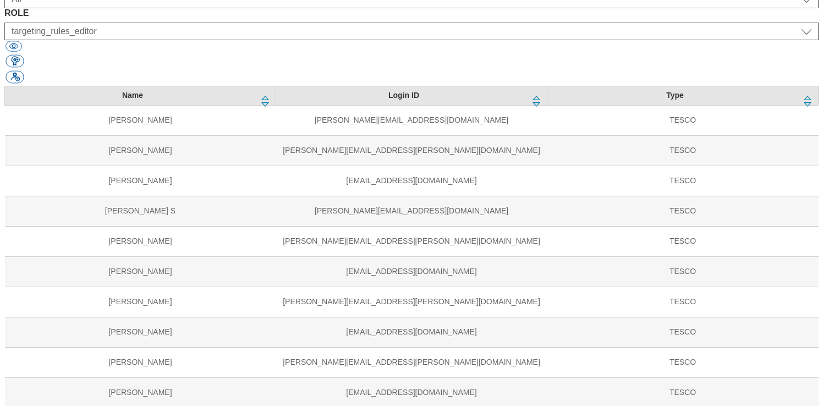
scroll to position [193, 0]
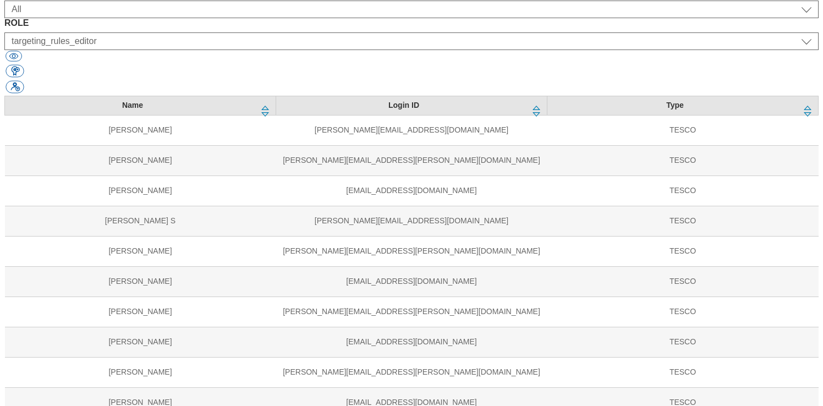
scroll to position [169, 0]
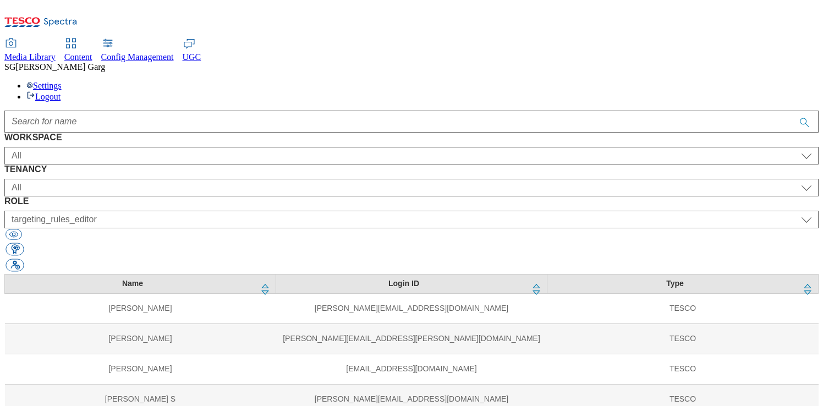
scroll to position [118, 0]
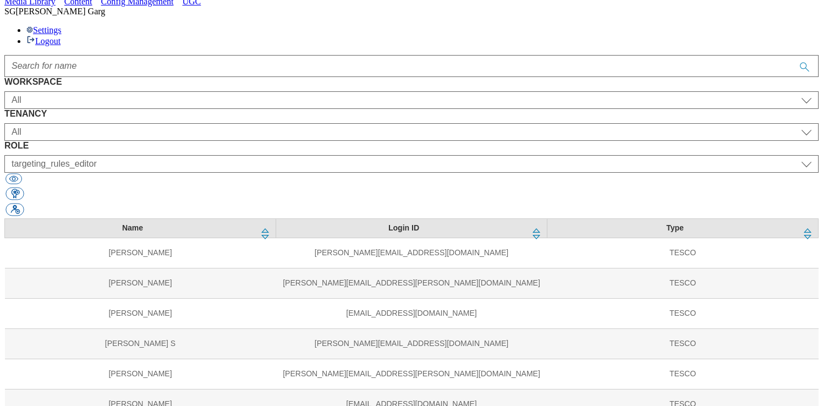
scroll to position [72, 0]
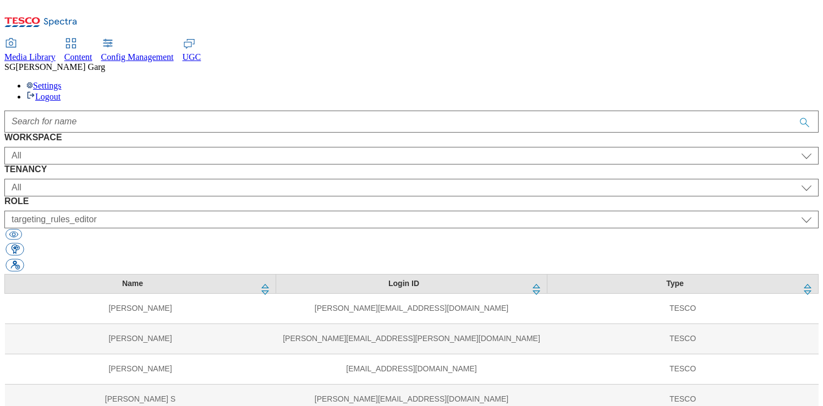
scroll to position [0, 0]
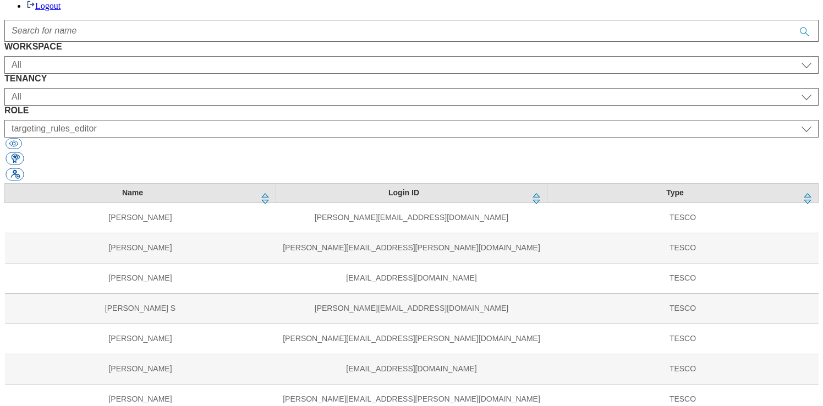
scroll to position [97, 0]
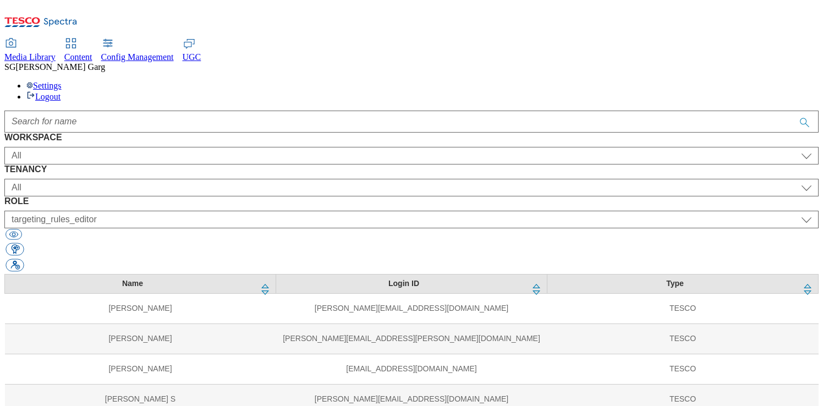
scroll to position [99, 0]
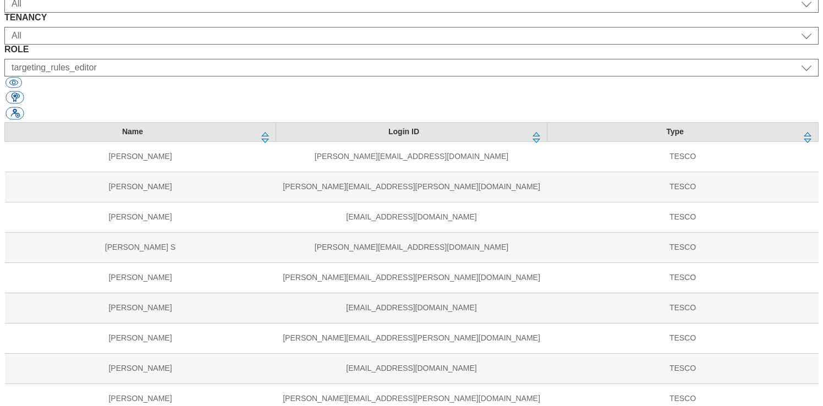
scroll to position [172, 0]
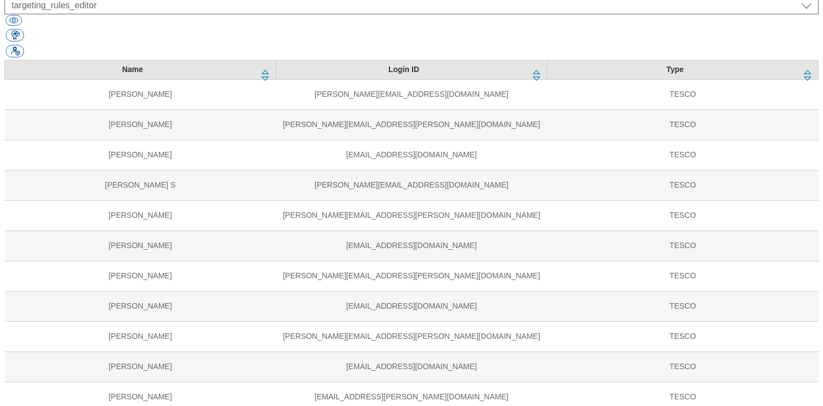
scroll to position [220, 0]
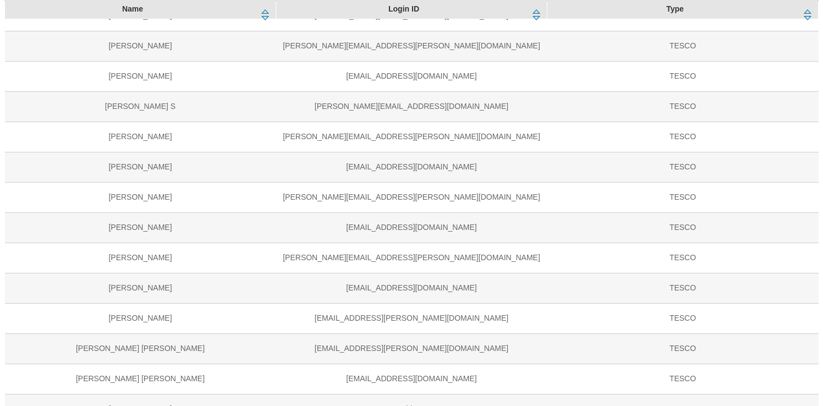
scroll to position [320, 0]
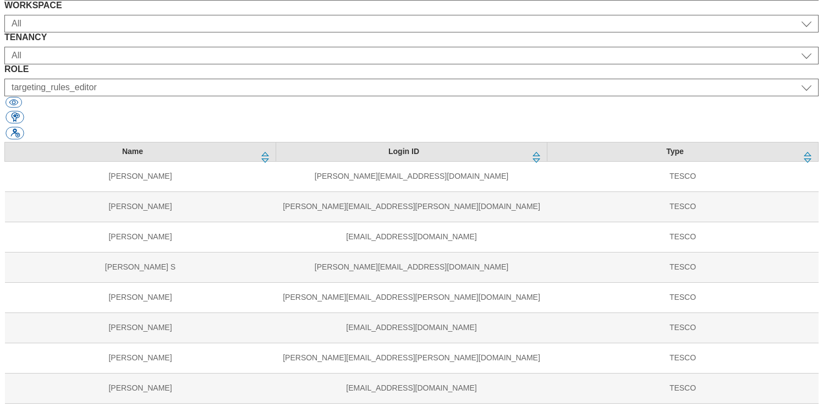
scroll to position [90, 0]
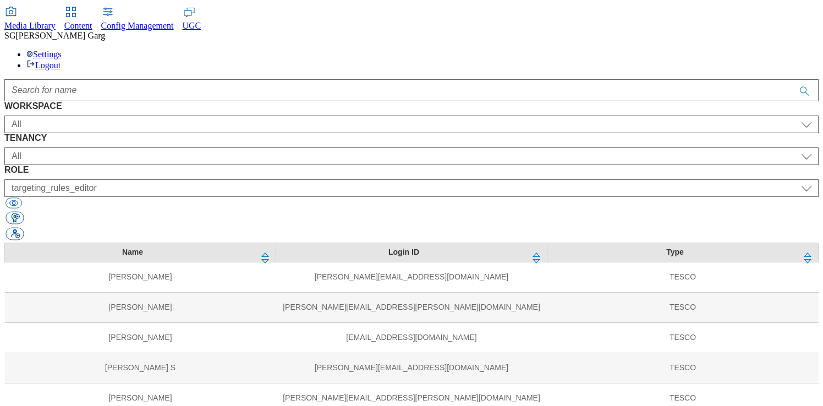
scroll to position [47, 0]
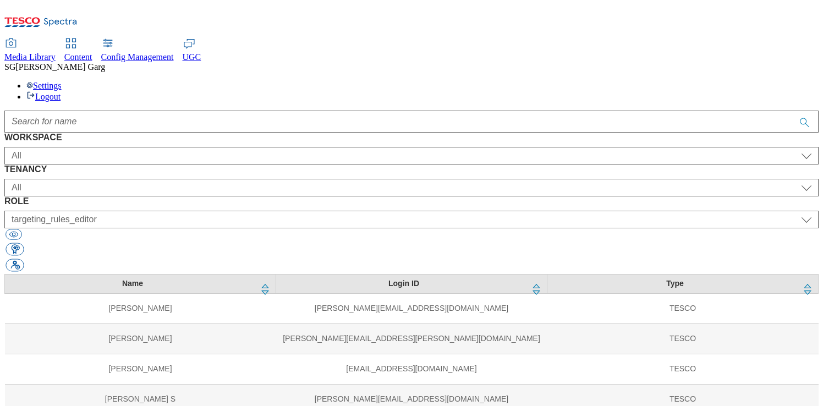
scroll to position [135, 0]
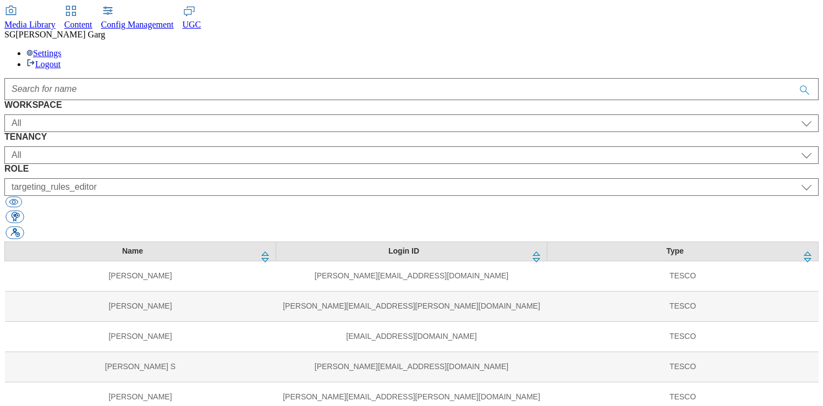
scroll to position [47, 0]
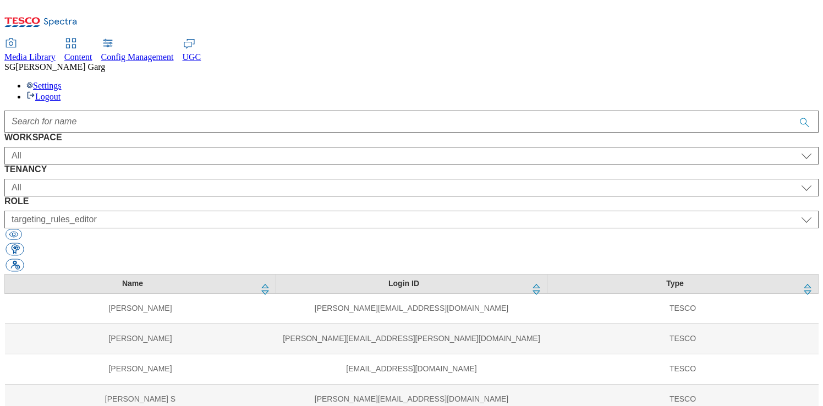
scroll to position [130, 0]
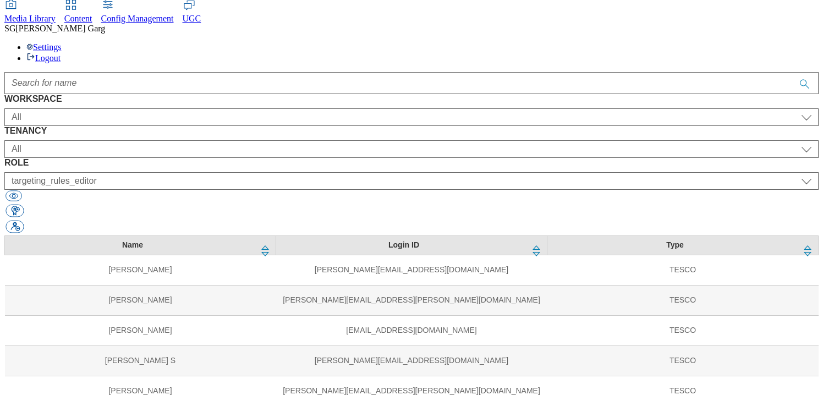
scroll to position [47, 0]
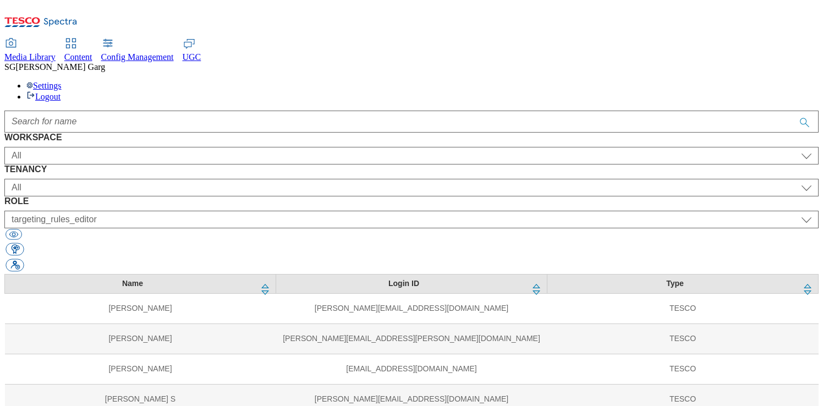
scroll to position [233, 0]
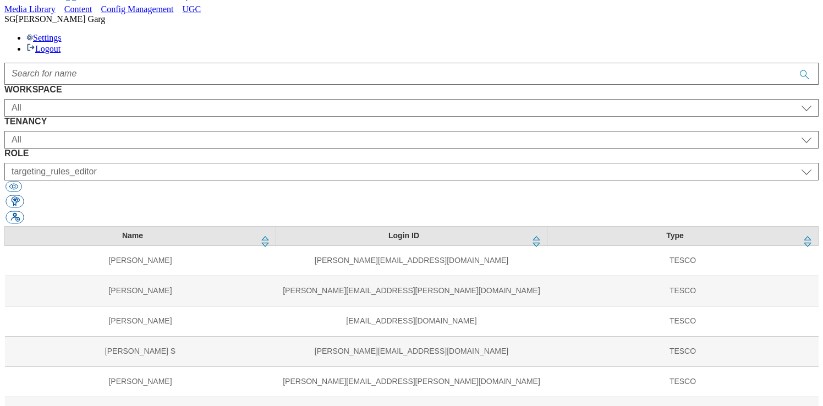
scroll to position [66, 0]
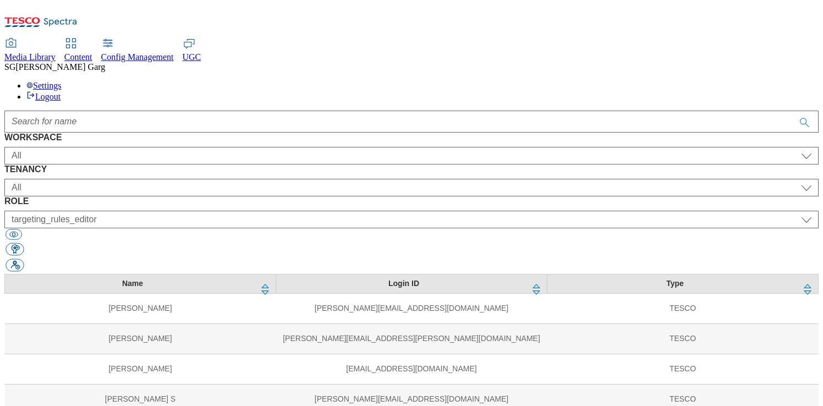
scroll to position [237, 0]
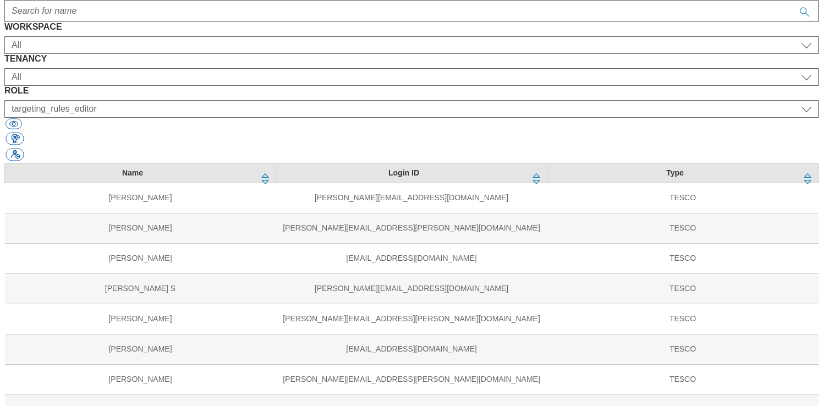
scroll to position [121, 0]
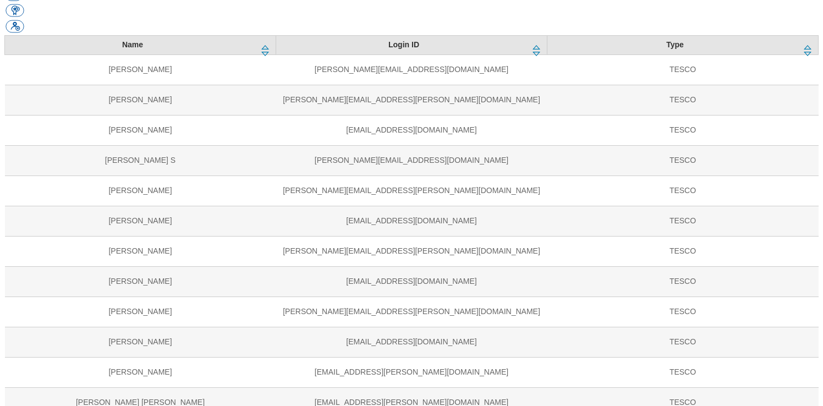
scroll to position [270, 0]
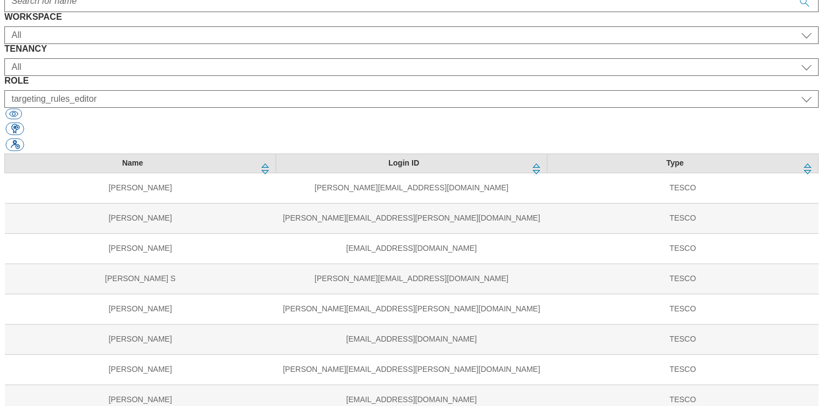
scroll to position [245, 0]
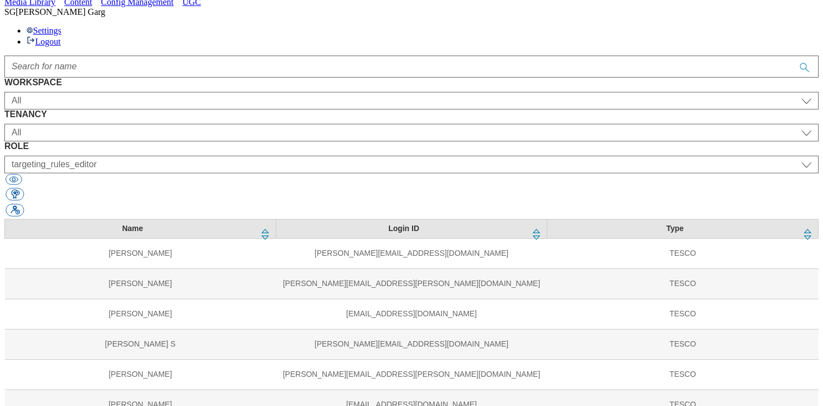
scroll to position [72, 0]
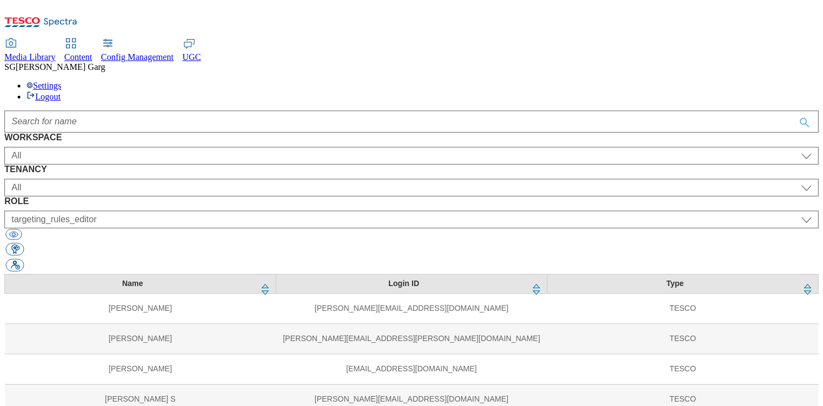
scroll to position [215, 0]
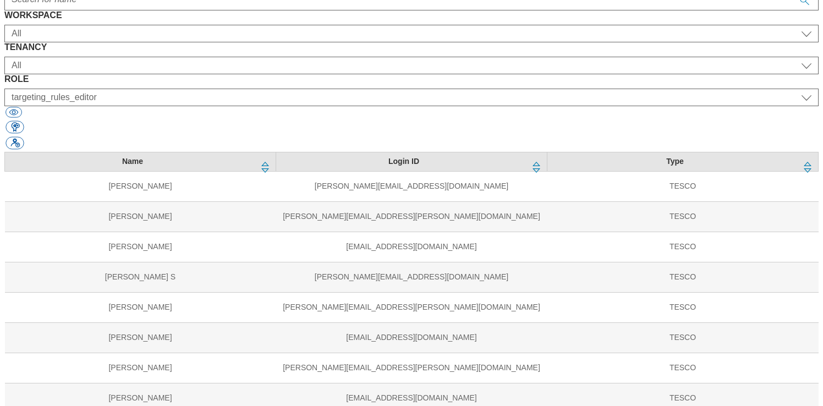
scroll to position [190, 0]
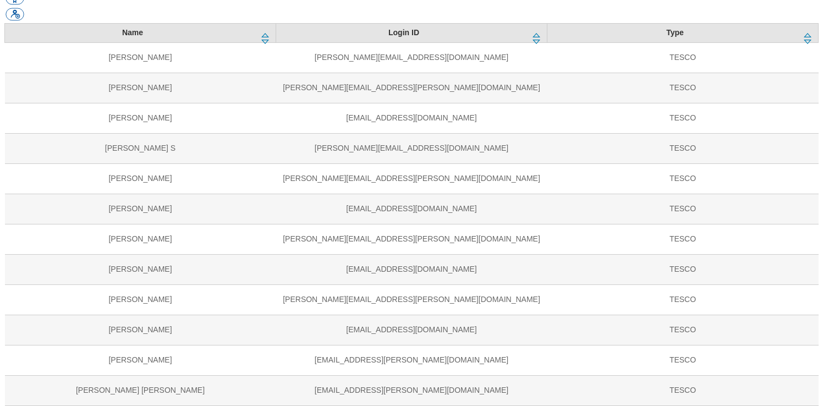
scroll to position [263, 0]
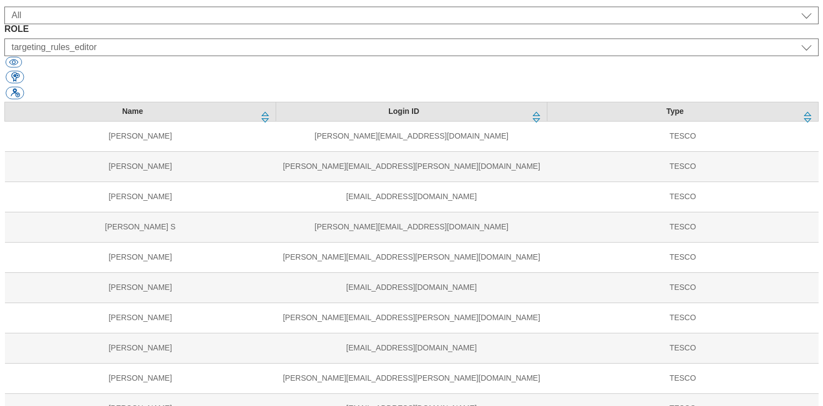
scroll to position [242, 0]
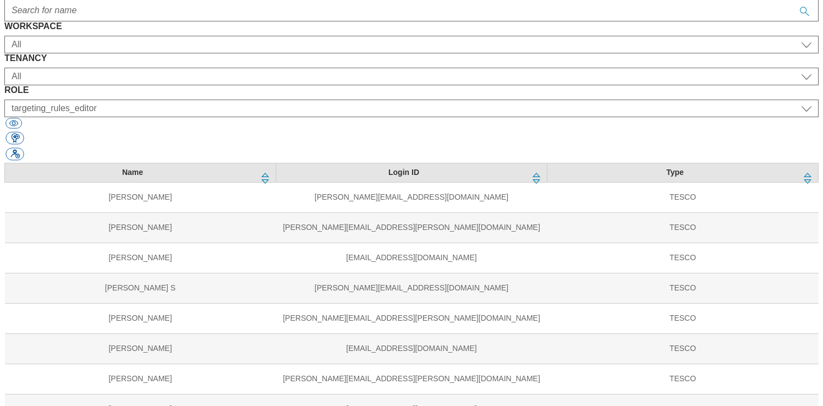
scroll to position [196, 0]
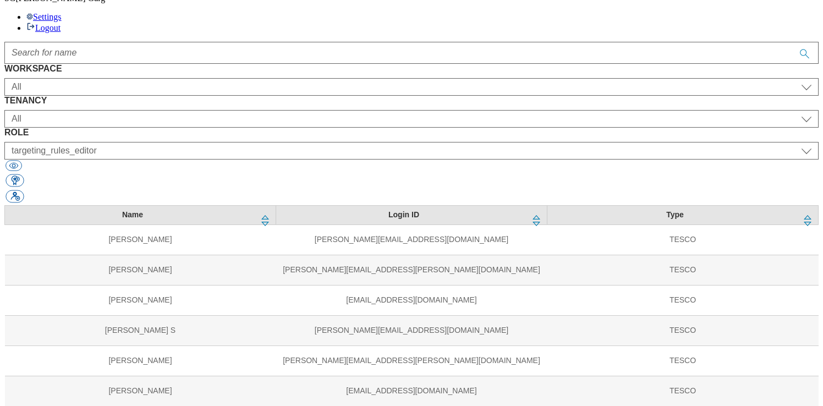
scroll to position [289, 0]
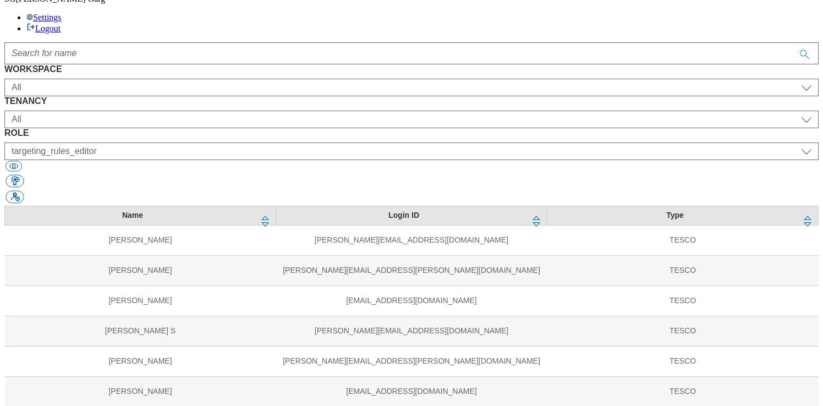
scroll to position [72, 0]
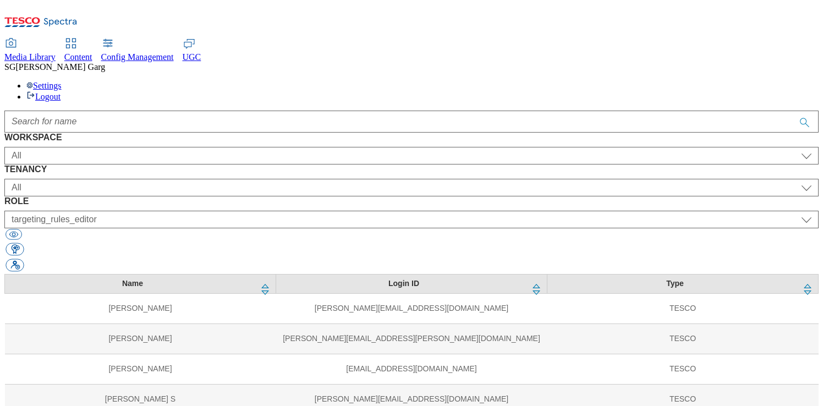
scroll to position [331, 0]
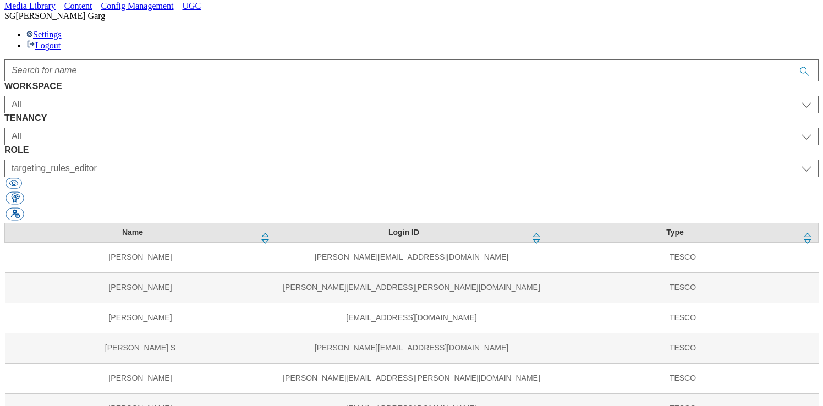
scroll to position [372, 0]
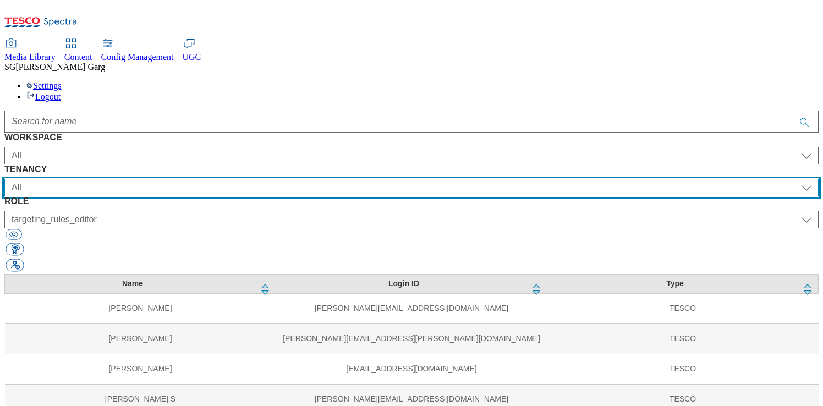
click at [294, 179] on select "All ALL All all Clubcard Boost UK Clubcard Marketing Clubcard ROI clubcard-boos…" at bounding box center [411, 188] width 815 height 18
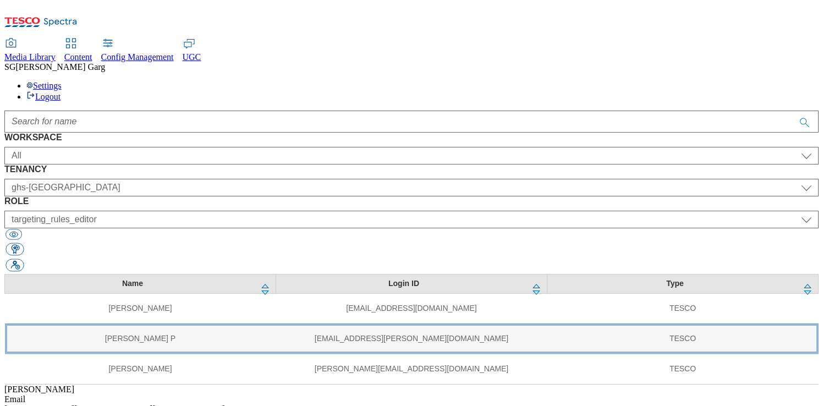
click at [116, 324] on td "[PERSON_NAME] P" at bounding box center [140, 339] width 271 height 30
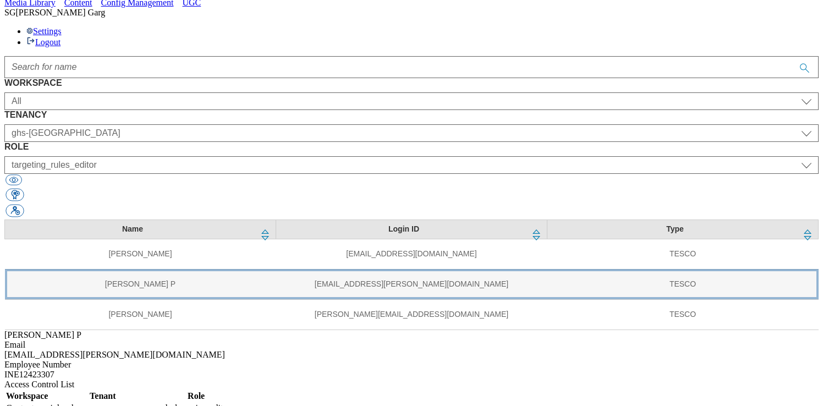
scroll to position [86, 0]
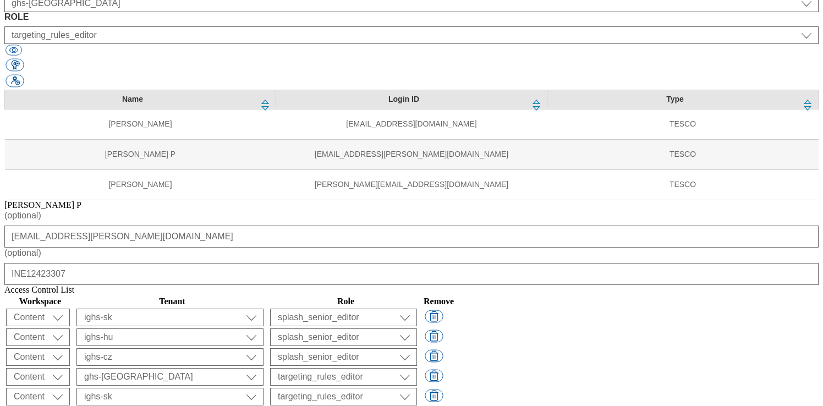
scroll to position [185, 0]
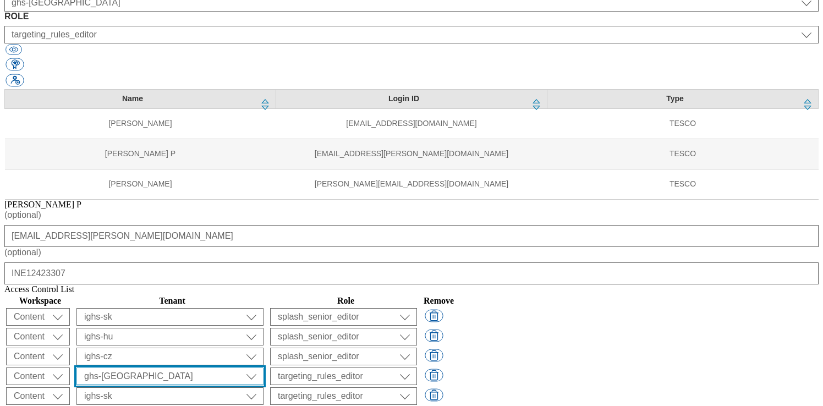
click at [264, 308] on select "ALL All all Clubcard Boost UK Clubcard Marketing Clubcard ROI clubcard-boost-uk…" at bounding box center [170, 317] width 187 height 18
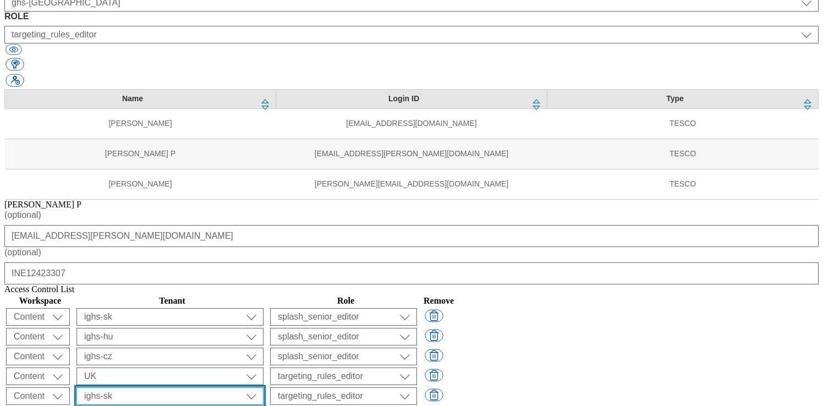
click at [264, 308] on select "ALL All all Clubcard Boost UK Clubcard Marketing Clubcard ROI clubcard-boost-uk…" at bounding box center [170, 317] width 187 height 18
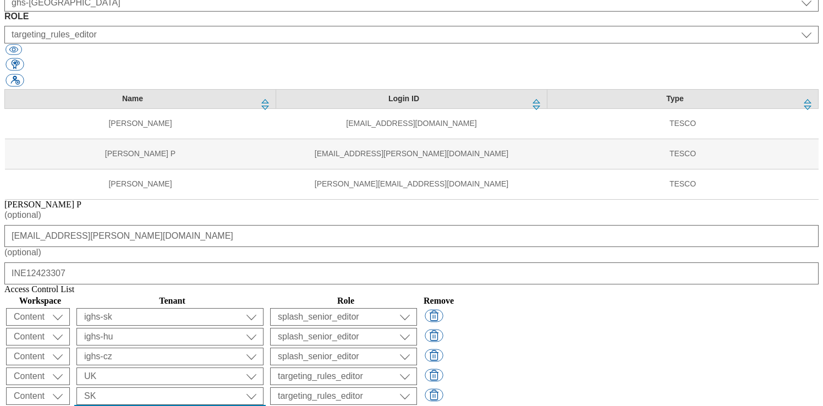
click at [264, 308] on select "ALL All all Clubcard Boost UK Clubcard Marketing Clubcard ROI clubcard-boost-uk…" at bounding box center [170, 317] width 187 height 18
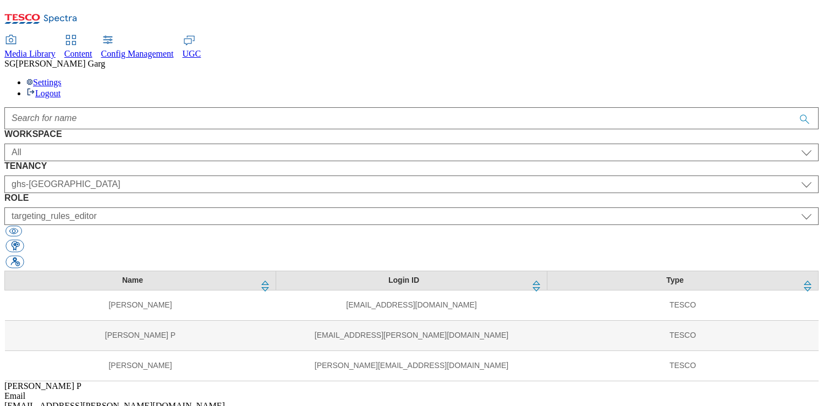
scroll to position [0, 0]
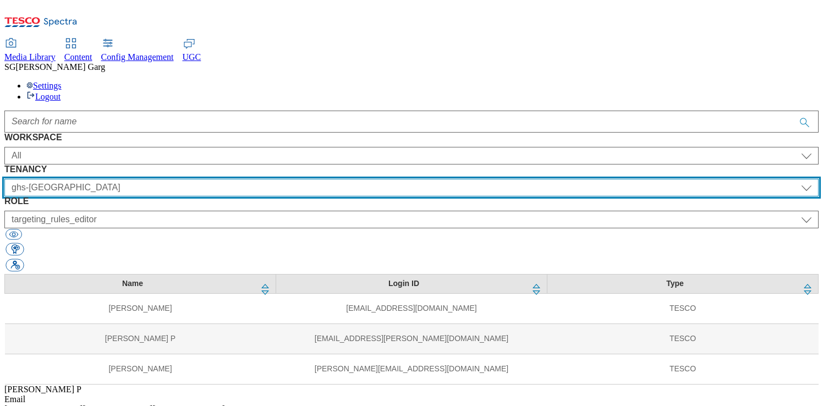
click at [332, 179] on select "All ALL All all Clubcard Boost UK Clubcard Marketing Clubcard ROI clubcard-boos…" at bounding box center [411, 188] width 815 height 18
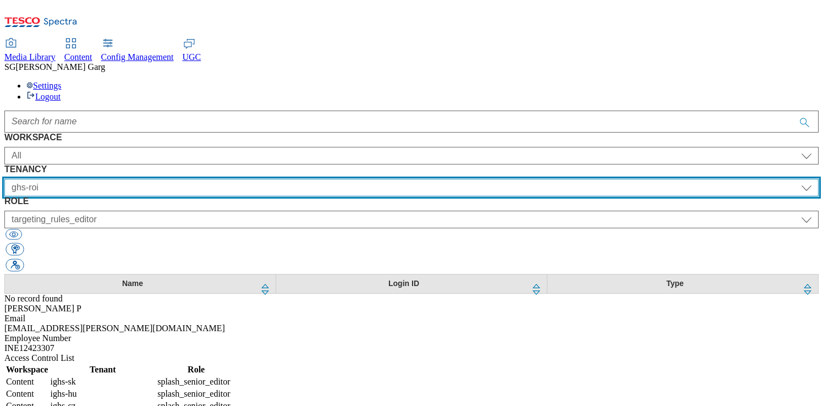
click at [322, 179] on select "All ALL All all Clubcard Boost UK Clubcard Marketing Clubcard ROI clubcard-boos…" at bounding box center [411, 188] width 815 height 18
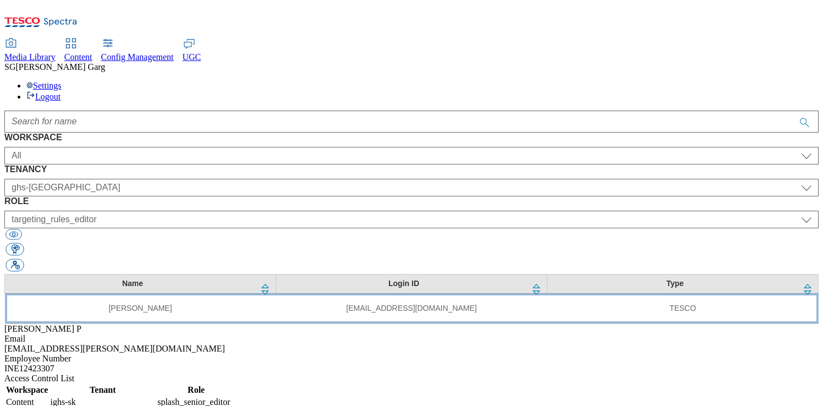
click at [117, 293] on td "[PERSON_NAME]" at bounding box center [140, 308] width 271 height 30
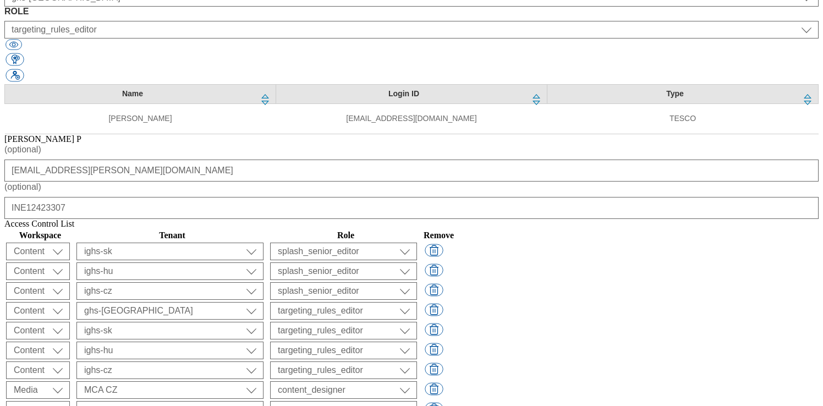
scroll to position [194, 0]
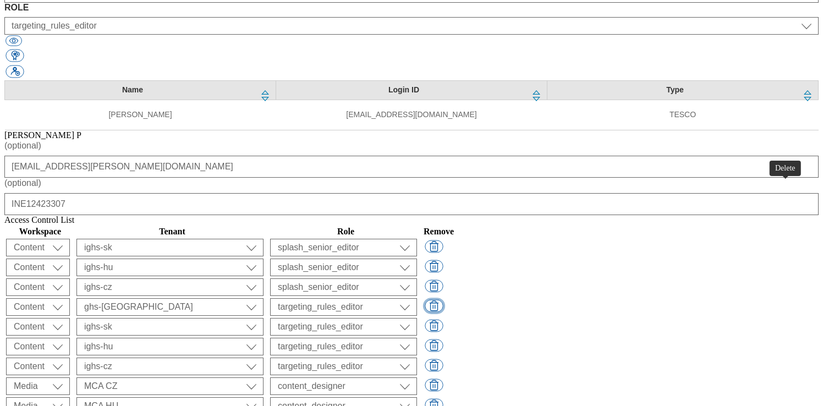
click at [443, 300] on button "button" at bounding box center [434, 306] width 18 height 13
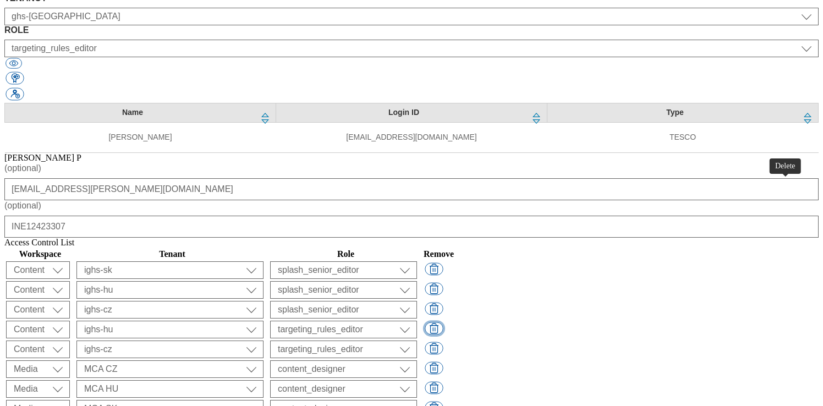
click at [443, 303] on button "button" at bounding box center [434, 309] width 18 height 13
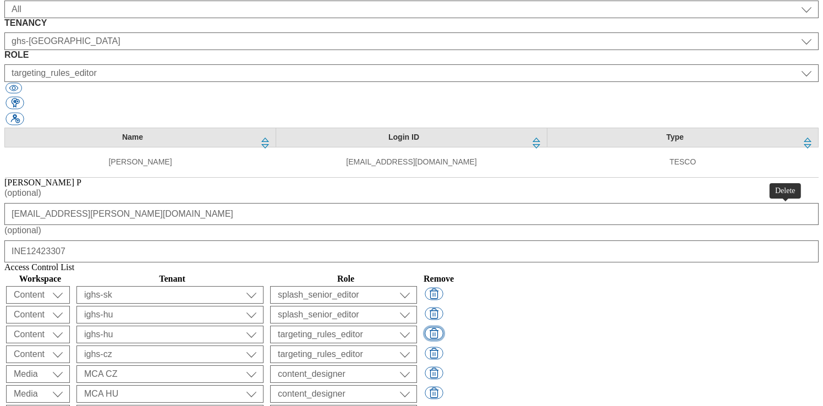
click at [443, 327] on button "button" at bounding box center [434, 333] width 18 height 13
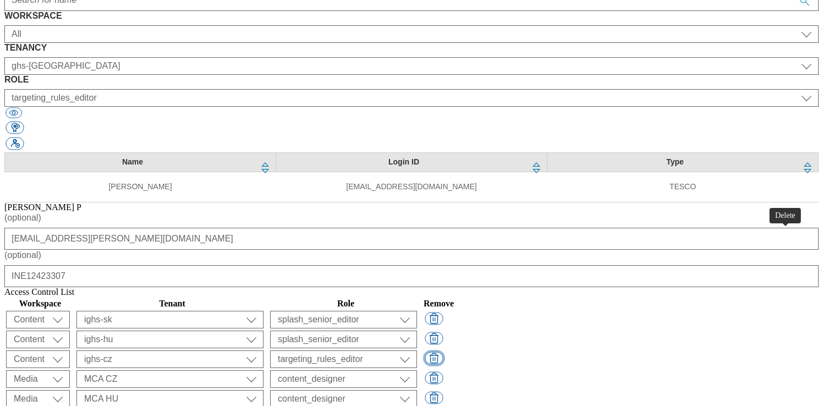
click at [443, 352] on button "button" at bounding box center [434, 358] width 18 height 13
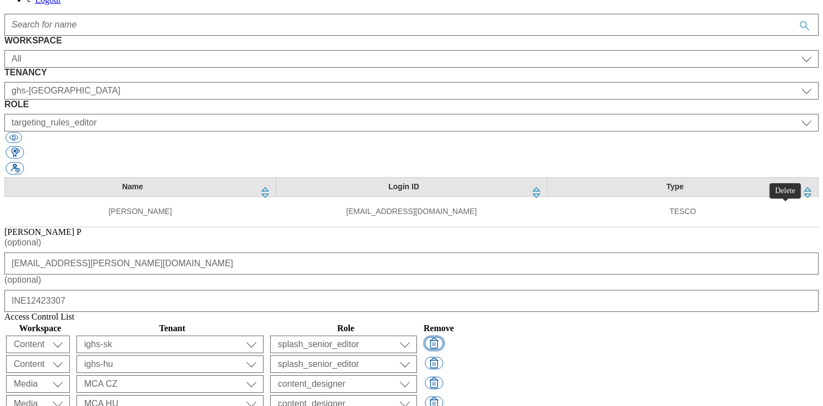
click at [443, 337] on button "button" at bounding box center [434, 343] width 18 height 13
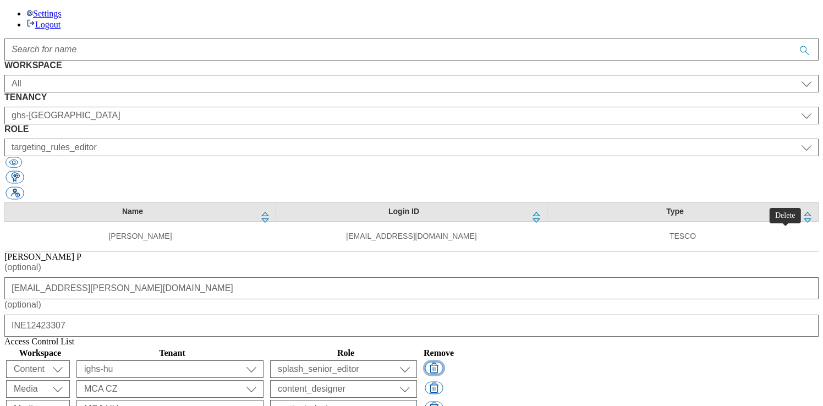
click at [443, 362] on button "button" at bounding box center [434, 368] width 18 height 13
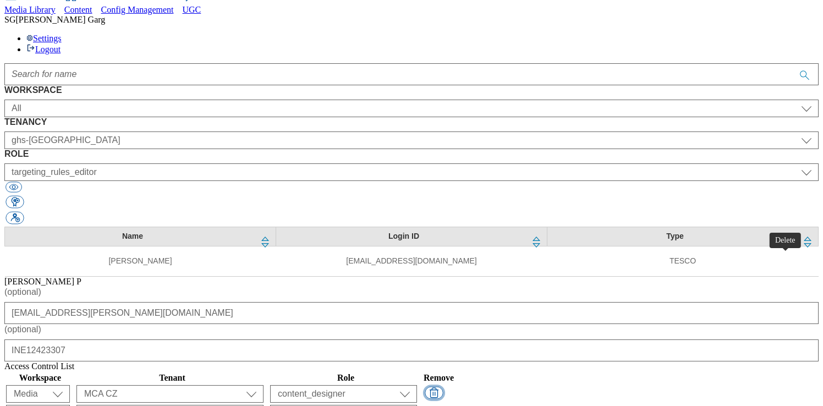
click at [443, 387] on button "button" at bounding box center [434, 393] width 18 height 13
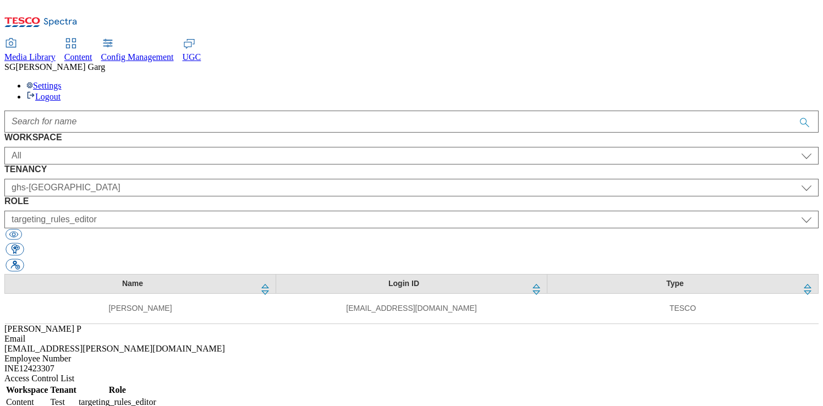
click at [351, 289] on div "Name Login ID Type abhishek kumar abhishek.kumar11@tesco.com TESCO" at bounding box center [411, 299] width 815 height 50
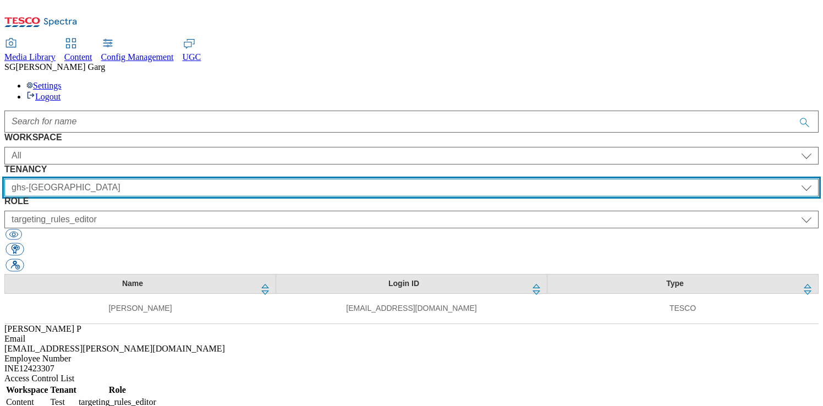
click at [283, 179] on select "All ALL All all Clubcard Boost UK Clubcard Marketing Clubcard ROI clubcard-boos…" at bounding box center [411, 188] width 815 height 18
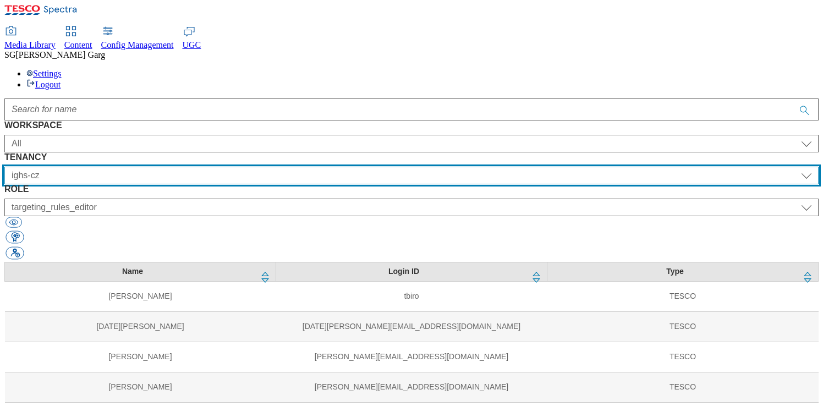
scroll to position [10, 0]
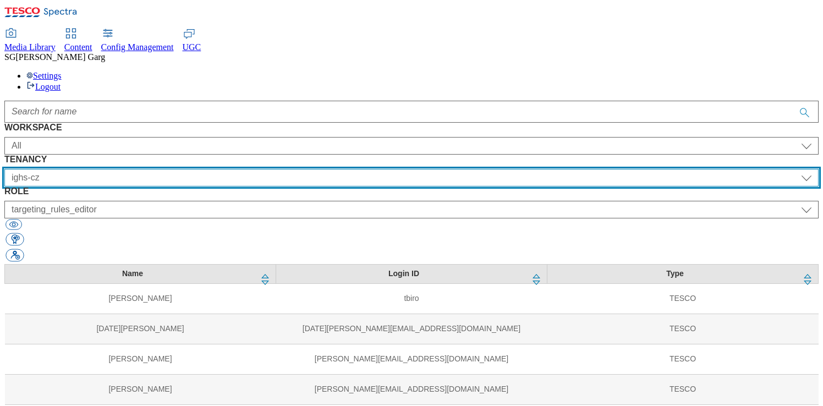
click at [281, 169] on select "All ALL All all Clubcard Boost UK Clubcard Marketing Clubcard ROI clubcard-boos…" at bounding box center [411, 178] width 815 height 18
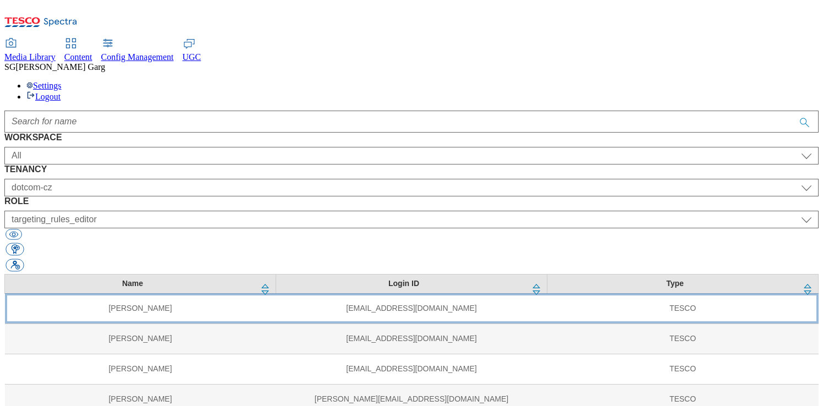
click at [119, 293] on td "[PERSON_NAME]" at bounding box center [140, 308] width 271 height 30
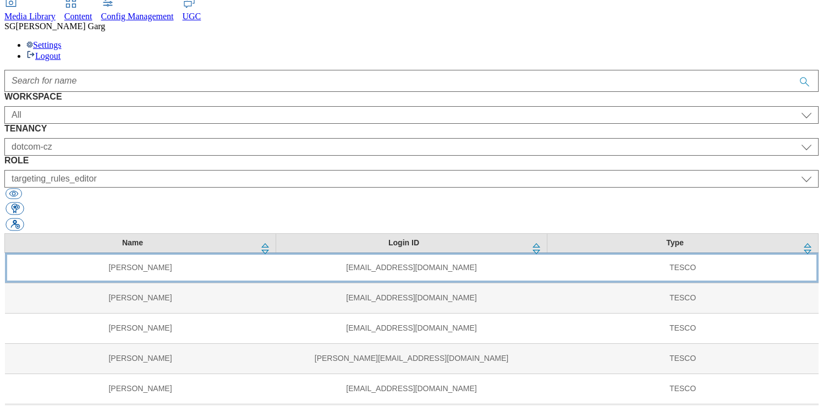
scroll to position [17, 0]
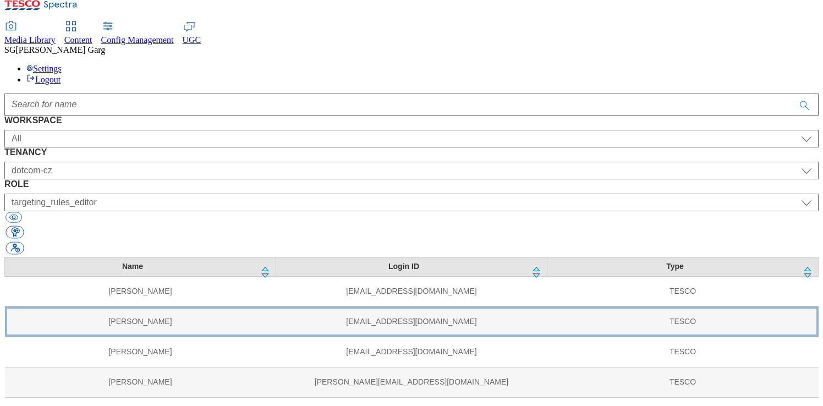
click at [99, 307] on td "[PERSON_NAME]" at bounding box center [140, 322] width 271 height 30
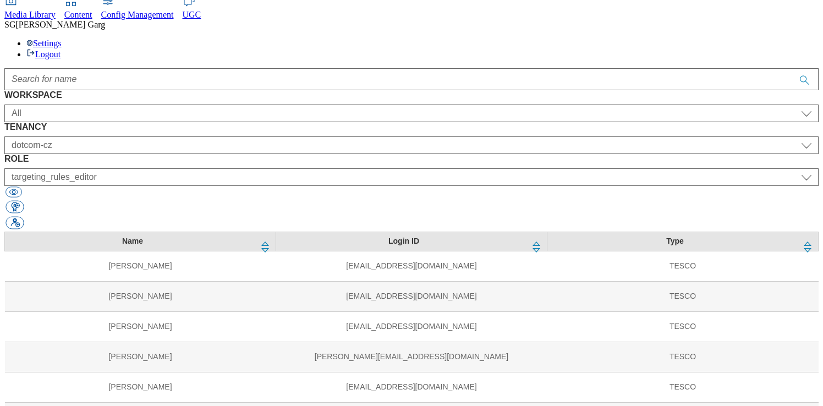
scroll to position [72, 0]
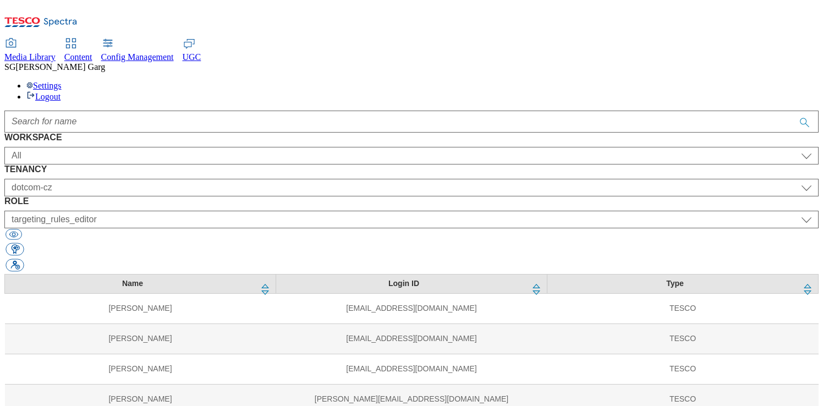
click at [791, 81] on div "Settings Logout" at bounding box center [411, 91] width 815 height 21
click at [61, 92] on link "Logout" at bounding box center [43, 96] width 34 height 9
click at [92, 52] on span "Content" at bounding box center [78, 56] width 28 height 9
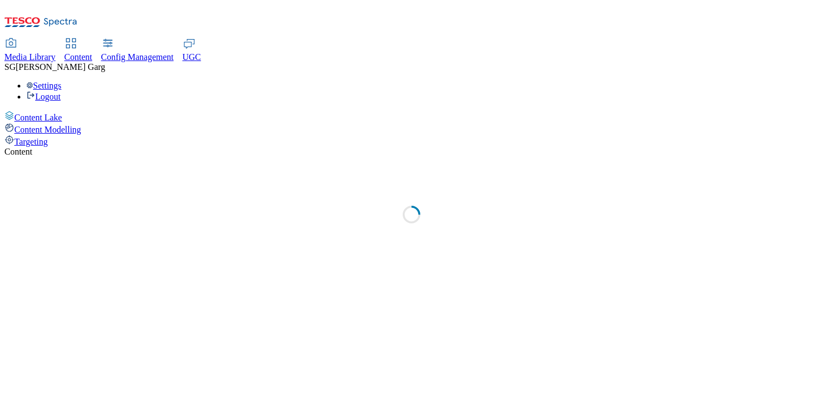
select select "group-comms"
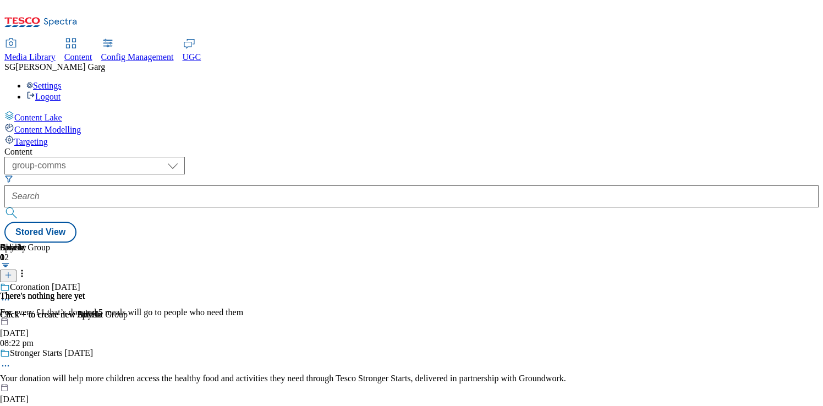
click at [74, 135] on div "Targeting" at bounding box center [411, 141] width 815 height 12
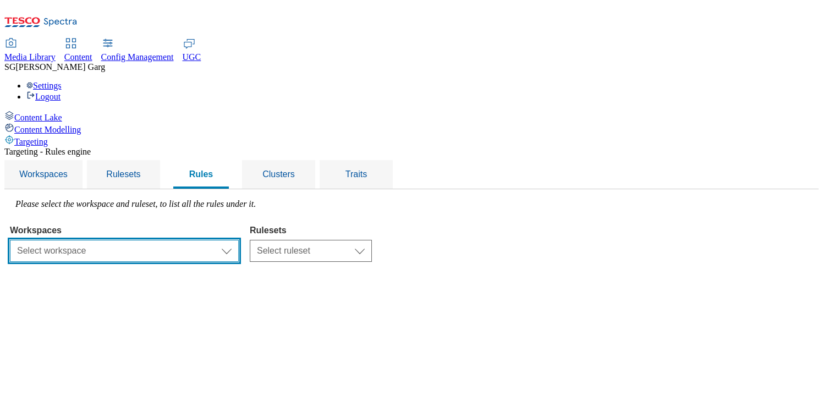
click at [222, 240] on select "Select workspace Test 20_sanity_august test 20th march Test_Sanity_28th_July Co…" at bounding box center [124, 251] width 229 height 22
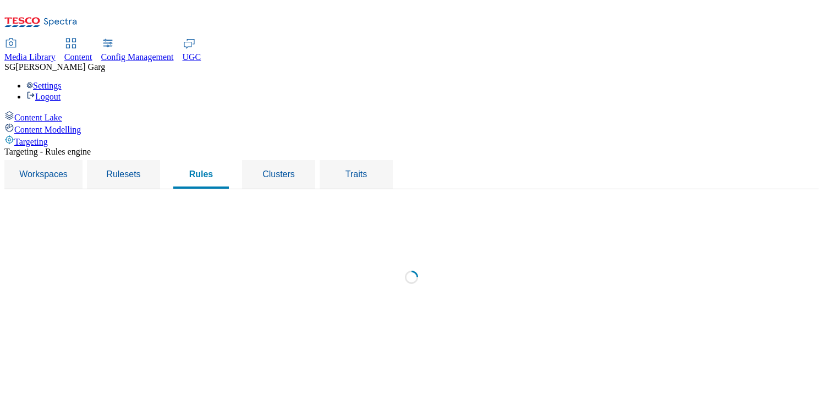
select select "29e956f4-b2b5-4601-a69b-ba4ecaff84d9"
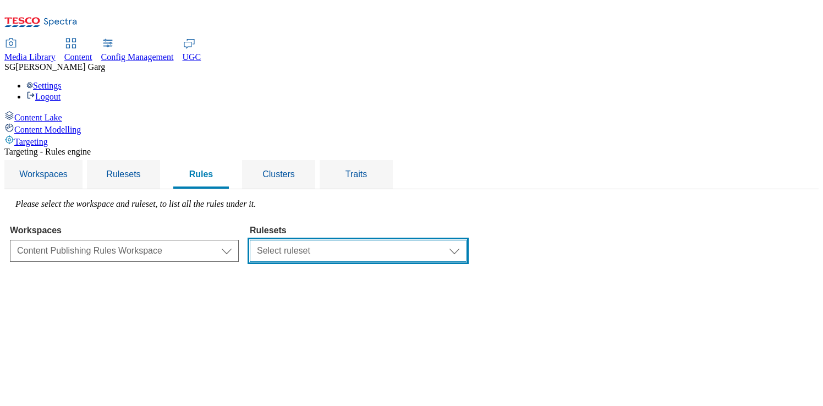
click at [436, 240] on select "Select ruleset GROUP-COMMS ghs-uk R12 R1one fnf-uk stores-picklist-roi stores-p…" at bounding box center [358, 251] width 217 height 22
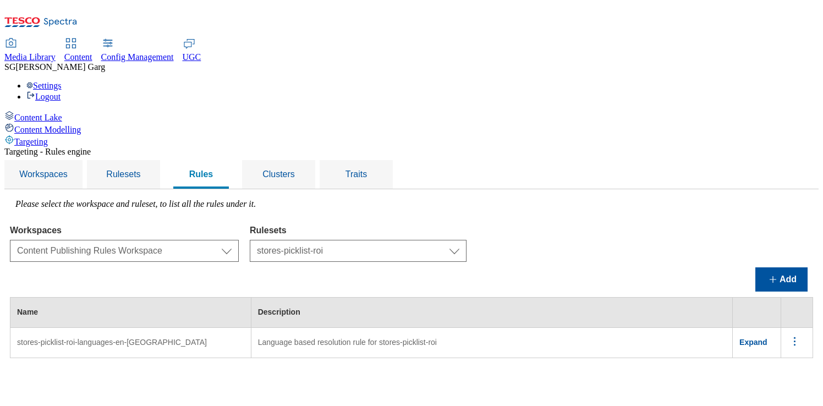
click at [760, 338] on span "Expand" at bounding box center [754, 342] width 28 height 9
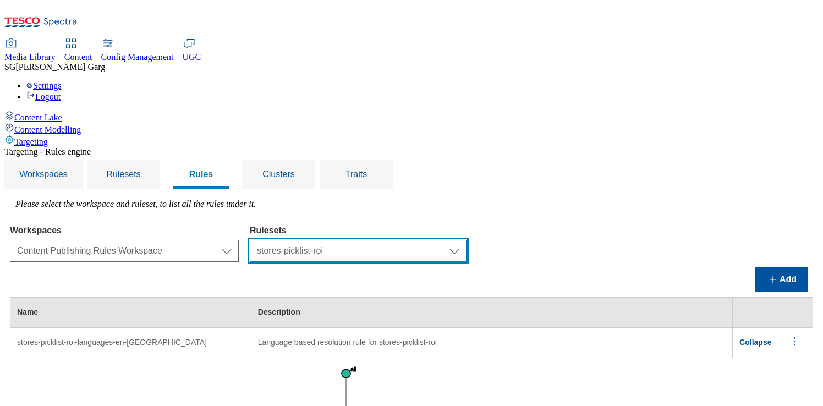
click at [467, 240] on select "Select ruleset GROUP-COMMS ghs-uk R12 R1one fnf-uk stores-picklist-roi stores-p…" at bounding box center [358, 251] width 217 height 22
click at [463, 240] on select "Select ruleset GROUP-COMMS ghs-uk R12 R1one fnf-uk stores-picklist-roi stores-p…" at bounding box center [358, 251] width 217 height 22
click at [467, 240] on select "Select ruleset GROUP-COMMS ghs-uk R12 R1one fnf-uk stores-picklist-roi stores-p…" at bounding box center [358, 251] width 217 height 22
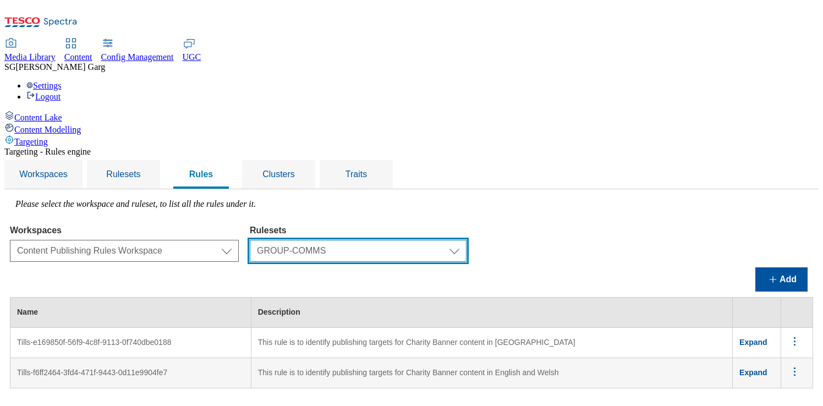
click at [462, 240] on select "Select ruleset GROUP-COMMS ghs-uk R12 R1one fnf-uk stores-picklist-roi stores-p…" at bounding box center [358, 251] width 217 height 22
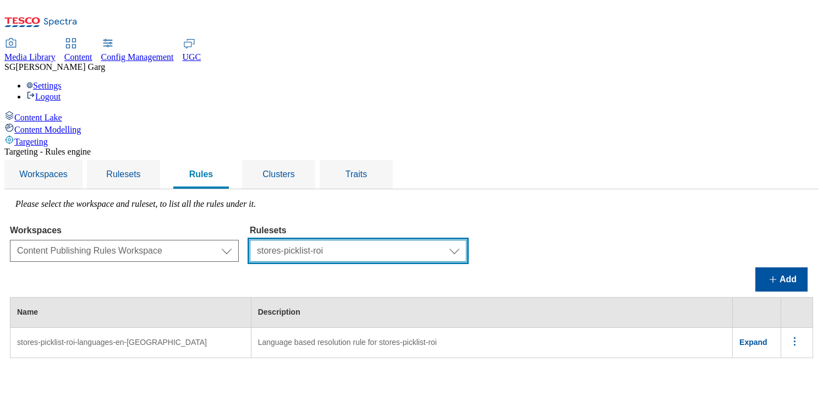
click at [446, 240] on select "Select ruleset GROUP-COMMS ghs-uk R12 R1one fnf-uk stores-picklist-roi stores-p…" at bounding box center [358, 251] width 217 height 22
click at [443, 240] on select "Select ruleset GROUP-COMMS ghs-uk R12 R1one fnf-uk stores-picklist-roi stores-p…" at bounding box center [358, 251] width 217 height 22
click at [467, 240] on select "Select ruleset GROUP-COMMS ghs-uk R12 R1one fnf-uk stores-picklist-roi stores-p…" at bounding box center [358, 251] width 217 height 22
click at [455, 240] on select "Select ruleset GROUP-COMMS ghs-uk R12 R1one fnf-uk stores-picklist-roi stores-p…" at bounding box center [358, 251] width 217 height 22
select select "302dc5db-7ef5-4751-96a6-c73123079471"
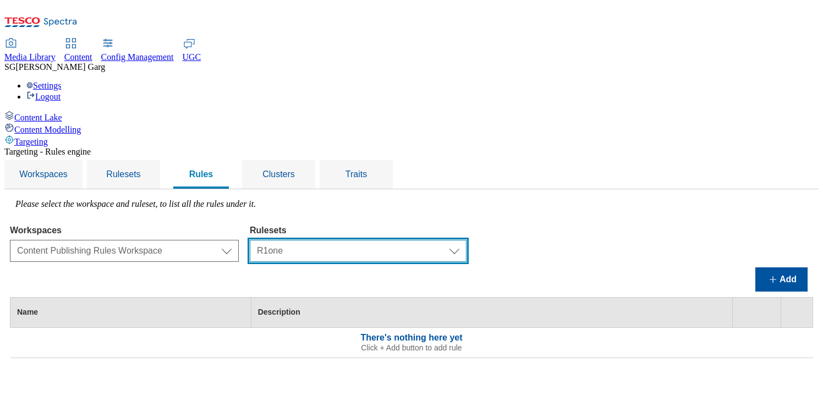
click at [446, 240] on select "Select ruleset GROUP-COMMS ghs-uk R12 R1one fnf-uk stores-picklist-roi stores-p…" at bounding box center [358, 251] width 217 height 22
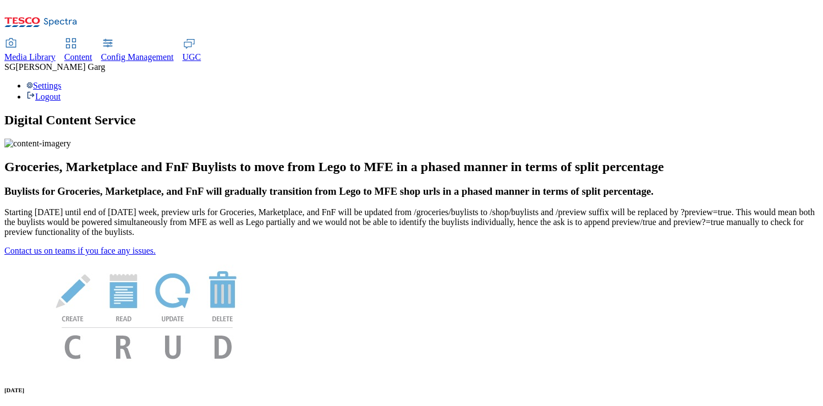
click at [92, 52] on div "Content" at bounding box center [78, 57] width 28 height 10
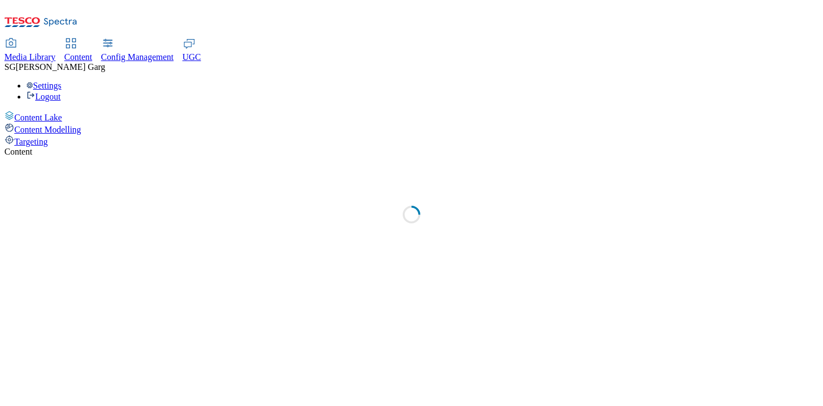
select select "group-comms"
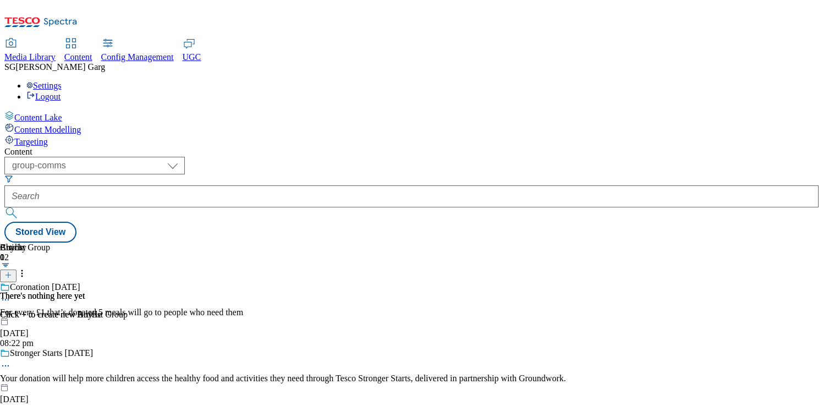
click at [105, 62] on span "[PERSON_NAME]" at bounding box center [60, 66] width 90 height 9
click at [801, 81] on div "Settings Logout" at bounding box center [411, 91] width 815 height 21
click at [62, 81] on link "Settings" at bounding box center [43, 85] width 35 height 9
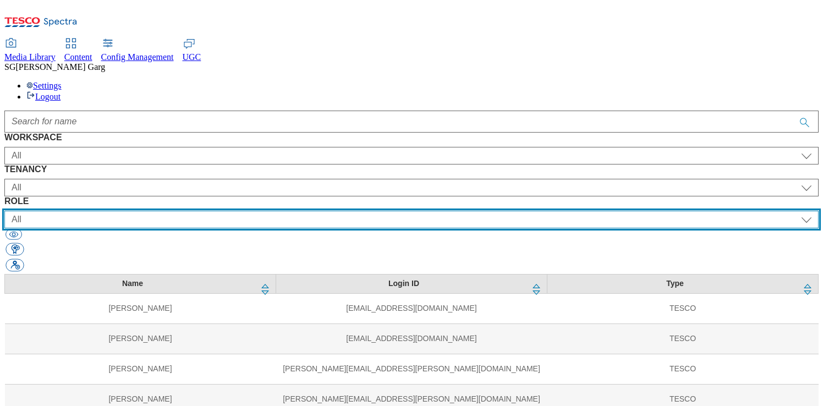
click at [511, 211] on select "All content_designer content_editor content_read developer guest media_admin mo…" at bounding box center [411, 220] width 815 height 18
select select "targeting_rules_editor"
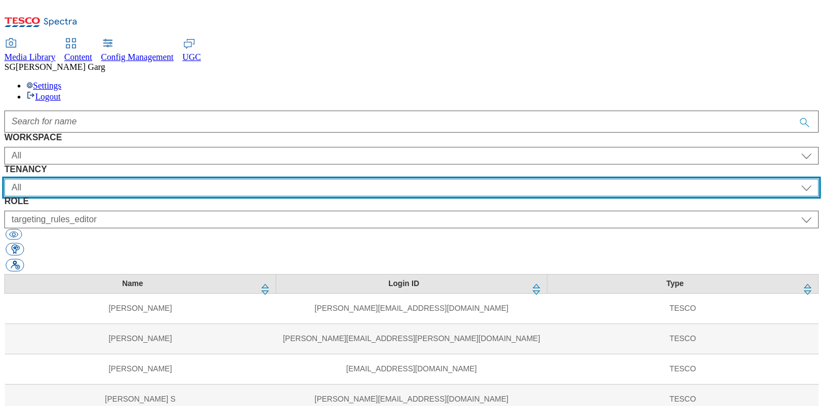
click at [314, 179] on select "All ALL All all Clubcard Boost UK Clubcard Marketing Clubcard ROI clubcard-boos…" at bounding box center [411, 188] width 815 height 18
select select "ighs-cz"
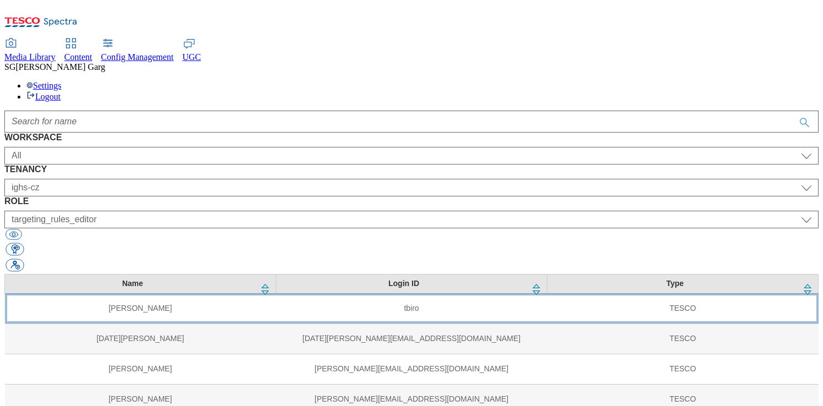
click at [250, 293] on td "[PERSON_NAME]" at bounding box center [140, 308] width 271 height 30
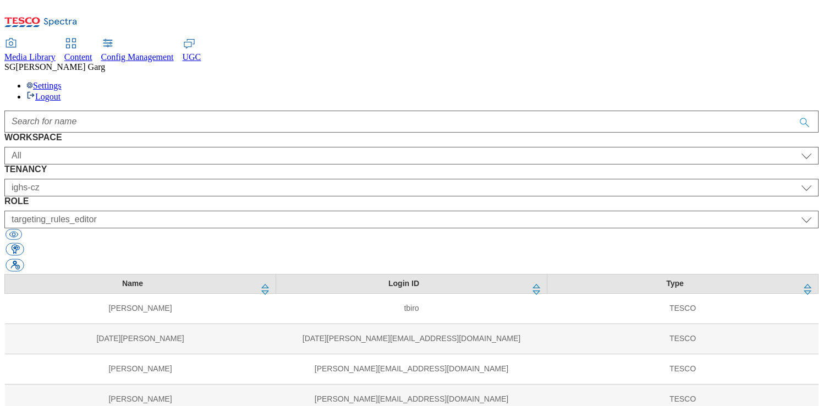
select select "flare-ighs-ce-mktg"
select select "content_read"
select select "ighs-cz"
select select "targeting_rules_editor"
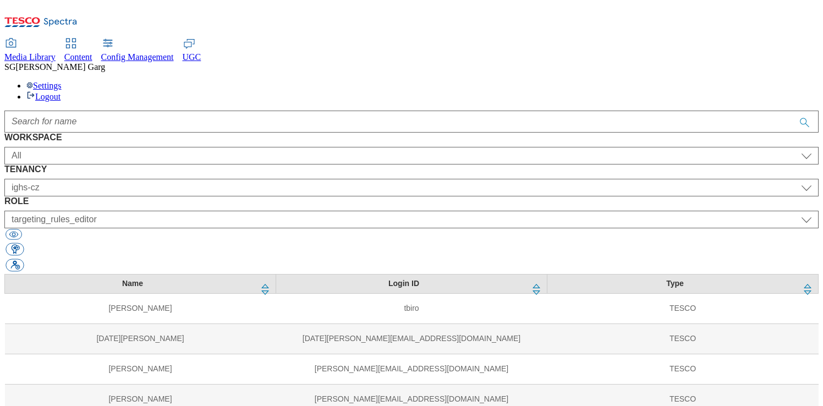
select select "HU"
select select "targeting_rules_editor"
select select "SK"
select select "targeting_rules_editor"
select select "Media"
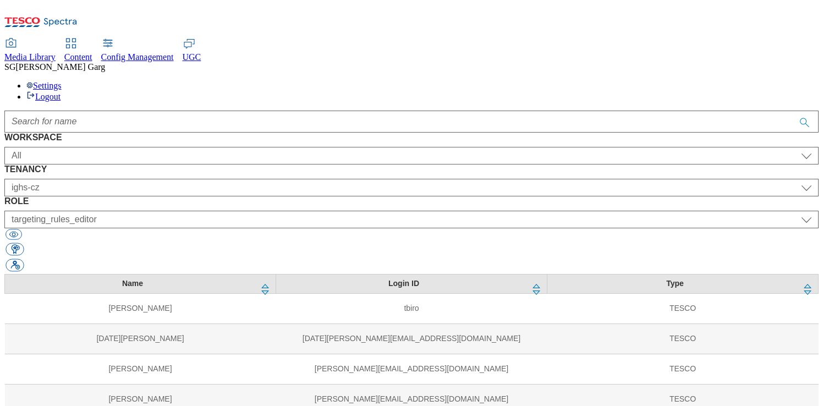
select select "flare-ighs-ce-mktg"
select select "content_editor"
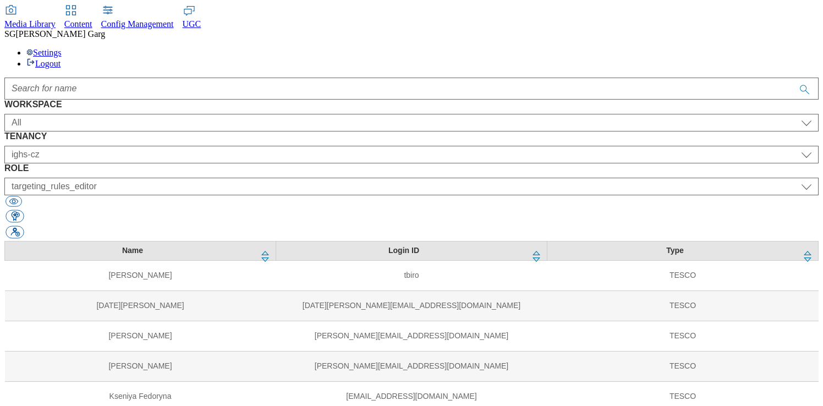
scroll to position [51, 0]
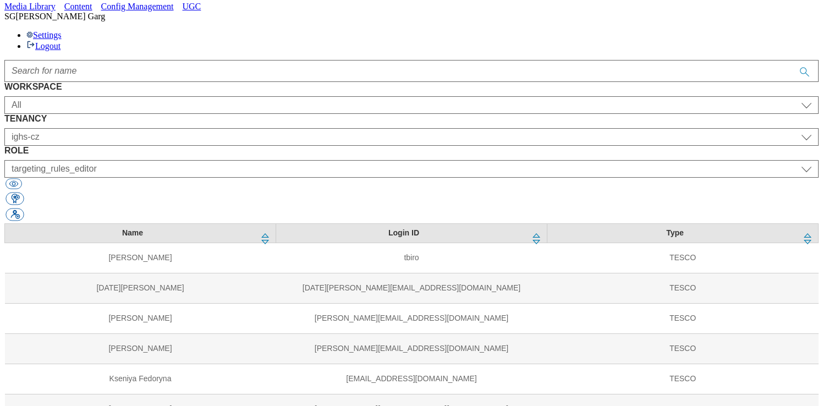
click at [409, 85] on div "WORKSPACE All Content Media Spectra UGC Config All TENANCY All ALL All all Club…" at bounding box center [411, 152] width 815 height 141
